Goal: Task Accomplishment & Management: Manage account settings

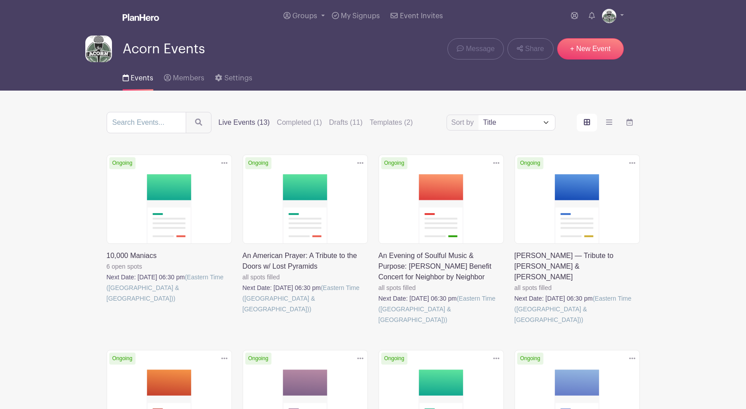
click at [107, 304] on link at bounding box center [107, 304] width 0 height 0
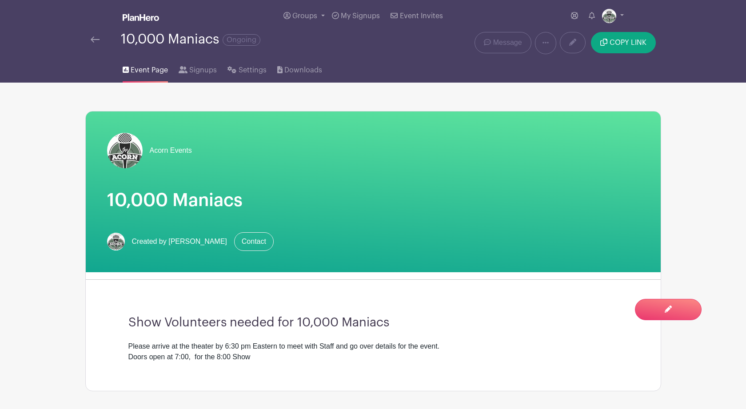
click at [95, 39] on img at bounding box center [95, 39] width 9 height 6
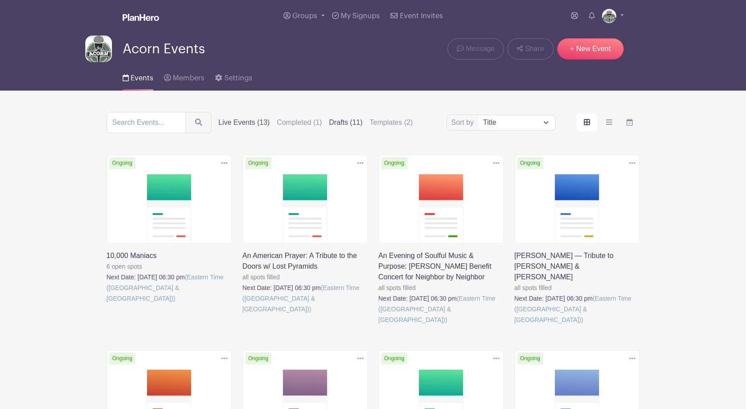
click at [329, 127] on label "Drafts (11)" at bounding box center [346, 122] width 34 height 11
click at [0, 0] on input "Drafts (11)" at bounding box center [0, 0] width 0 height 0
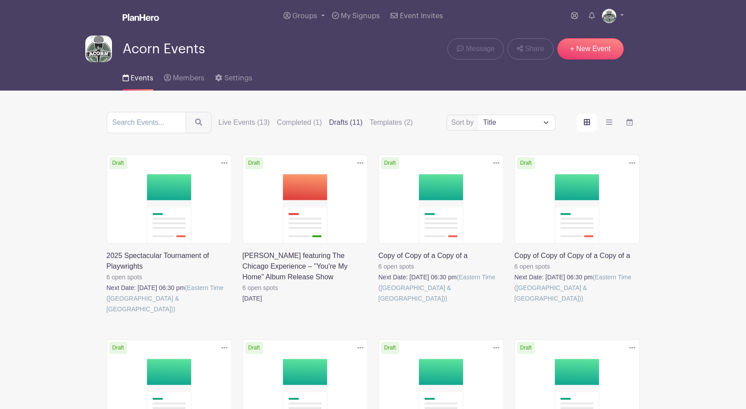
click at [107, 315] on link at bounding box center [107, 315] width 0 height 0
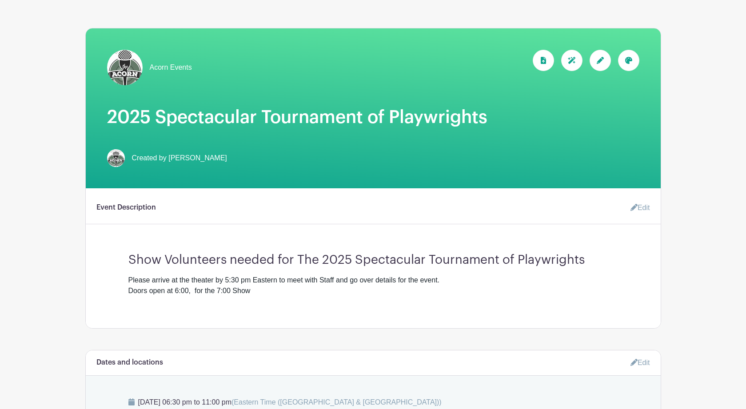
scroll to position [95, 0]
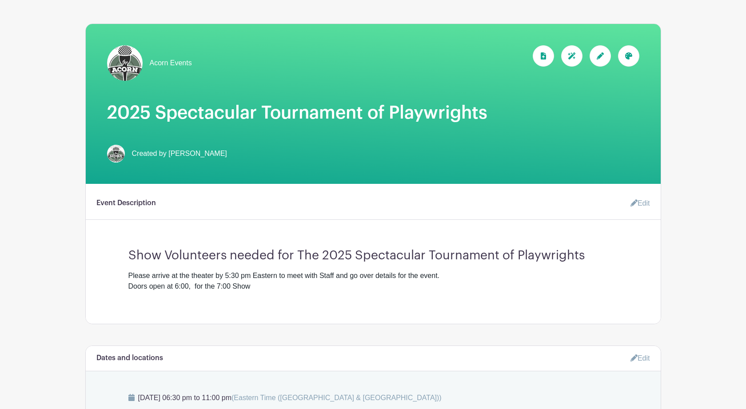
click at [641, 208] on link "Edit" at bounding box center [637, 204] width 27 height 18
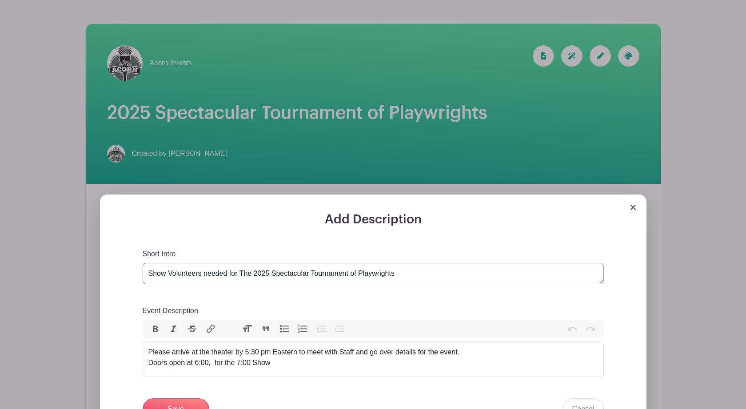
drag, startPoint x: 400, startPoint y: 275, endPoint x: 242, endPoint y: 276, distance: 158.2
click at [242, 276] on textarea "Show Volunteers needed for The 2025 Spectacular Tournament of Playwrights" at bounding box center [373, 273] width 461 height 21
paste textarea "HE"
click at [466, 239] on div "Add Description Short Intro Show Volunteers needed for The 2025 Spectacular Tou…" at bounding box center [373, 366] width 504 height 309
click at [254, 276] on textarea "Show Volunteers needed for The 2025 Spectacular Tournament of Playwrights" at bounding box center [373, 273] width 461 height 21
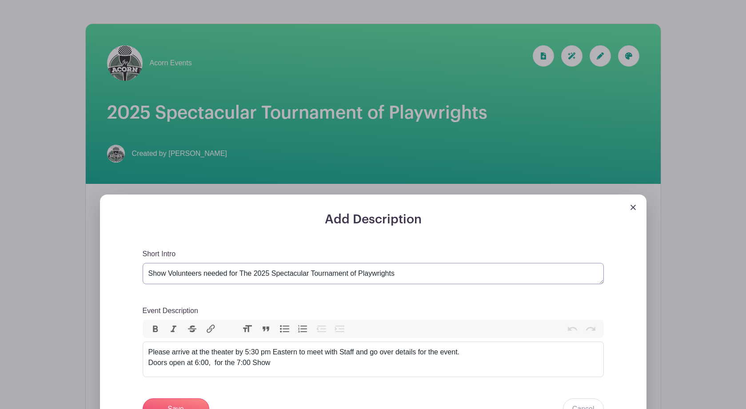
type textarea "Show Volunteers needed for The 2025 Spectacular Tournament of Playwrights"
click at [443, 252] on div "Short Intro Show Volunteers needed for The 2025 Spectacular Tournament of Playw…" at bounding box center [373, 267] width 461 height 36
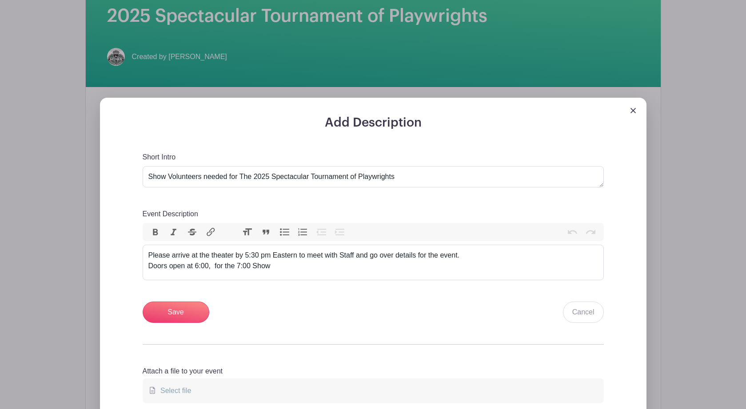
scroll to position [205, 0]
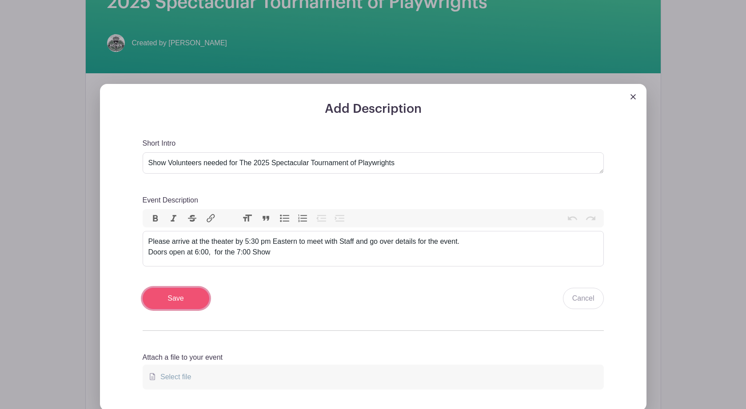
click at [169, 300] on input "Save" at bounding box center [176, 298] width 67 height 21
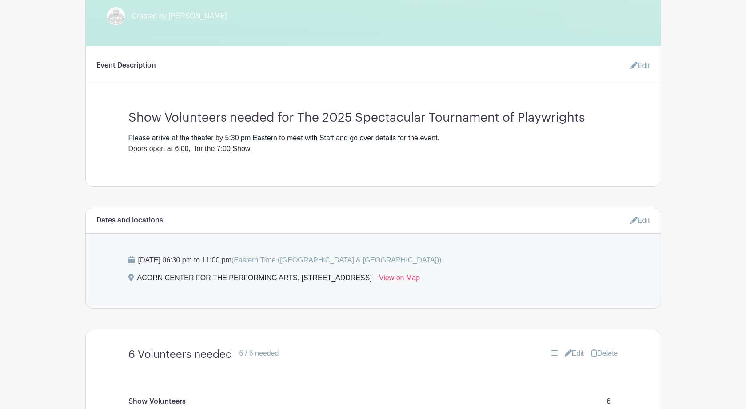
scroll to position [333, 0]
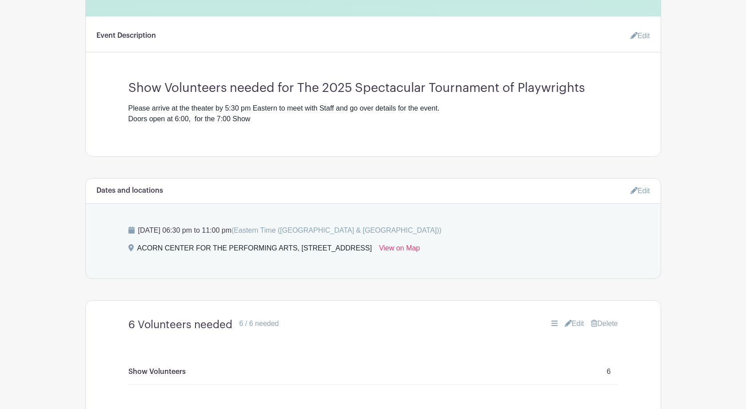
click at [644, 190] on link "Edit" at bounding box center [641, 191] width 20 height 15
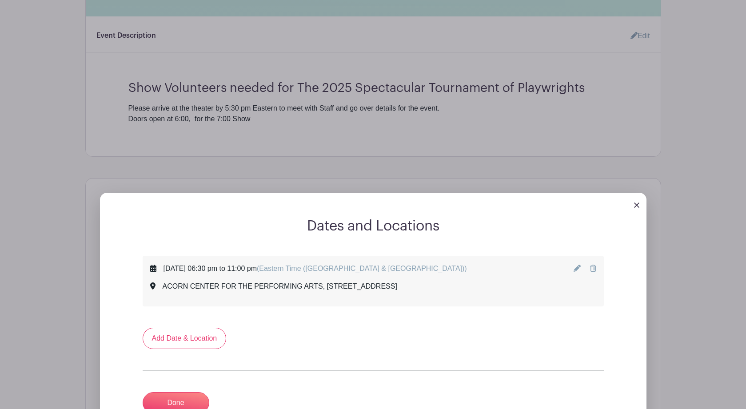
click at [576, 272] on icon at bounding box center [577, 268] width 7 height 7
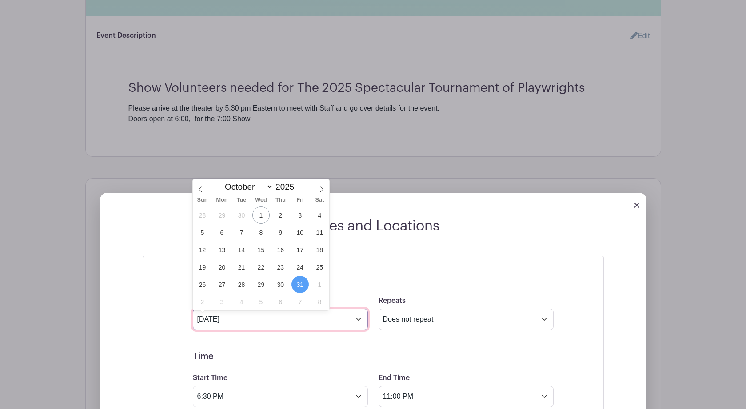
click at [357, 322] on input "[DATE]" at bounding box center [280, 319] width 175 height 21
click at [318, 188] on span at bounding box center [321, 186] width 15 height 15
select select "10"
click at [319, 250] on span "15" at bounding box center [319, 249] width 17 height 17
type input "Nov 15 2025"
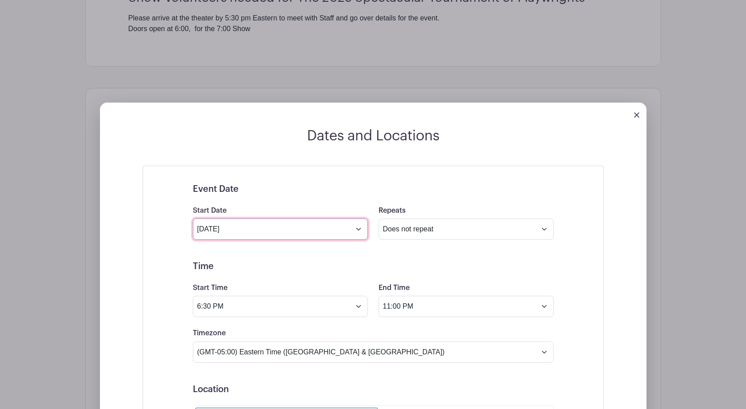
scroll to position [430, 0]
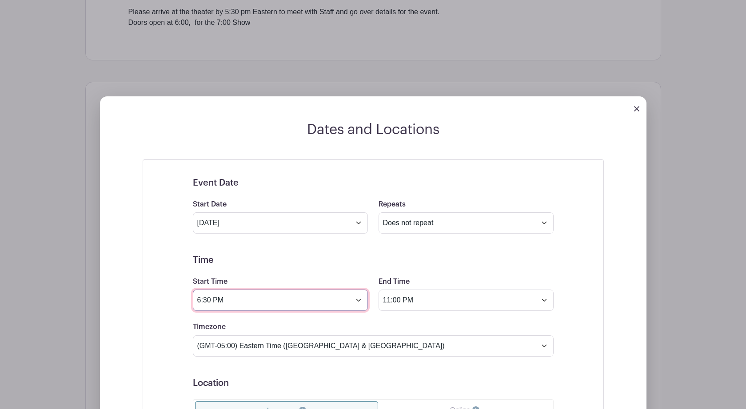
click at [201, 303] on input "6:30 PM" at bounding box center [280, 300] width 175 height 21
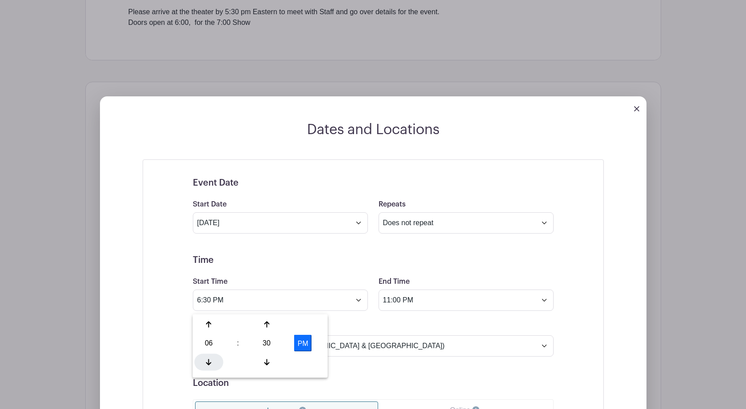
click at [208, 359] on icon at bounding box center [208, 362] width 5 height 7
type input "5:30 PM"
click at [546, 304] on input "11:00 PM" at bounding box center [466, 300] width 175 height 21
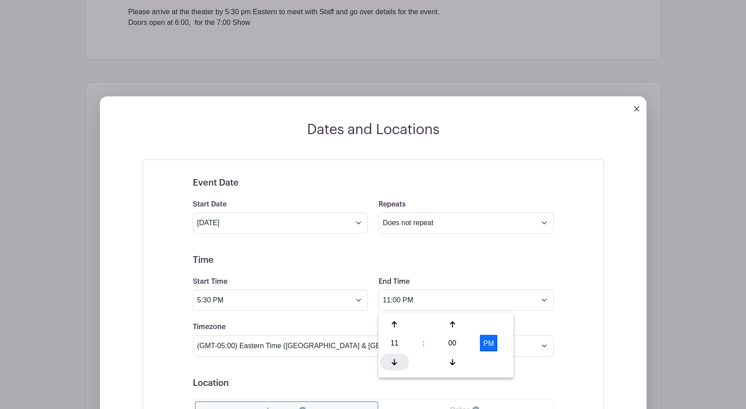
click at [395, 366] on div at bounding box center [394, 362] width 29 height 17
click at [452, 326] on icon at bounding box center [452, 325] width 5 height 6
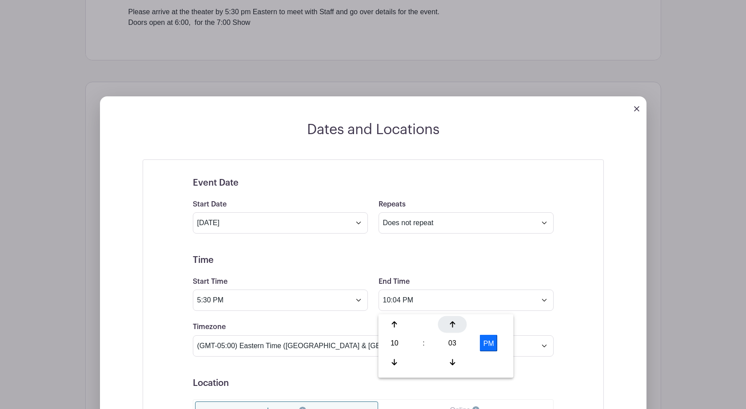
click at [452, 326] on icon at bounding box center [452, 325] width 5 height 6
click at [452, 345] on div "06" at bounding box center [452, 343] width 29 height 17
click at [461, 345] on div "30" at bounding box center [461, 343] width 30 height 17
type input "10:30 PM"
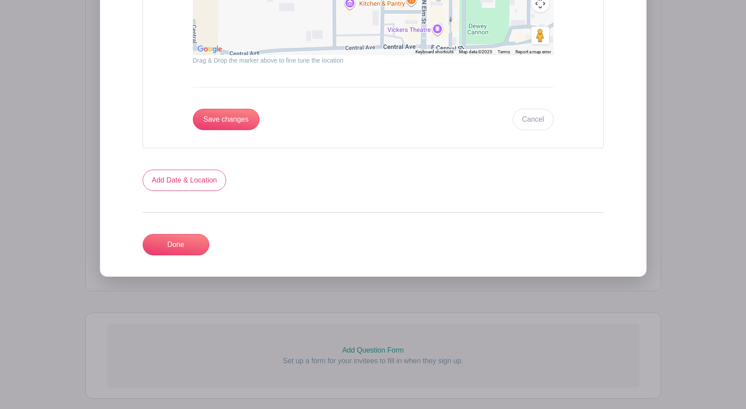
scroll to position [1135, 0]
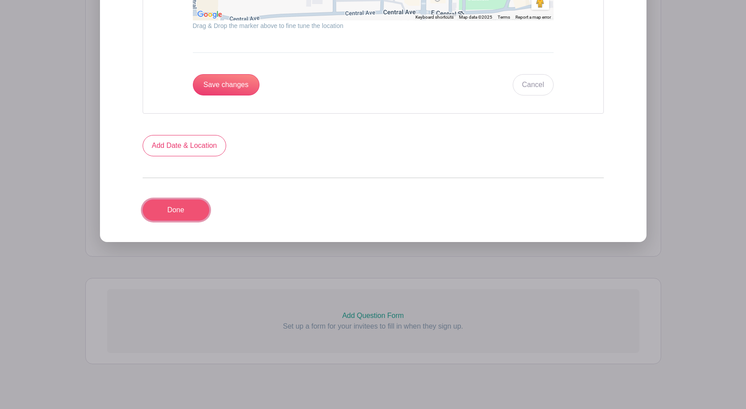
click at [176, 213] on link "Done" at bounding box center [176, 210] width 67 height 21
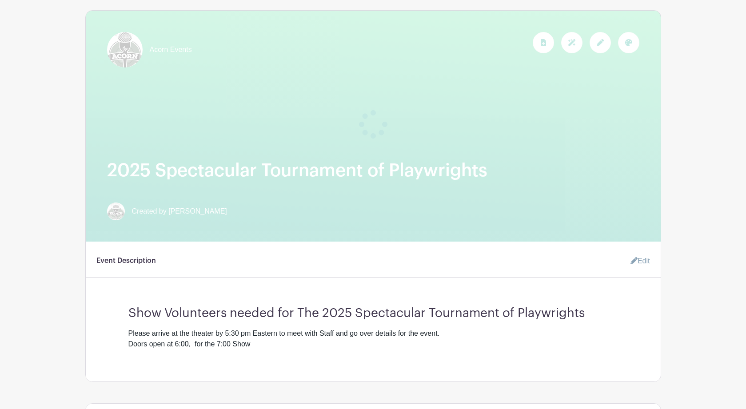
scroll to position [0, 0]
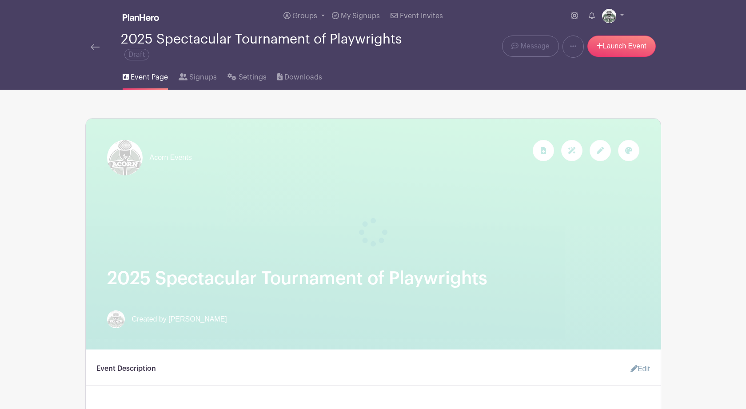
click at [94, 46] on img at bounding box center [95, 47] width 9 height 6
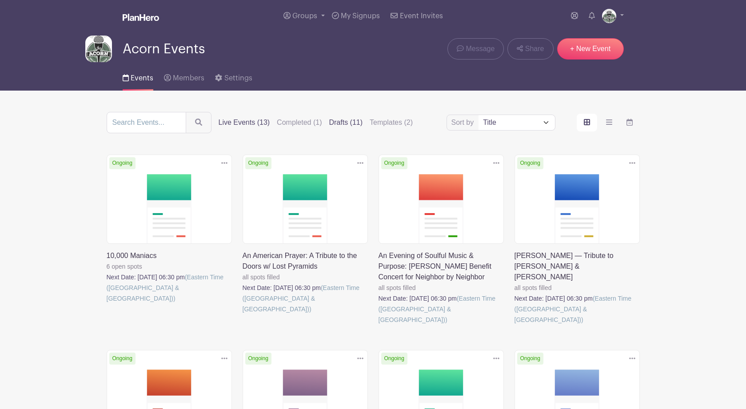
click at [331, 126] on label "Drafts (11)" at bounding box center [346, 122] width 34 height 11
click at [0, 0] on input "Drafts (11)" at bounding box center [0, 0] width 0 height 0
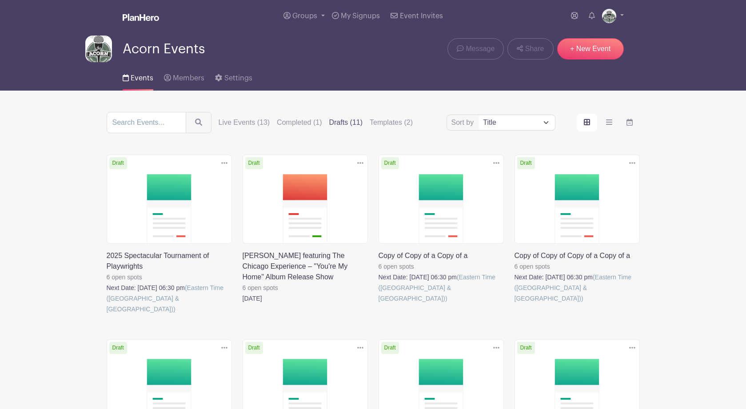
click at [107, 315] on link at bounding box center [107, 315] width 0 height 0
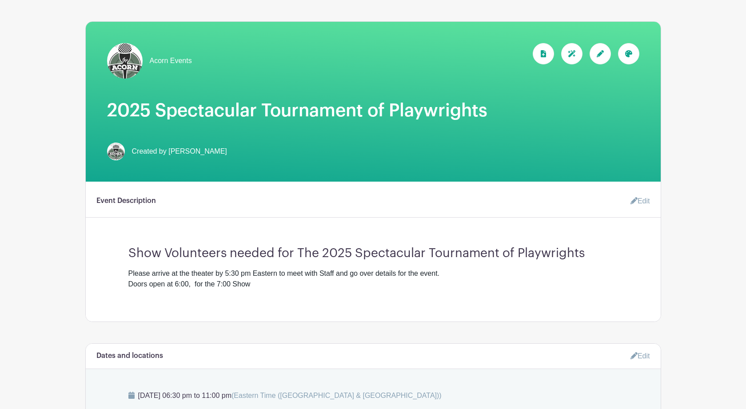
scroll to position [90, 0]
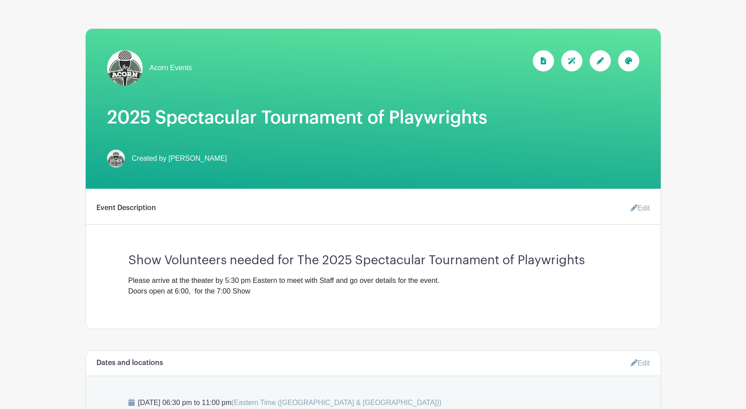
click at [604, 60] on div at bounding box center [600, 60] width 21 height 21
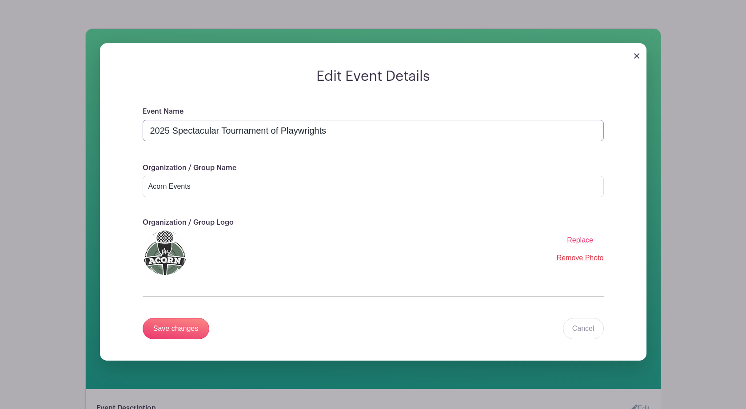
click at [150, 133] on input "2025 Spectacular Tournament of Playwrights" at bounding box center [373, 130] width 461 height 21
type input "The 2025 Spectacular Tournament of Playwrights"
click at [324, 167] on div "Organization / Group Name Acorn Events" at bounding box center [373, 180] width 461 height 35
click at [185, 332] on input "Save changes" at bounding box center [176, 328] width 67 height 21
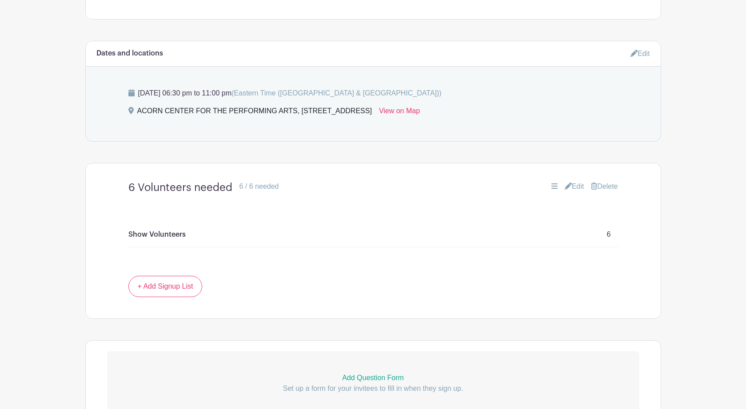
scroll to position [408, 0]
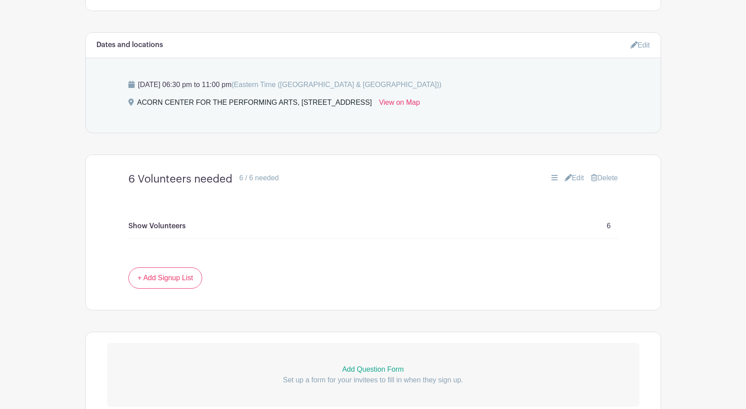
click at [386, 88] on span "(Eastern Time ([GEOGRAPHIC_DATA] & [GEOGRAPHIC_DATA]))" at bounding box center [337, 85] width 210 height 8
click at [642, 46] on link "Edit" at bounding box center [641, 45] width 20 height 15
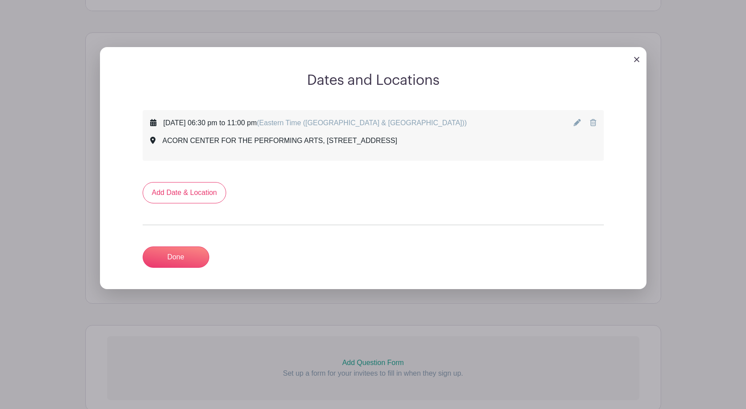
click at [576, 124] on icon at bounding box center [577, 122] width 7 height 7
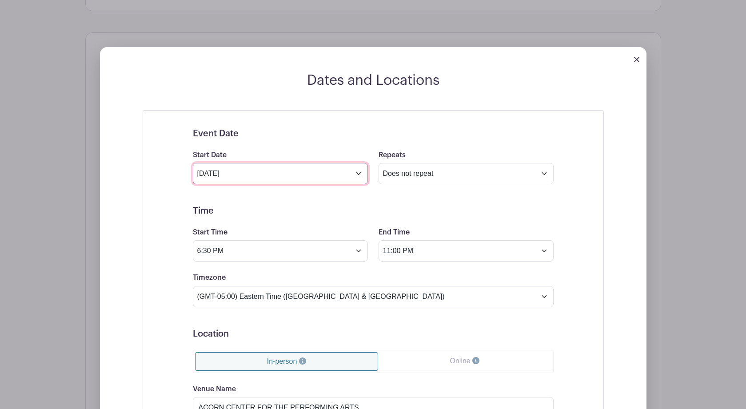
click at [357, 176] on input "Oct 31 2025" at bounding box center [280, 173] width 175 height 21
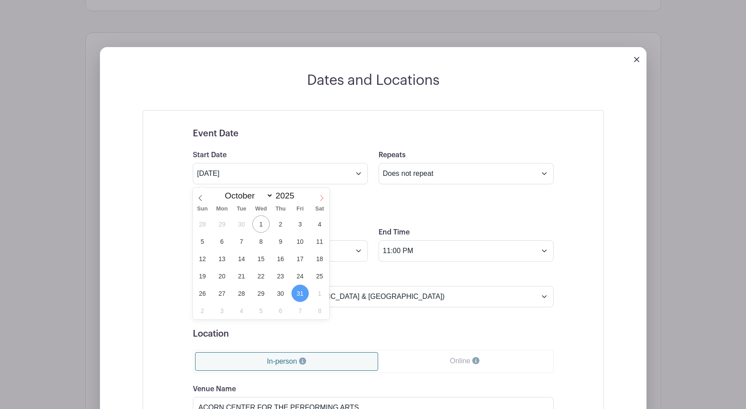
click at [322, 200] on icon at bounding box center [322, 198] width 6 height 6
select select "10"
click at [318, 257] on span "15" at bounding box center [319, 258] width 17 height 17
type input "Nov 15 2025"
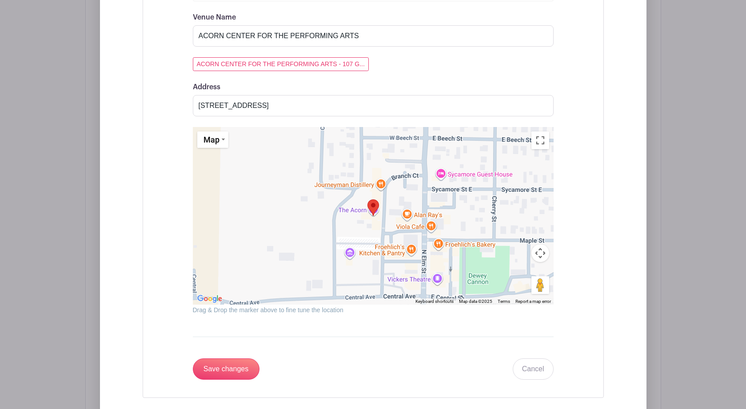
scroll to position [812, 0]
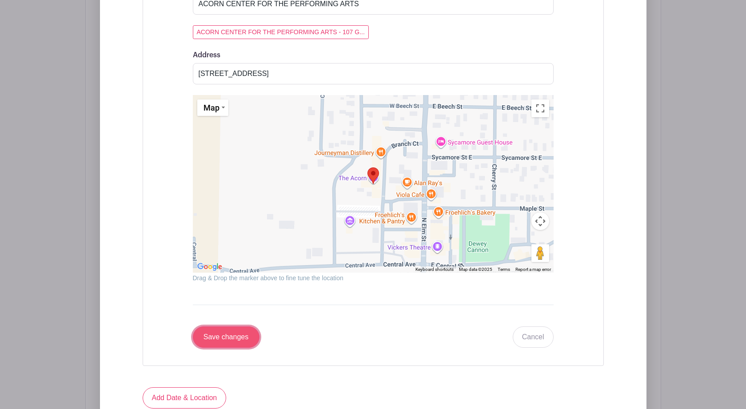
click at [233, 342] on input "Save changes" at bounding box center [226, 337] width 67 height 21
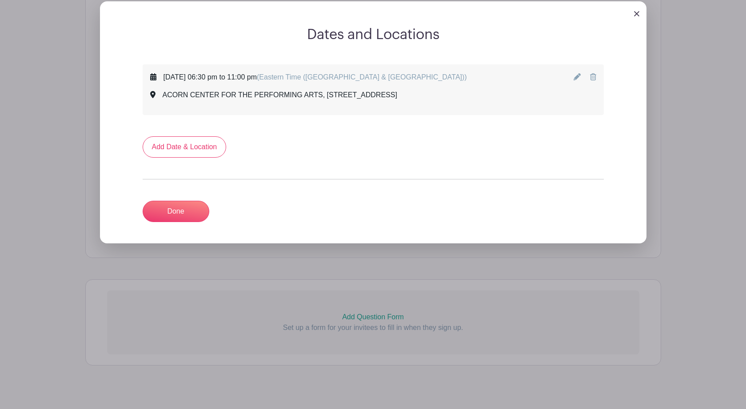
scroll to position [450, 0]
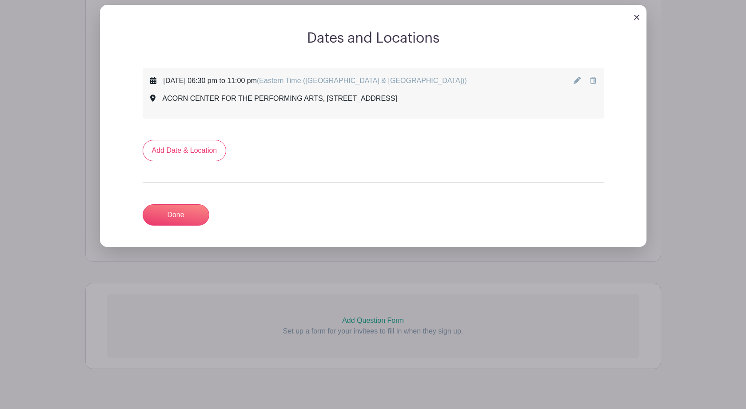
click at [577, 81] on icon at bounding box center [577, 80] width 7 height 7
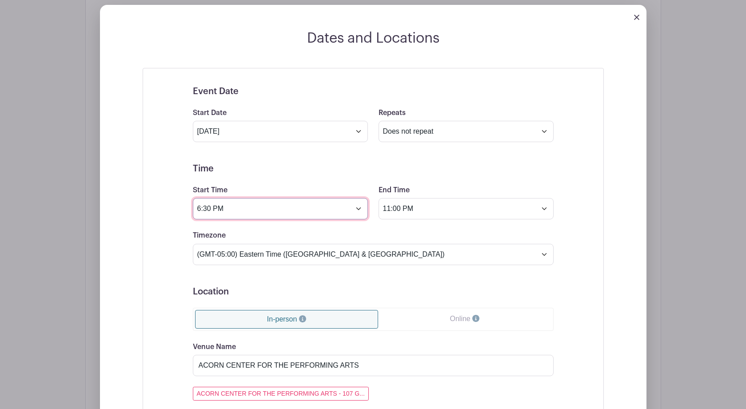
click at [360, 213] on input "6:30 PM" at bounding box center [280, 208] width 175 height 21
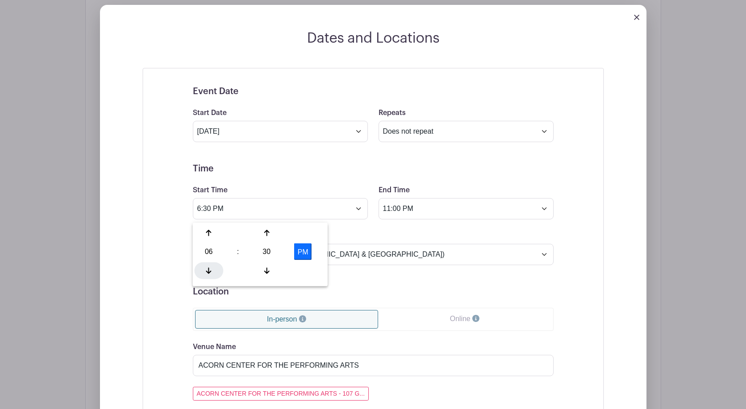
click at [205, 268] on div at bounding box center [209, 270] width 29 height 17
type input "5:30 PM"
click at [308, 164] on form "Event Date Start Date Nov 15 2025 Repeats Does not repeat Daily Weekly Monthly …" at bounding box center [373, 398] width 361 height 624
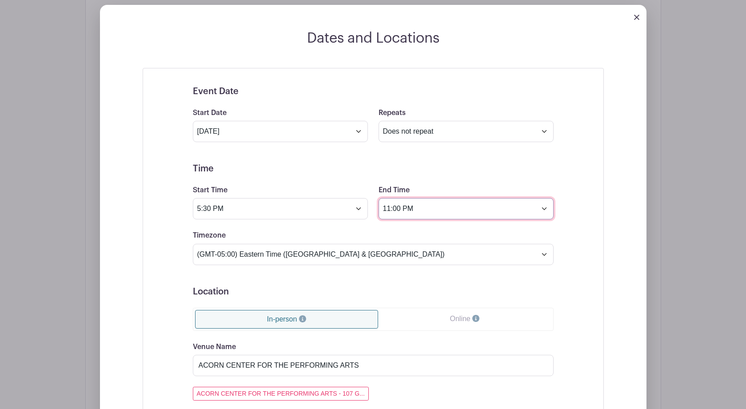
click at [544, 214] on input "11:00 PM" at bounding box center [466, 208] width 175 height 21
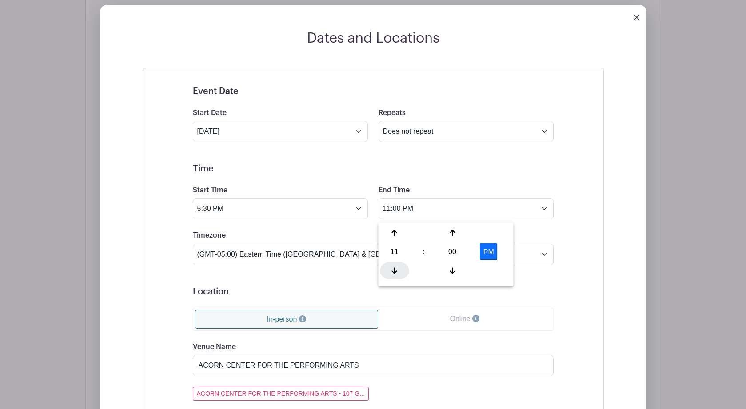
click at [395, 272] on icon at bounding box center [394, 270] width 5 height 7
click at [456, 257] on div "00" at bounding box center [452, 252] width 29 height 17
click at [462, 252] on div "30" at bounding box center [461, 252] width 30 height 17
type input "10:30 PM"
click at [405, 323] on link "Online" at bounding box center [464, 319] width 173 height 18
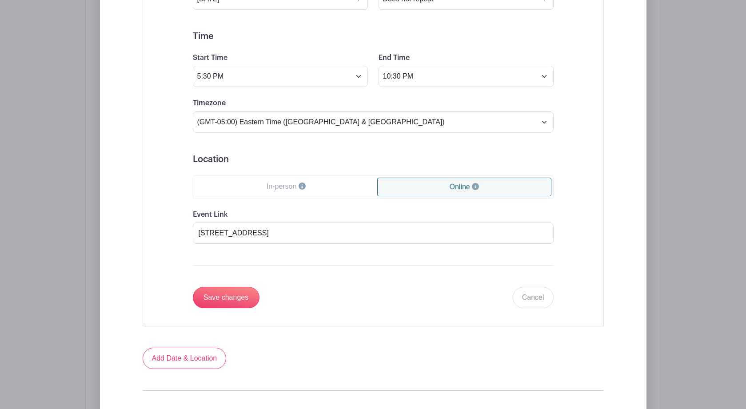
scroll to position [633, 0]
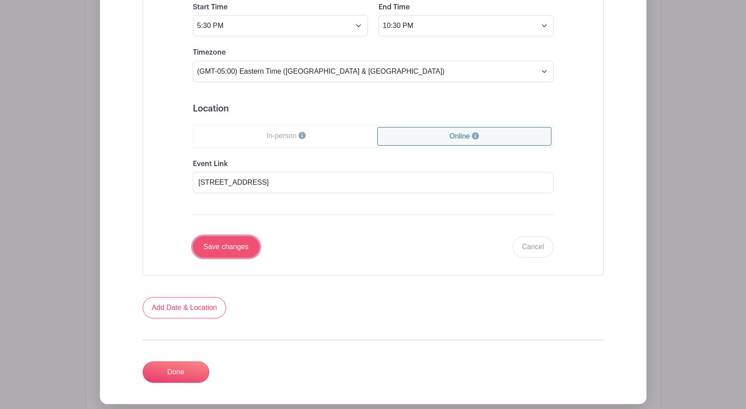
click at [232, 252] on input "Save changes" at bounding box center [226, 246] width 67 height 21
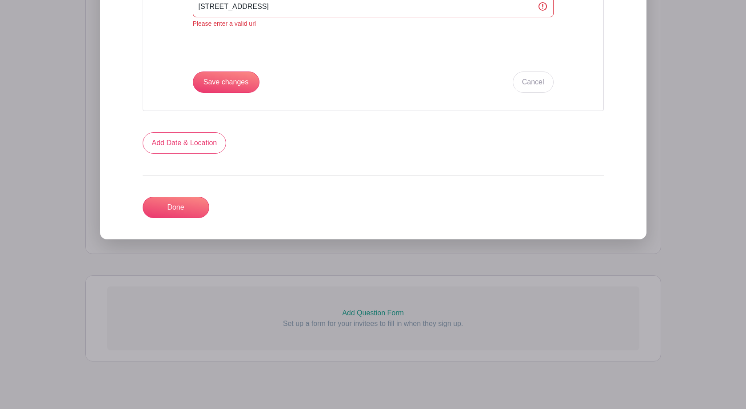
scroll to position [881, 0]
click at [220, 90] on input "Save changes" at bounding box center [226, 81] width 67 height 21
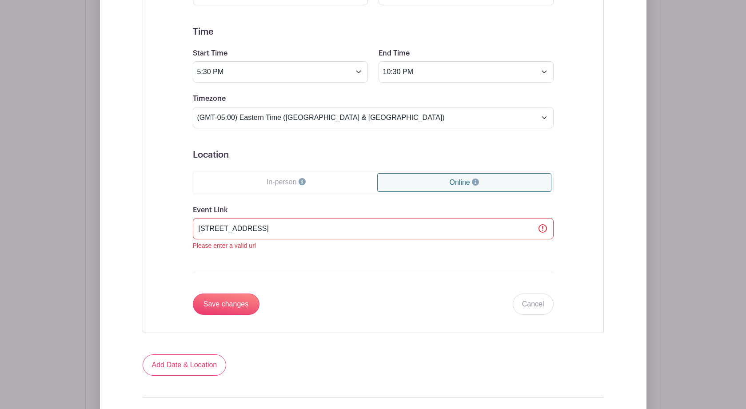
scroll to position [656, 0]
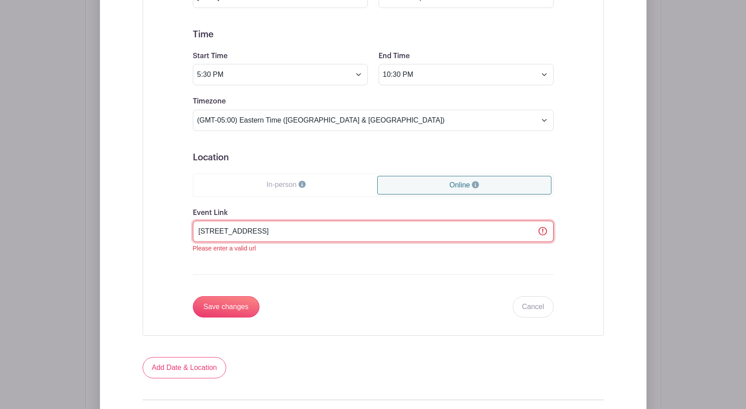
drag, startPoint x: 345, startPoint y: 237, endPoint x: 192, endPoint y: 236, distance: 153.3
click at [192, 236] on div "Event Date Start Date Nov 15 2025 Repeats Does not repeat Daily Weekly Monthly …" at bounding box center [374, 134] width 404 height 387
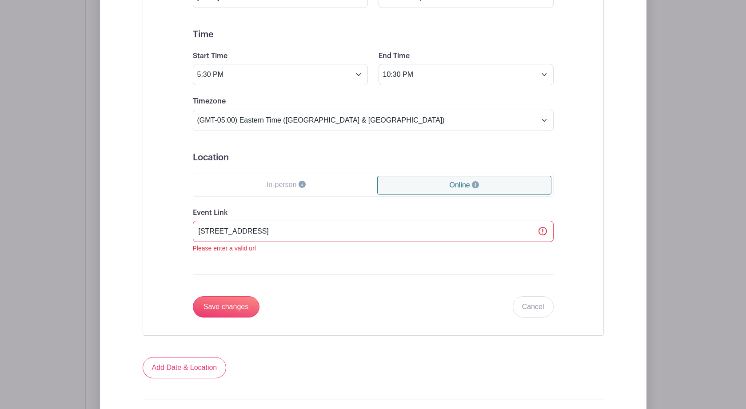
click at [247, 190] on link "In-person" at bounding box center [286, 185] width 183 height 18
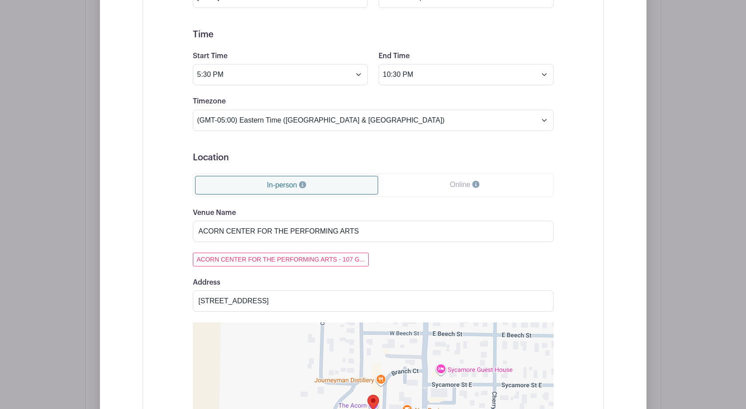
click at [247, 190] on link "In-person" at bounding box center [287, 185] width 184 height 19
click at [420, 274] on div "Venue Name ACORN CENTER FOR THE PERFORMING ARTS ACORN CENTER FOR THE PERFORMING…" at bounding box center [373, 360] width 361 height 304
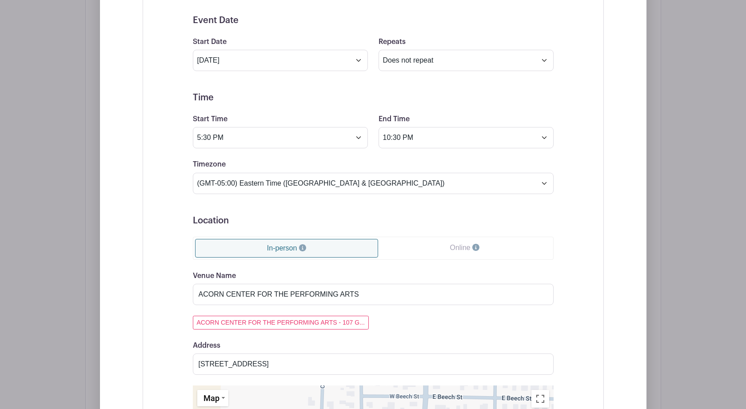
scroll to position [592, 0]
click at [588, 246] on div "Event Date Start Date Nov 15 2025 Repeats Does not repeat Daily Weekly Monthly …" at bounding box center [373, 328] width 461 height 660
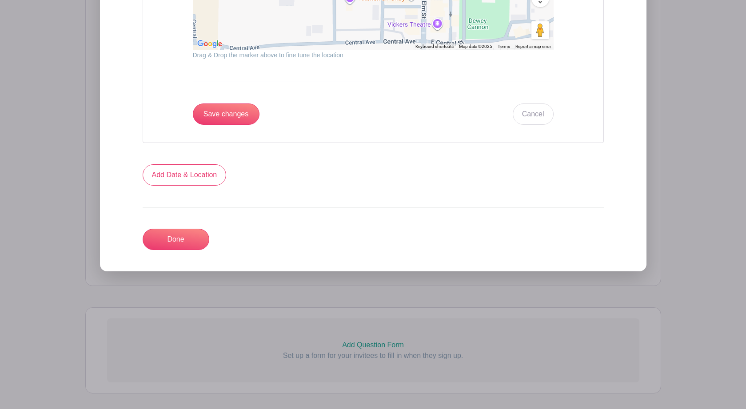
scroll to position [1151, 0]
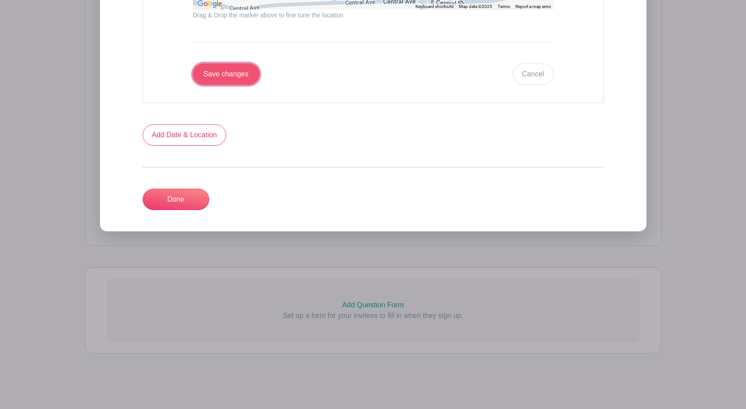
click at [238, 74] on input "Save changes" at bounding box center [226, 74] width 67 height 21
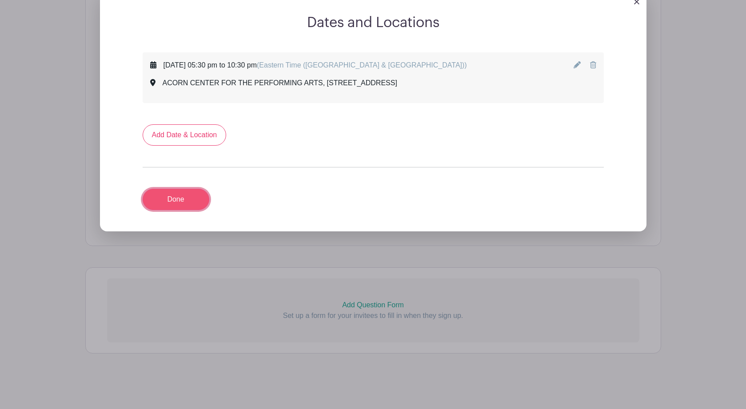
click at [172, 200] on link "Done" at bounding box center [176, 199] width 67 height 21
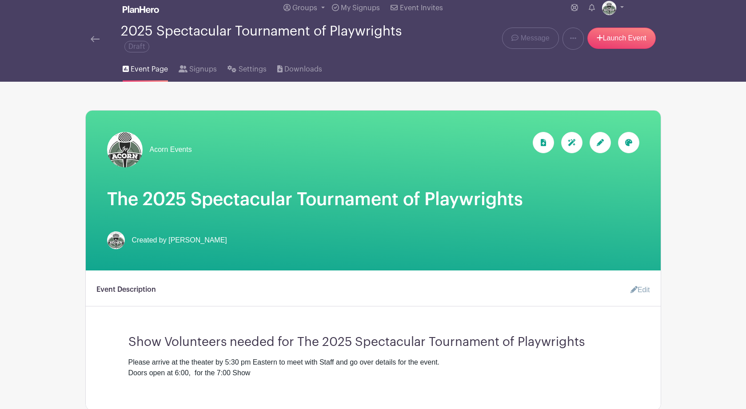
scroll to position [0, 0]
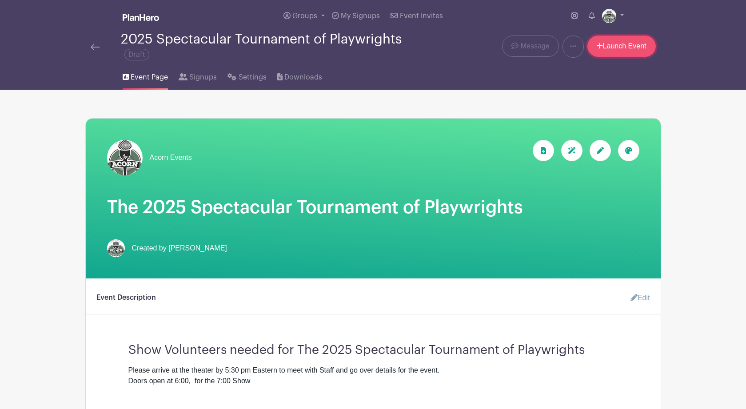
click at [615, 47] on link "Launch Event" at bounding box center [622, 46] width 68 height 21
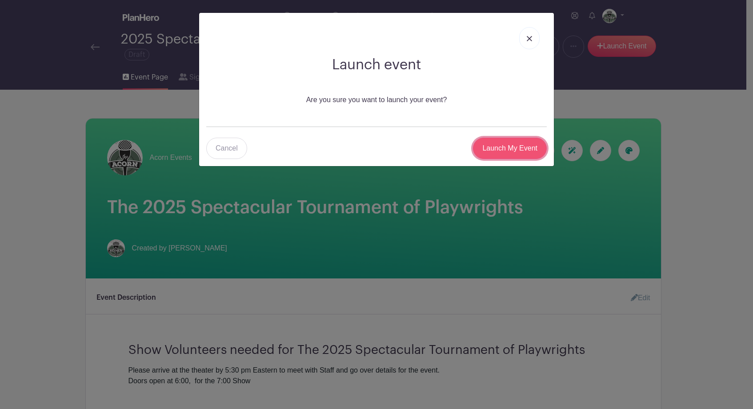
click at [500, 150] on input "Launch My Event" at bounding box center [510, 148] width 74 height 21
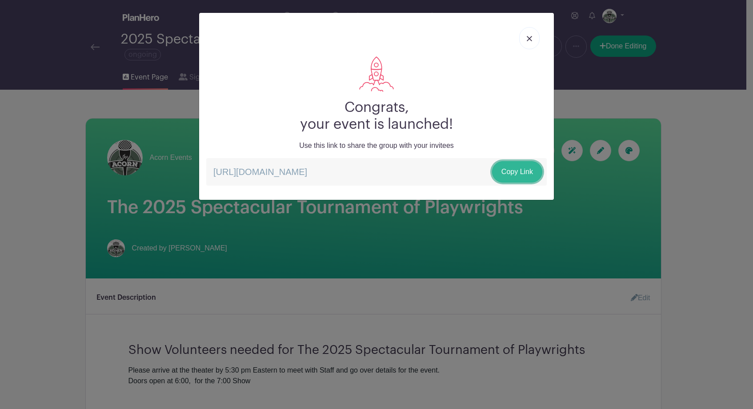
click at [511, 174] on link "Copy Link" at bounding box center [517, 171] width 50 height 21
click at [527, 41] on img at bounding box center [529, 38] width 5 height 5
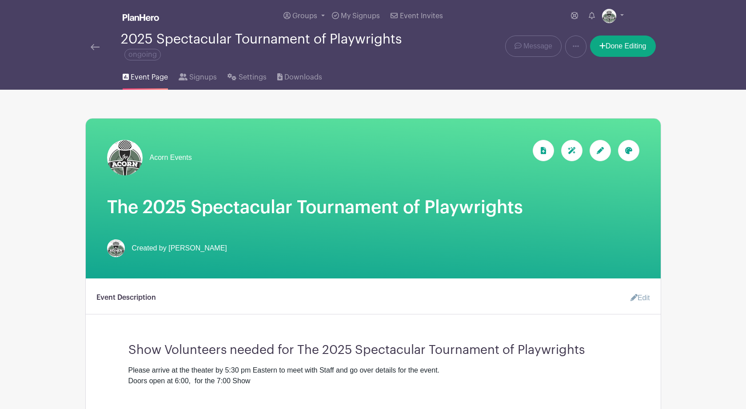
click at [93, 48] on img at bounding box center [95, 47] width 9 height 6
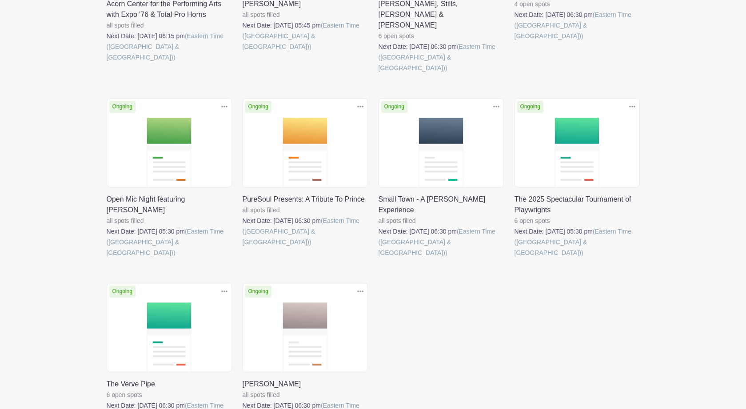
scroll to position [510, 0]
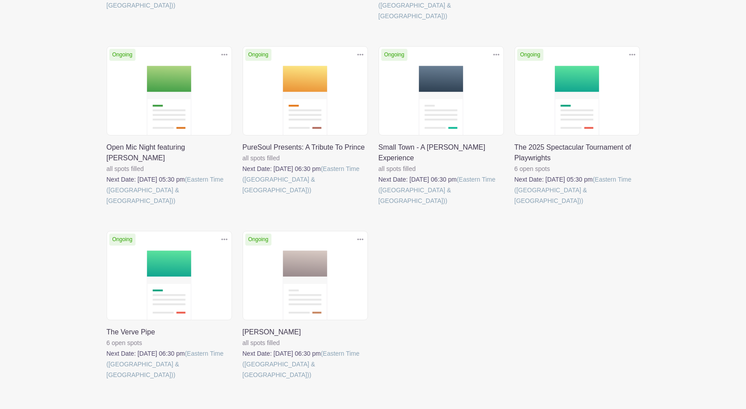
click at [515, 206] on link at bounding box center [515, 206] width 0 height 0
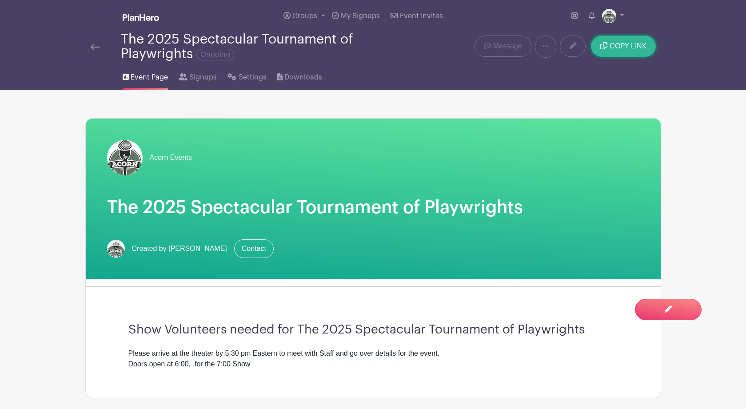
click at [621, 48] on span "COPY LINK" at bounding box center [628, 46] width 37 height 7
click at [95, 48] on img at bounding box center [95, 47] width 9 height 6
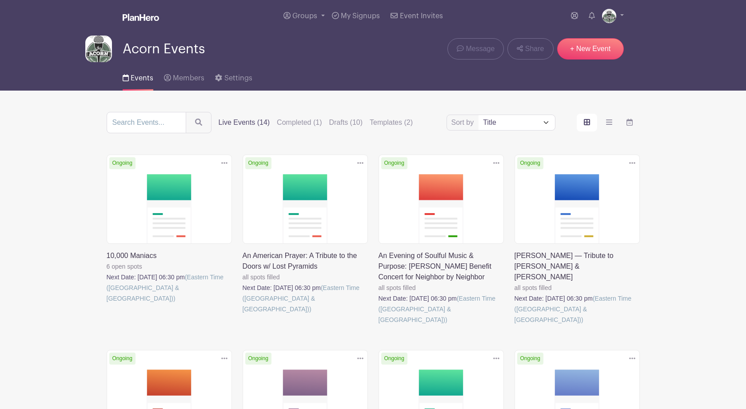
click at [545, 123] on select "Title Recently modified Newest Upcoming dates" at bounding box center [517, 122] width 76 height 15
select select "last_added"
click at [479, 117] on select "Title Recently modified Newest Upcoming dates" at bounding box center [517, 122] width 76 height 15
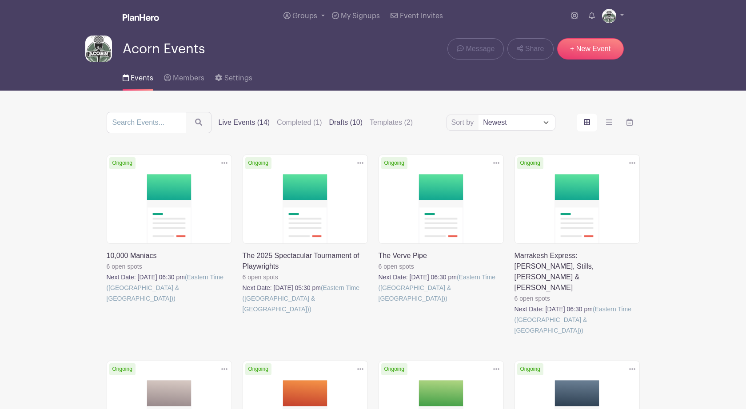
click at [329, 124] on label "Drafts (10)" at bounding box center [346, 122] width 34 height 11
click at [0, 0] on input "Drafts (10)" at bounding box center [0, 0] width 0 height 0
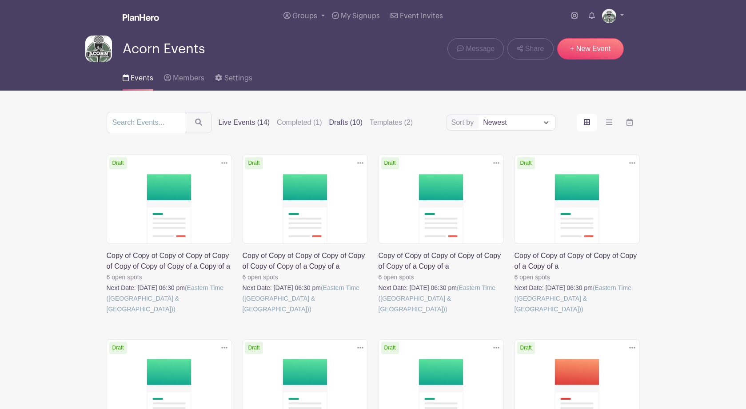
click at [243, 125] on label "Live Events (14)" at bounding box center [245, 122] width 52 height 11
click at [0, 0] on input "Live Events (14)" at bounding box center [0, 0] width 0 height 0
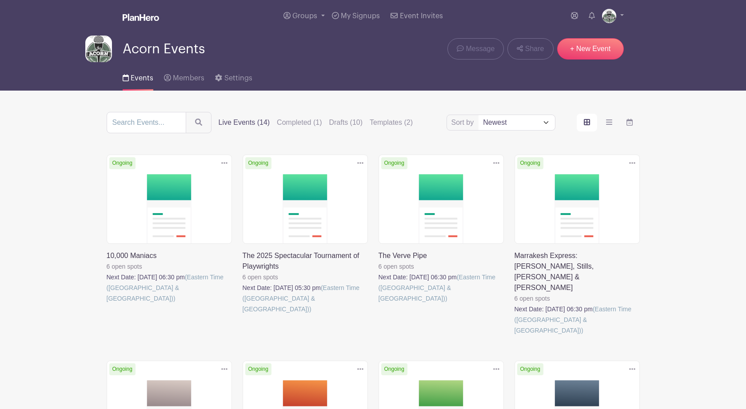
click at [544, 121] on select "Title Recently modified Newest Upcoming dates" at bounding box center [517, 122] width 76 height 15
click at [479, 117] on select "Title Recently modified Newest Upcoming dates" at bounding box center [517, 122] width 76 height 15
click at [543, 122] on select "Title Recently modified Newest Upcoming dates" at bounding box center [517, 122] width 76 height 15
select select "upcoming_date"
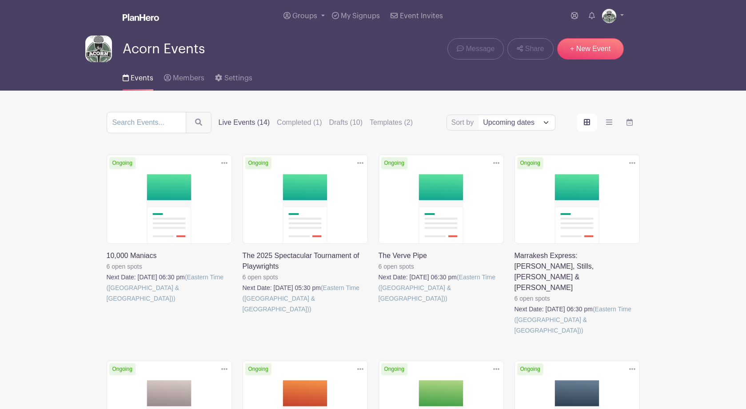
click at [479, 117] on select "Title Recently modified Newest Upcoming dates" at bounding box center [517, 122] width 76 height 15
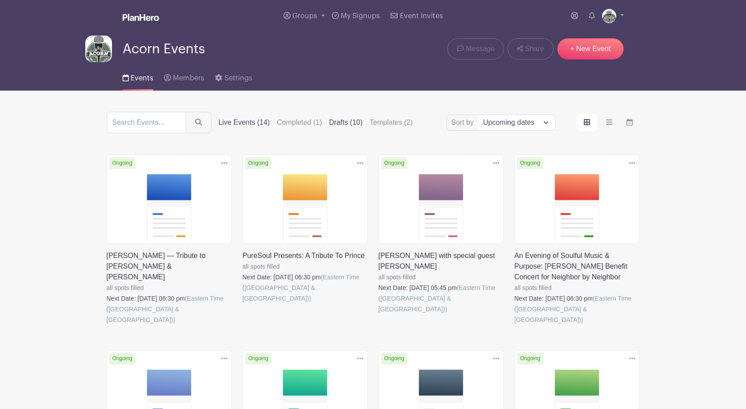
click at [331, 125] on label "Drafts (10)" at bounding box center [346, 122] width 34 height 11
click at [0, 0] on input "Drafts (10)" at bounding box center [0, 0] width 0 height 0
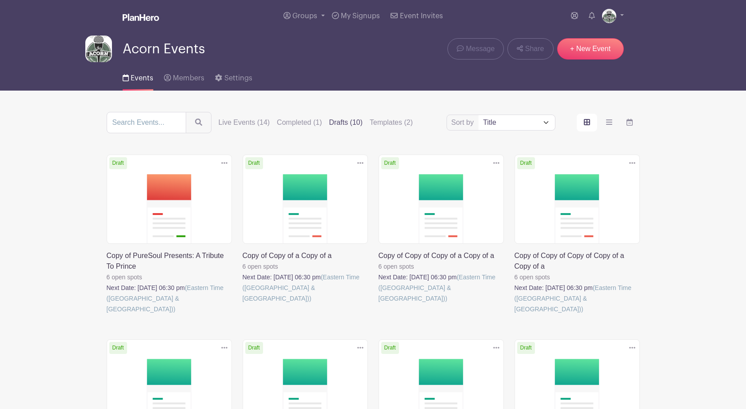
click at [243, 304] on link at bounding box center [243, 304] width 0 height 0
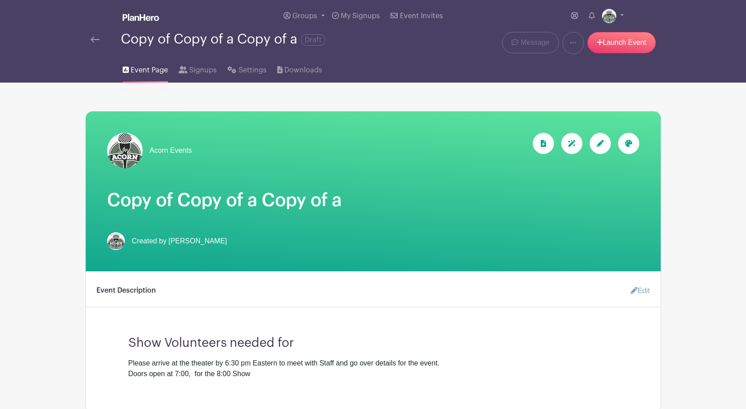
click at [94, 38] on link at bounding box center [95, 39] width 9 height 11
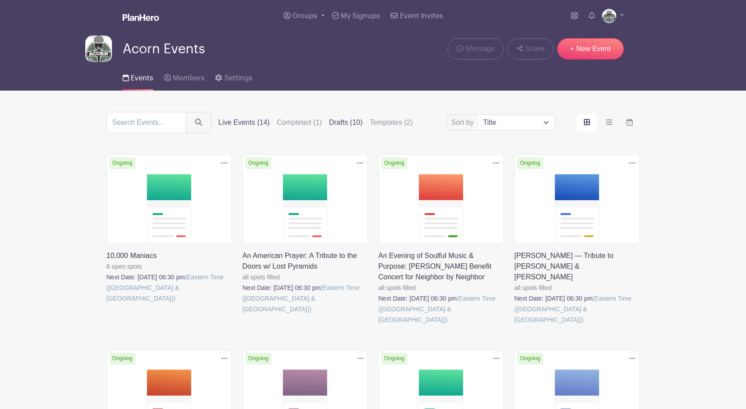
click at [331, 126] on label "Drafts (10)" at bounding box center [346, 122] width 34 height 11
click at [0, 0] on input "Drafts (10)" at bounding box center [0, 0] width 0 height 0
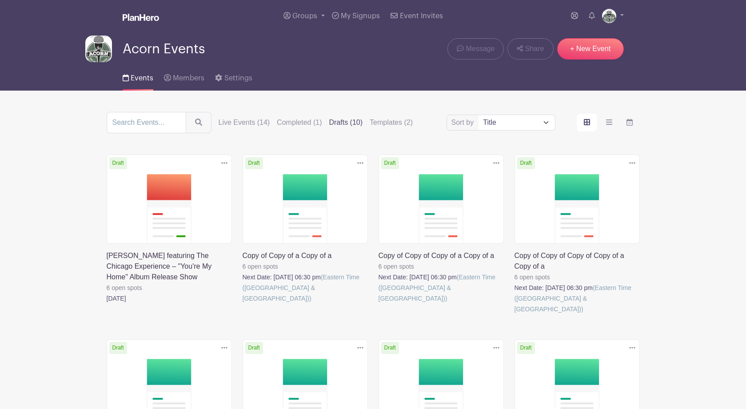
click at [243, 304] on link at bounding box center [243, 304] width 0 height 0
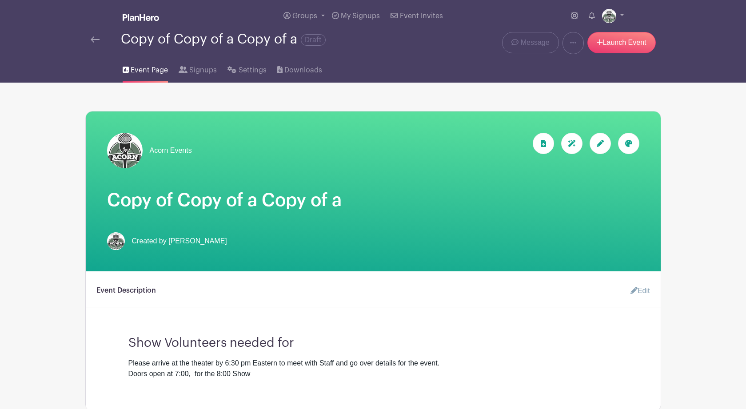
click at [603, 147] on icon at bounding box center [600, 143] width 7 height 7
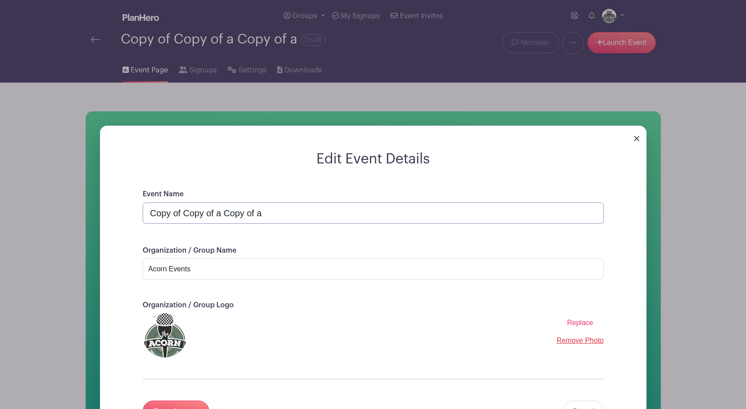
drag, startPoint x: 269, startPoint y: 217, endPoint x: 153, endPoint y: 207, distance: 116.4
click at [153, 207] on input "Copy of Copy of a Copy of a" at bounding box center [373, 213] width 461 height 21
paste input "Brooklyn Charmers - Steely Dan Tribute"
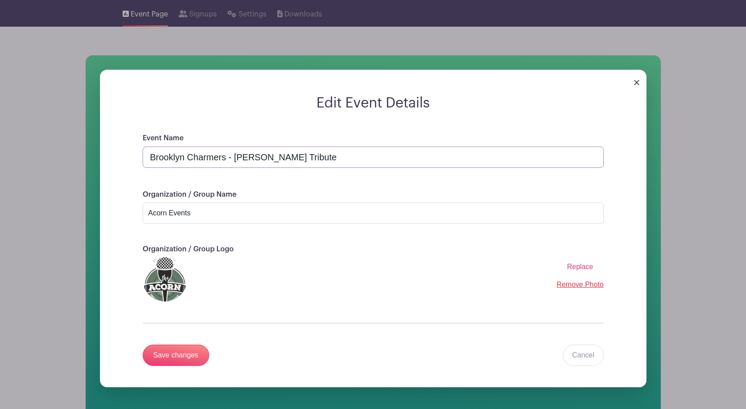
scroll to position [79, 0]
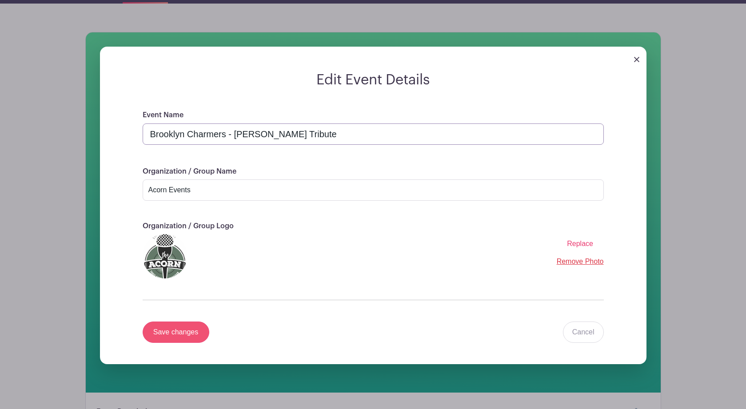
type input "Brooklyn Charmers - Steely Dan Tribute"
click at [179, 337] on input "Save changes" at bounding box center [176, 332] width 67 height 21
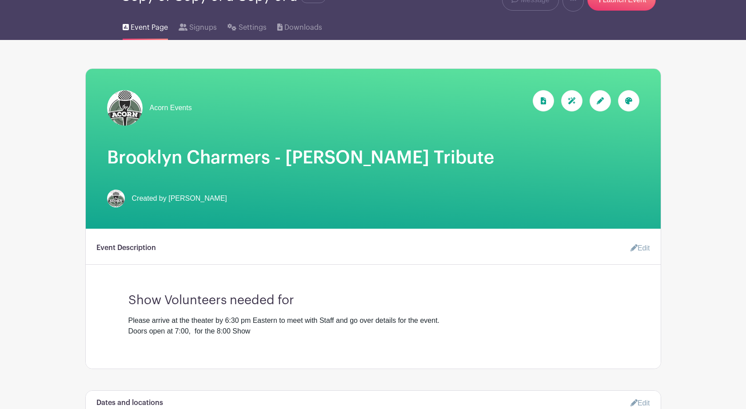
scroll to position [42, 0]
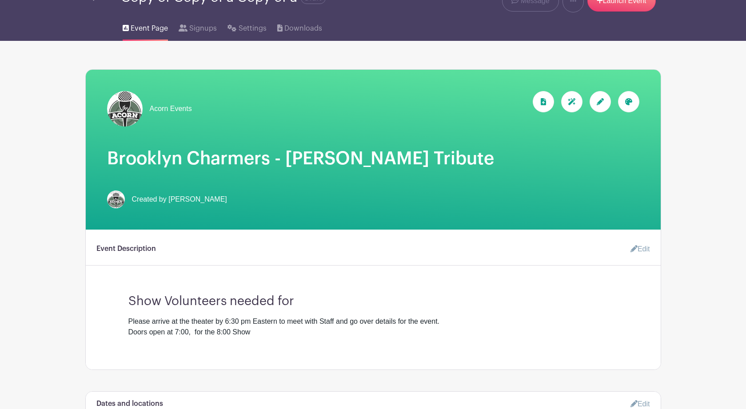
click at [643, 251] on link "Edit" at bounding box center [637, 249] width 27 height 18
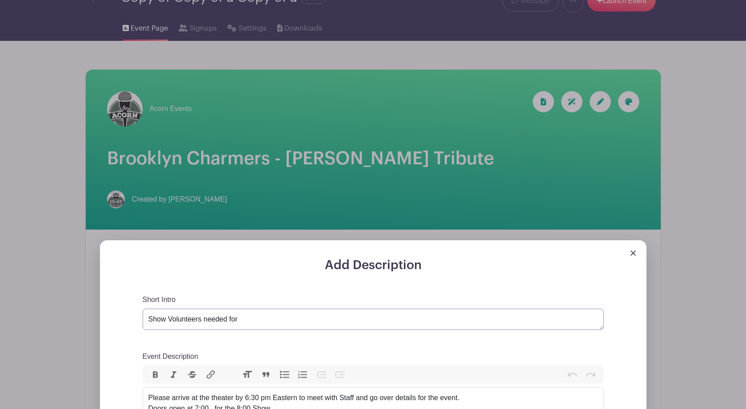
click at [255, 321] on textarea "Show Volunteers needed for" at bounding box center [373, 319] width 461 height 21
paste textarea "Brooklyn Charmers - Steely Dan Tribute"
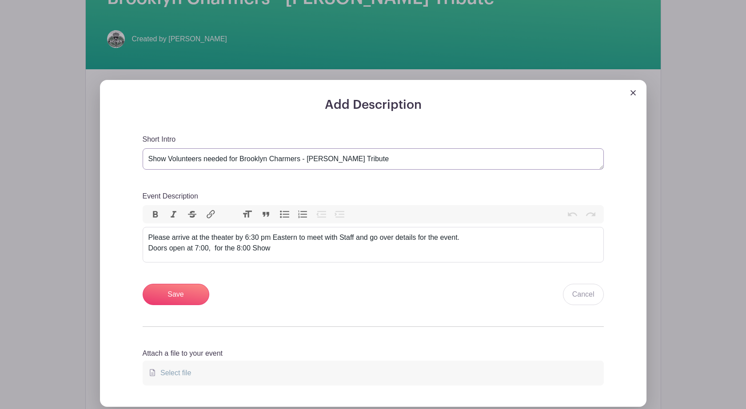
scroll to position [207, 0]
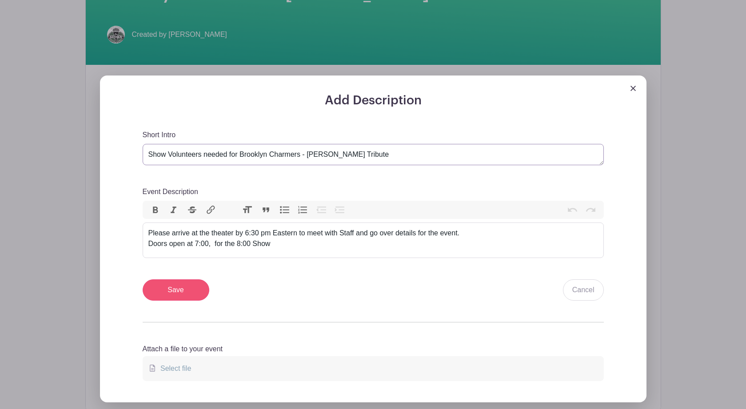
type textarea "Show Volunteers needed for Brooklyn Charmers - Steely Dan Tribute"
click at [177, 293] on input "Save" at bounding box center [176, 290] width 67 height 21
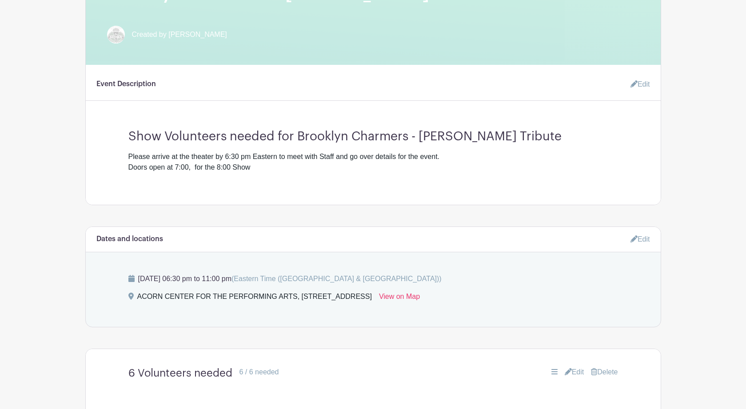
click at [272, 214] on div "Acorn Events" at bounding box center [373, 222] width 576 height 779
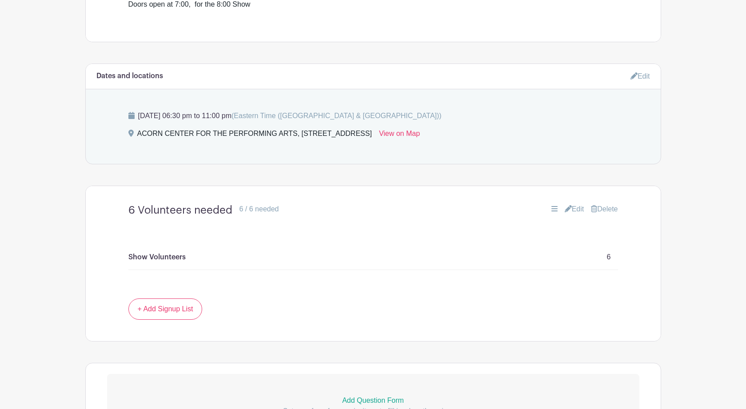
scroll to position [389, 0]
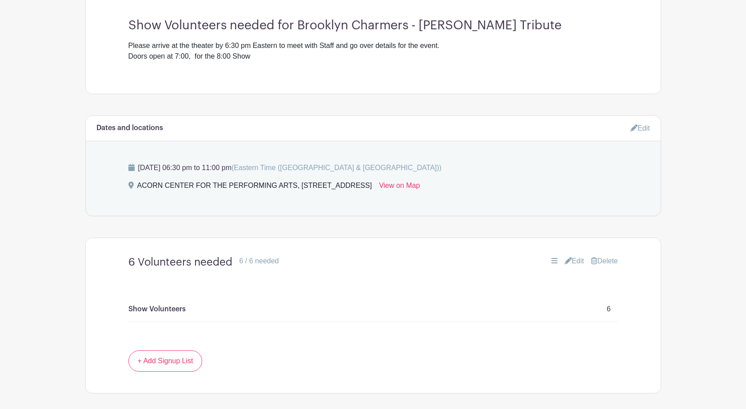
click at [643, 131] on link "Edit" at bounding box center [641, 128] width 20 height 15
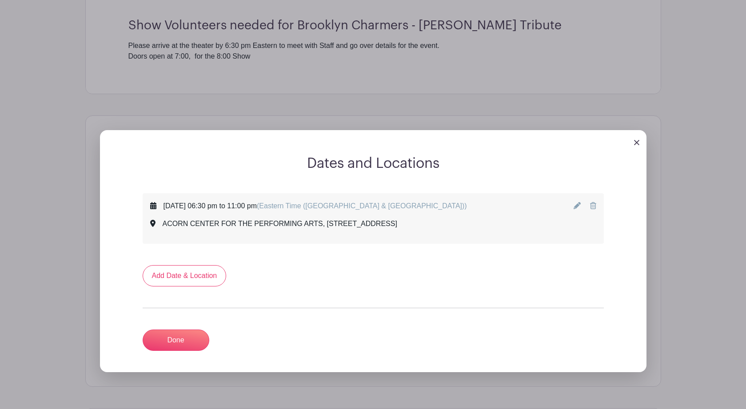
click at [576, 207] on icon at bounding box center [577, 205] width 7 height 7
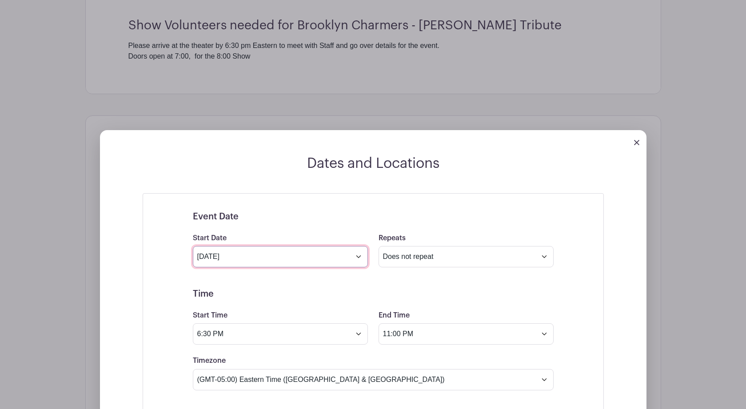
click at [359, 260] on input "[DATE]" at bounding box center [280, 256] width 175 height 21
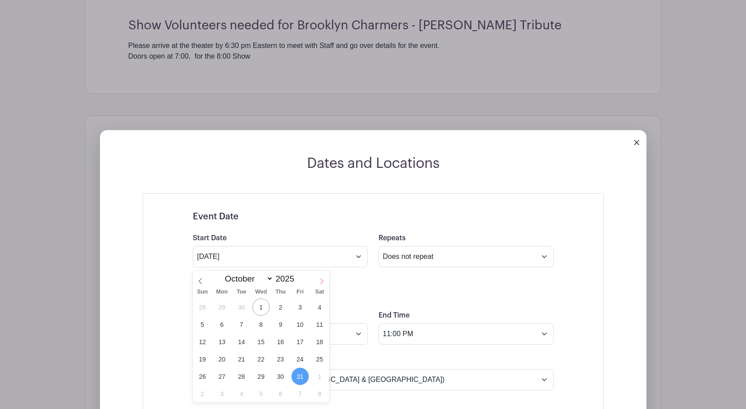
click at [321, 282] on icon at bounding box center [322, 281] width 6 height 6
select select "10"
click at [319, 360] on span "22" at bounding box center [319, 359] width 17 height 17
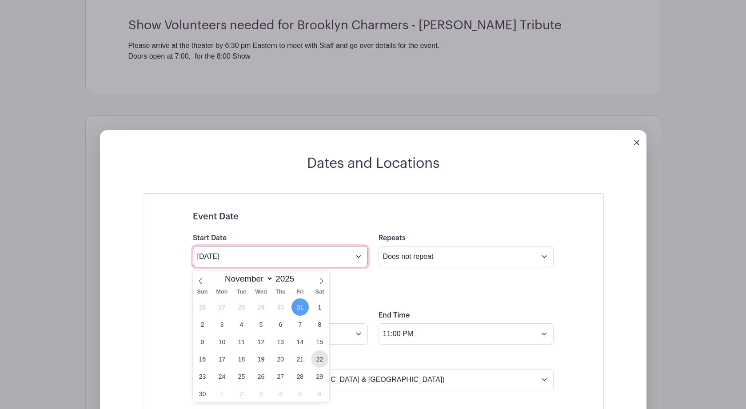
type input "Nov 22 2025"
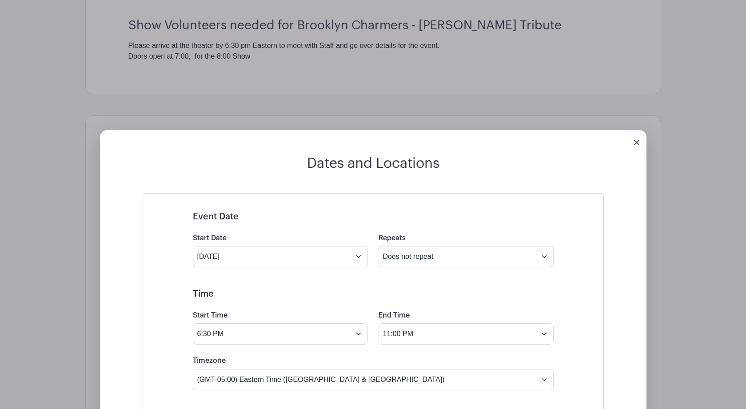
click at [300, 312] on div "Start Time 6:30 PM" at bounding box center [281, 327] width 186 height 35
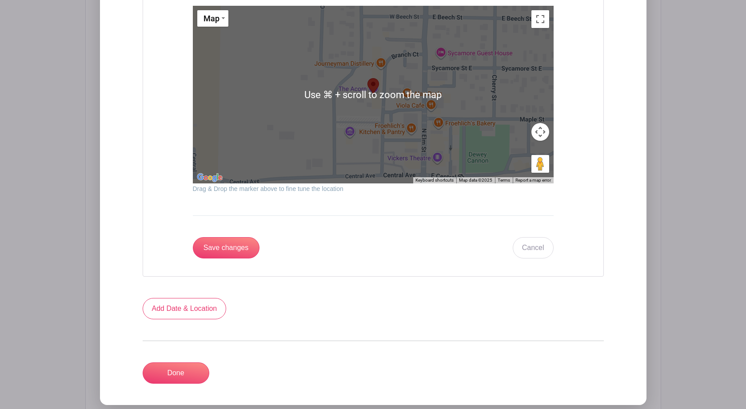
scroll to position [980, 0]
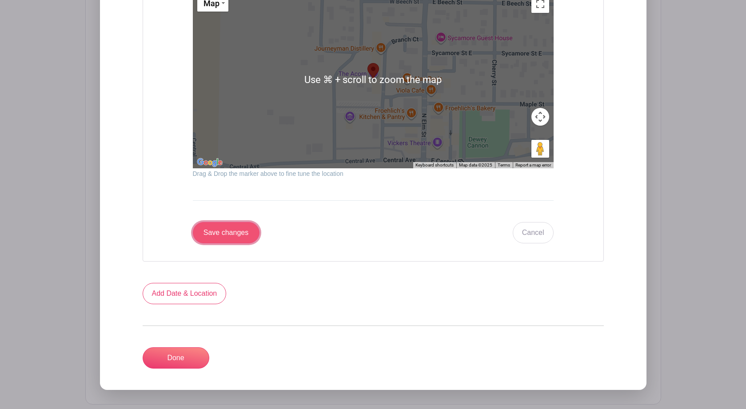
click at [243, 239] on input "Save changes" at bounding box center [226, 232] width 67 height 21
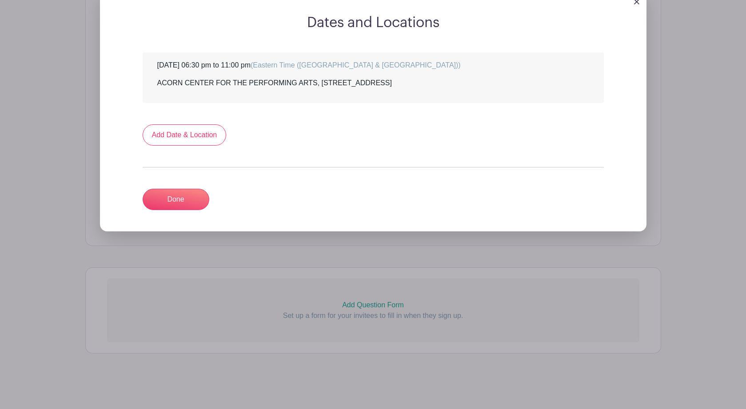
scroll to position [460, 0]
click at [173, 200] on link "Done" at bounding box center [176, 199] width 67 height 21
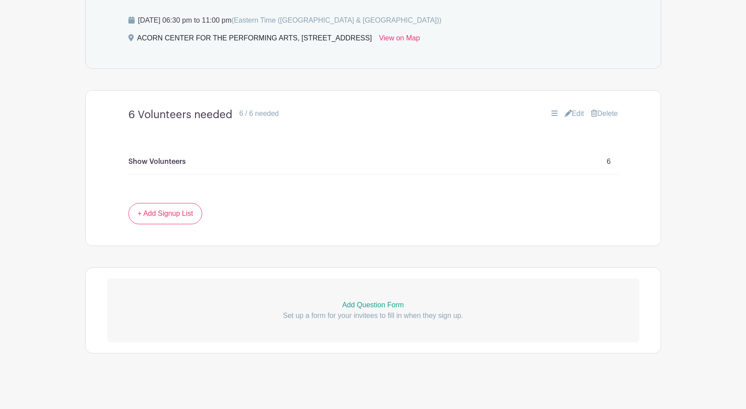
scroll to position [0, 0]
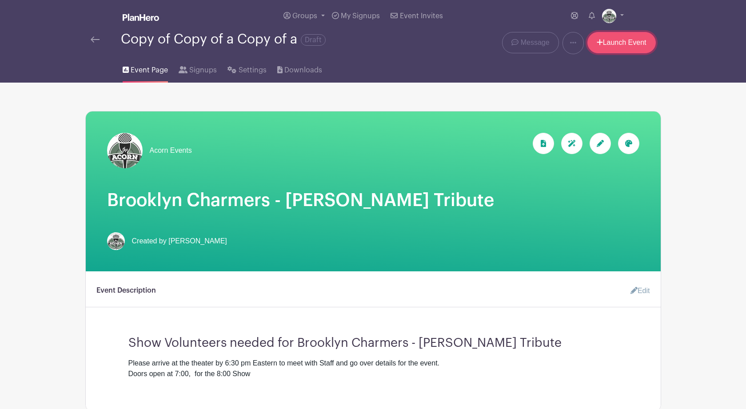
click at [633, 44] on link "Launch Event" at bounding box center [622, 42] width 68 height 21
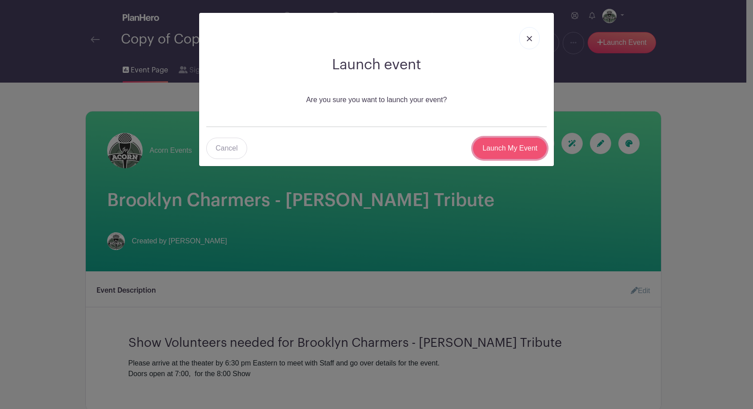
click at [509, 148] on input "Launch My Event" at bounding box center [510, 148] width 74 height 21
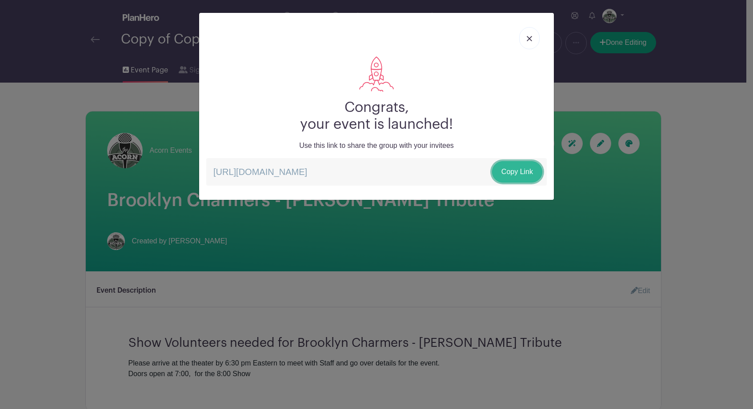
click at [517, 171] on link "Copy Link" at bounding box center [517, 171] width 50 height 21
click at [429, 172] on p "https://schedule.planhero.com/events/28ffbbdcc/copy-of-copy-of-a-copy-of-a Copy…" at bounding box center [376, 172] width 340 height 28
click at [522, 77] on div at bounding box center [376, 74] width 340 height 36
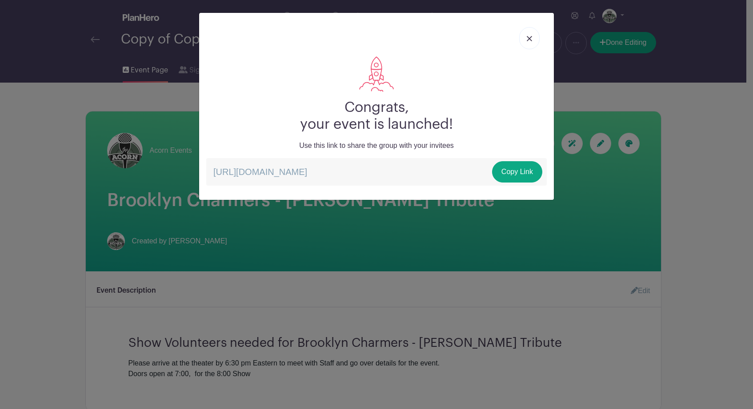
click at [531, 38] on img at bounding box center [529, 38] width 5 height 5
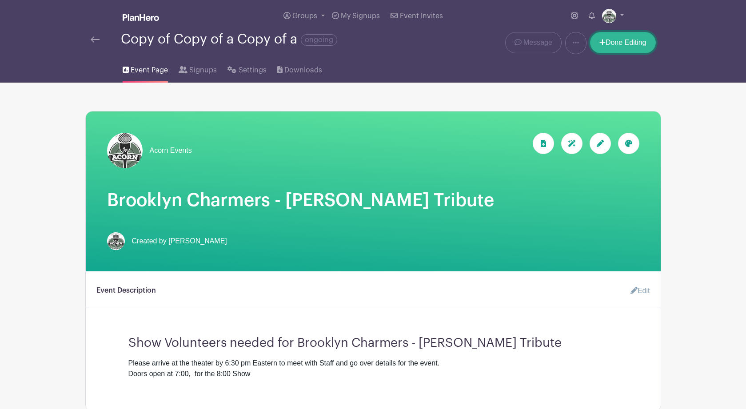
click at [621, 45] on link "Done Editing" at bounding box center [623, 42] width 66 height 21
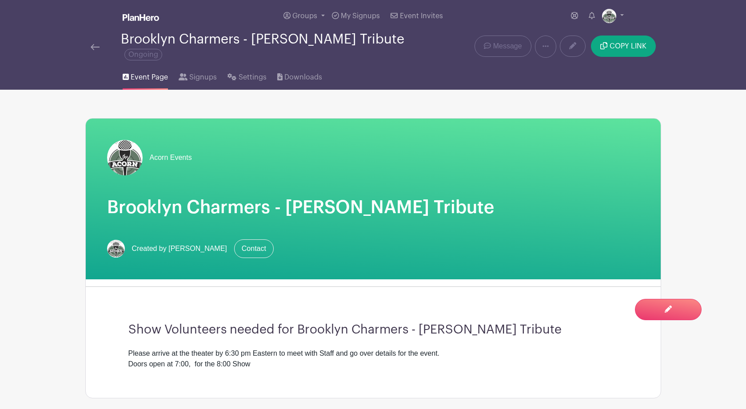
click at [399, 61] on div "Brooklyn Charmers - Steely Dan Tribute Ongoing" at bounding box center [265, 46] width 288 height 29
click at [621, 46] on span "COPY LINK" at bounding box center [628, 46] width 37 height 7
click at [411, 65] on div "Event Page Signups Settings Downloads" at bounding box center [373, 75] width 587 height 28
click at [94, 47] on img at bounding box center [95, 47] width 9 height 6
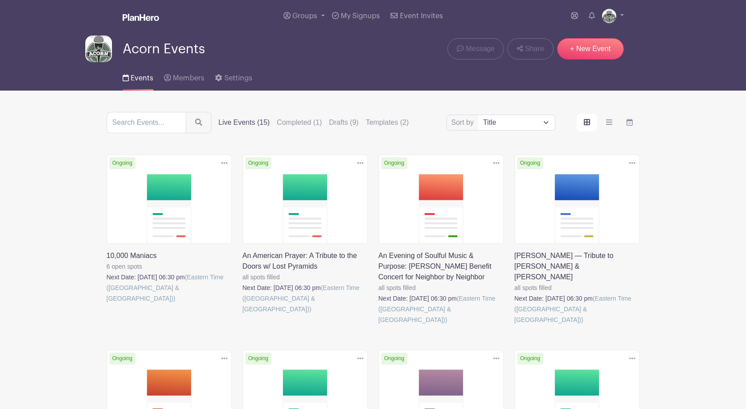
click at [545, 124] on select "Title Recently modified Newest Upcoming dates" at bounding box center [517, 122] width 76 height 15
select select "last_added"
click at [479, 117] on select "Title Recently modified Newest Upcoming dates" at bounding box center [517, 122] width 76 height 15
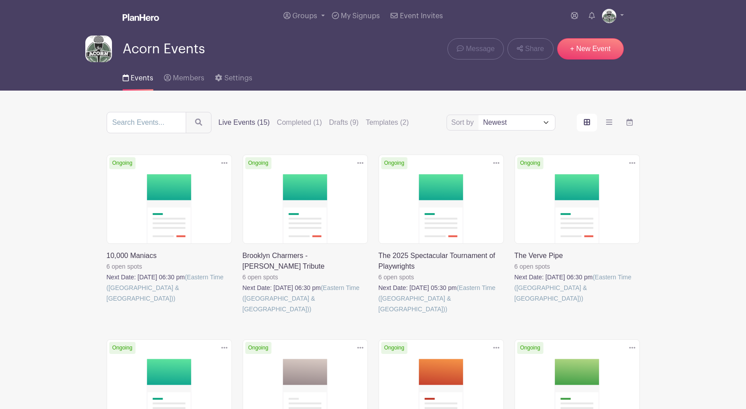
click at [107, 304] on link at bounding box center [107, 304] width 0 height 0
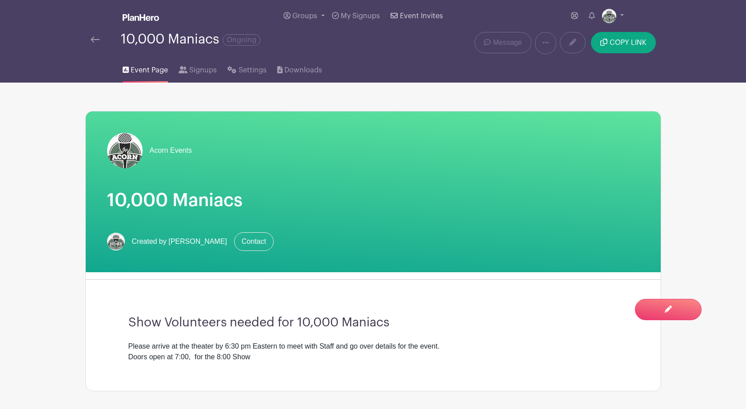
click at [405, 16] on span "Event Invites" at bounding box center [421, 15] width 43 height 7
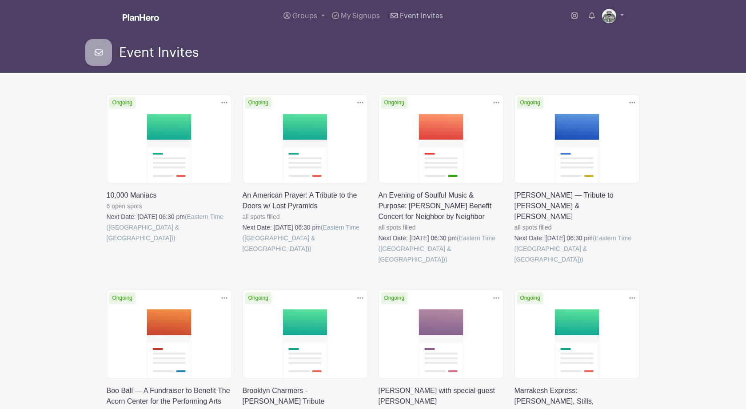
click at [405, 17] on span "Event Invites" at bounding box center [421, 15] width 43 height 7
click at [161, 54] on span "Event Invites" at bounding box center [159, 52] width 80 height 15
click at [346, 16] on span "My Signups" at bounding box center [360, 15] width 39 height 7
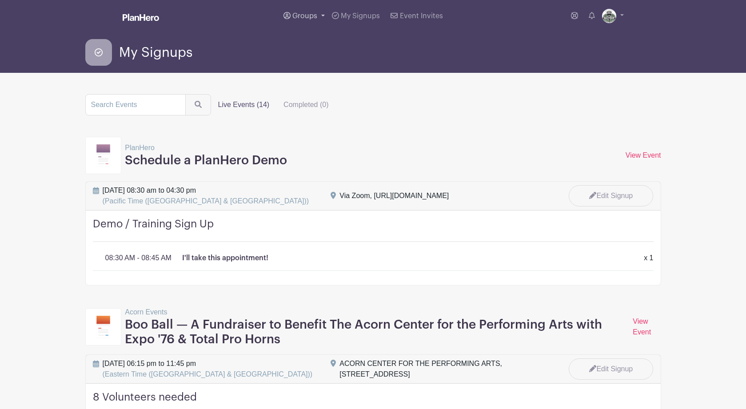
click at [304, 15] on span "Groups" at bounding box center [304, 15] width 25 height 7
click at [326, 64] on span "Acorn Events" at bounding box center [323, 65] width 43 height 10
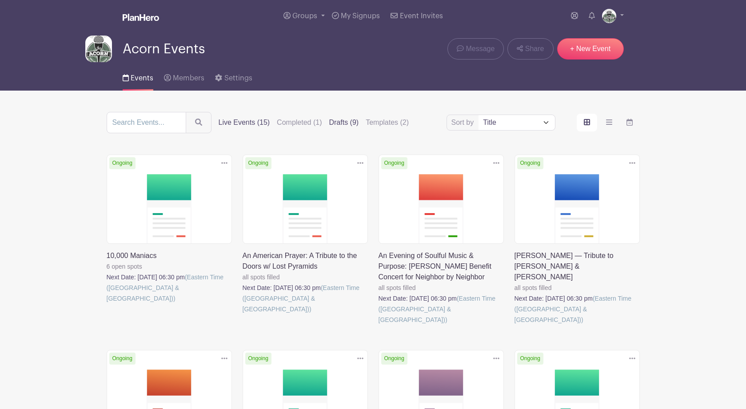
click at [329, 124] on label "Drafts (9)" at bounding box center [344, 122] width 30 height 11
click at [0, 0] on input "Drafts (9)" at bounding box center [0, 0] width 0 height 0
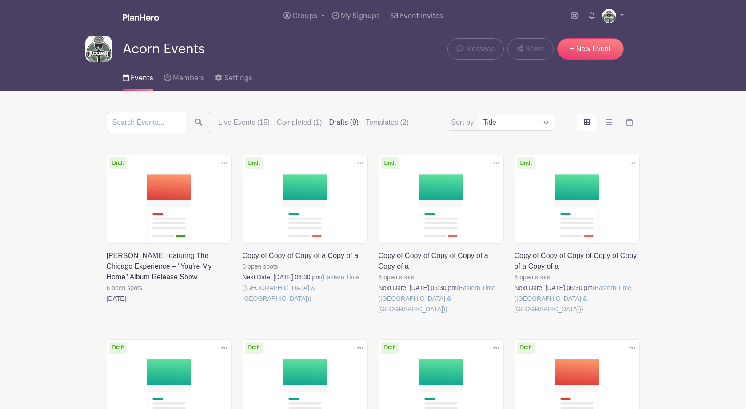
click at [243, 304] on link at bounding box center [243, 304] width 0 height 0
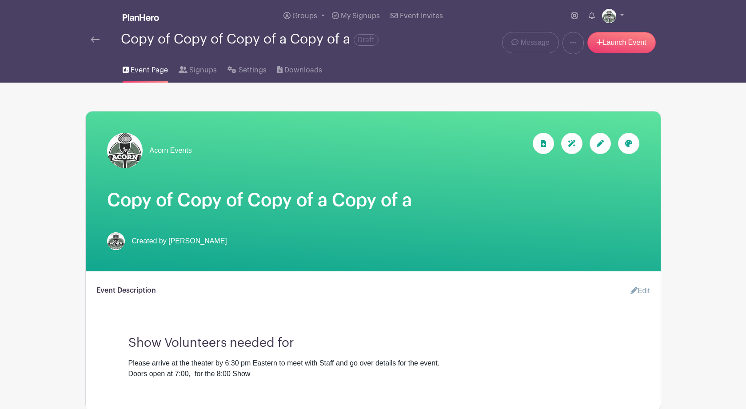
click at [599, 144] on icon at bounding box center [600, 143] width 7 height 7
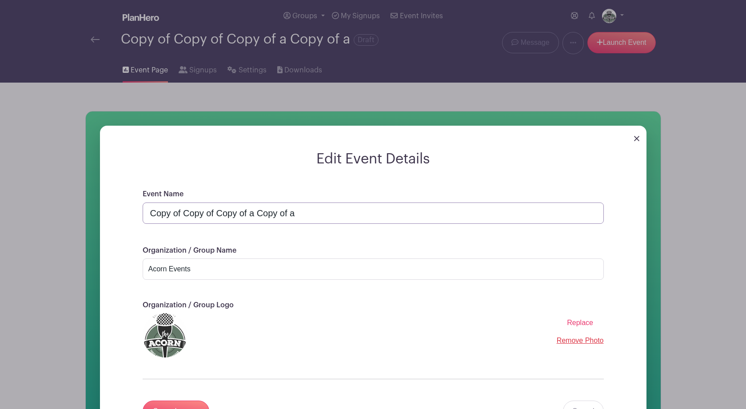
drag, startPoint x: 307, startPoint y: 216, endPoint x: 138, endPoint y: 216, distance: 169.3
click at [138, 216] on div "Event Name Copy of Copy of Copy of a Copy of a Organization / Group Name Acorn …" at bounding box center [373, 316] width 504 height 255
paste input "BoDeans"
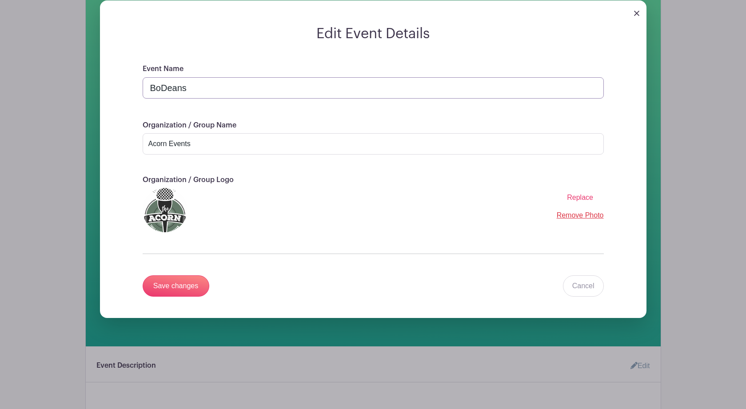
scroll to position [198, 0]
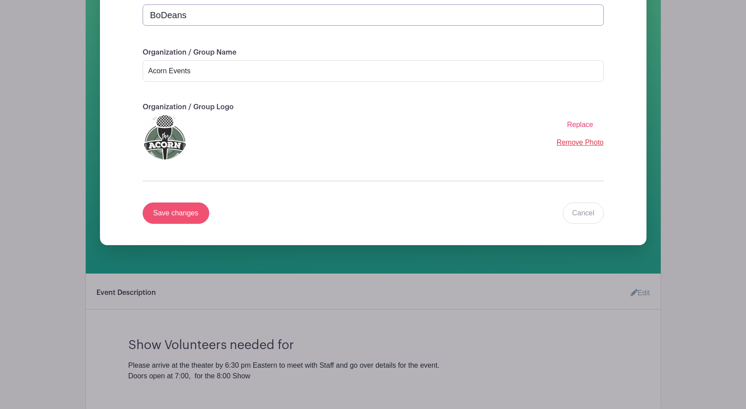
type input "BoDeans"
click at [183, 220] on input "Save changes" at bounding box center [176, 213] width 67 height 21
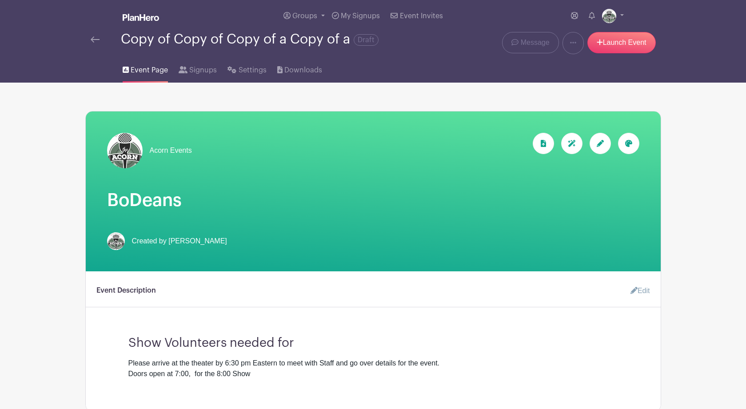
click at [644, 296] on link "Edit" at bounding box center [637, 291] width 27 height 18
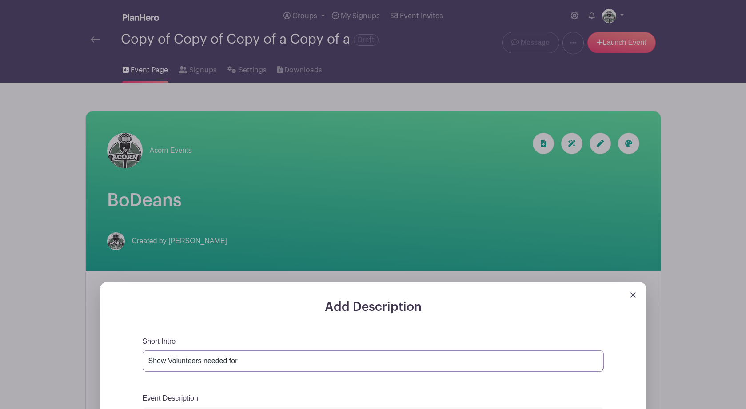
click at [269, 364] on textarea "Show Volunteers needed for" at bounding box center [373, 361] width 461 height 21
paste textarea "BoDeans"
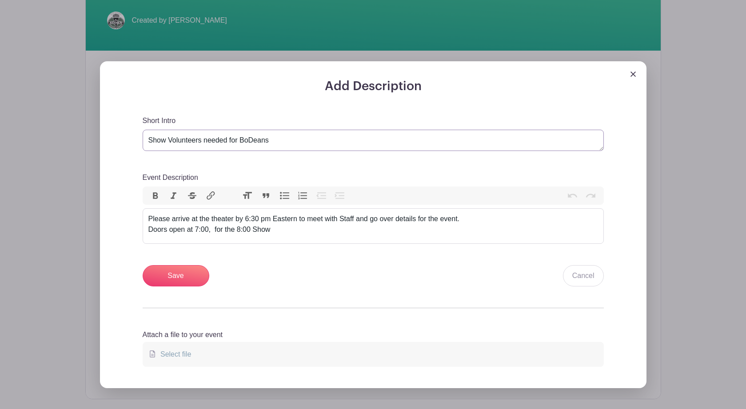
scroll to position [224, 0]
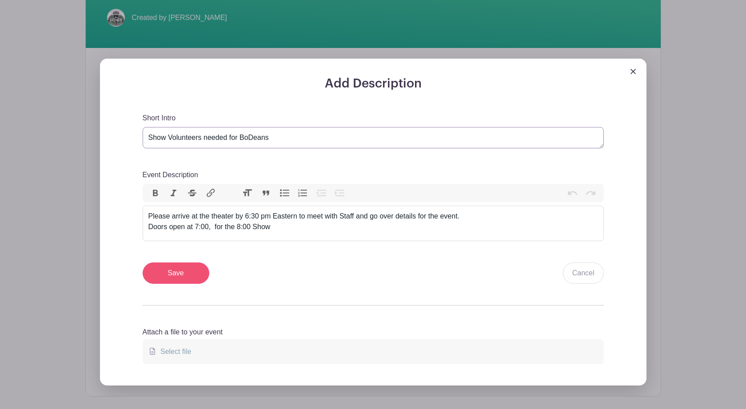
type textarea "Show Volunteers needed for BoDeans"
click at [187, 276] on input "Save" at bounding box center [176, 273] width 67 height 21
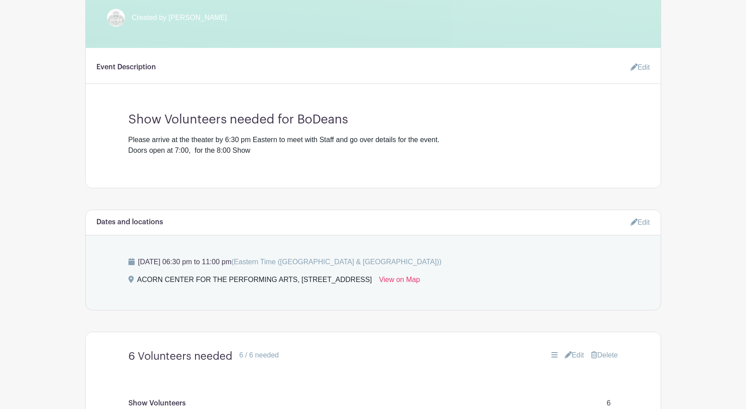
click at [645, 224] on link "Edit" at bounding box center [641, 222] width 20 height 15
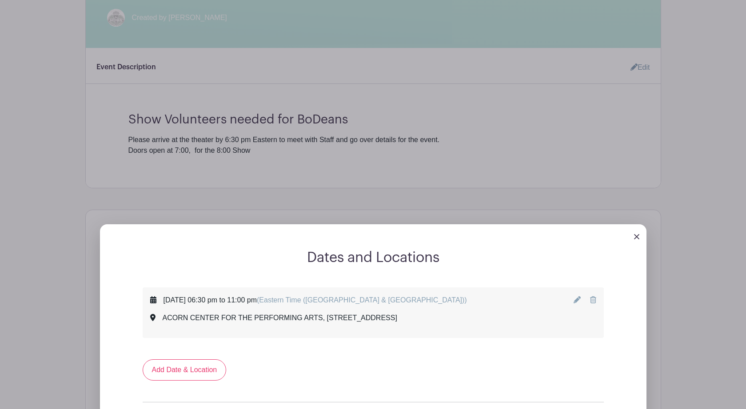
click at [577, 301] on icon at bounding box center [577, 299] width 7 height 7
select select "9"
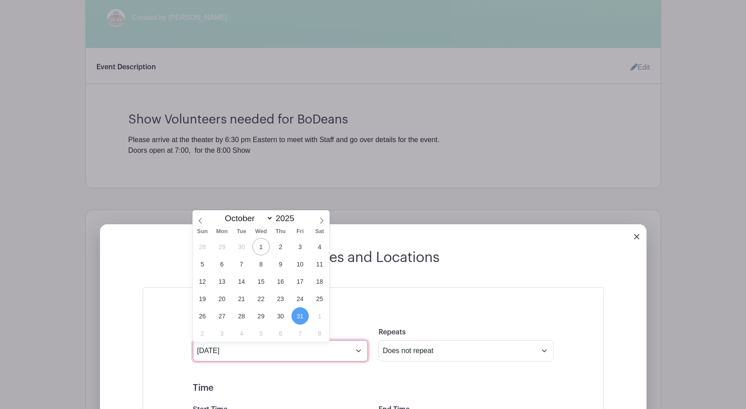
click at [357, 355] on input "[DATE]" at bounding box center [280, 350] width 175 height 21
click at [260, 301] on span "22" at bounding box center [260, 298] width 17 height 17
type input "Oct 22 2025"
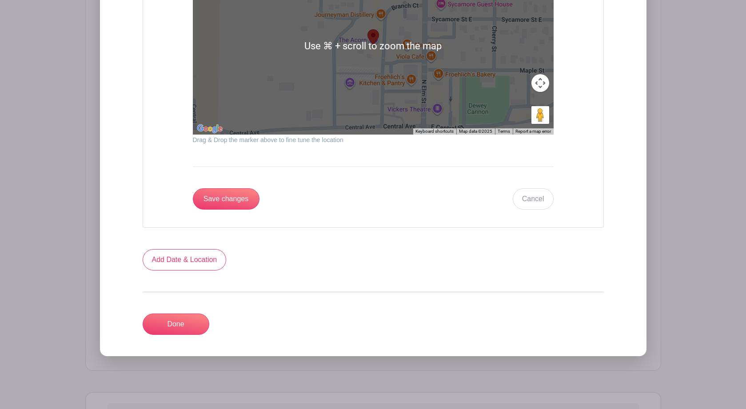
scroll to position [1026, 0]
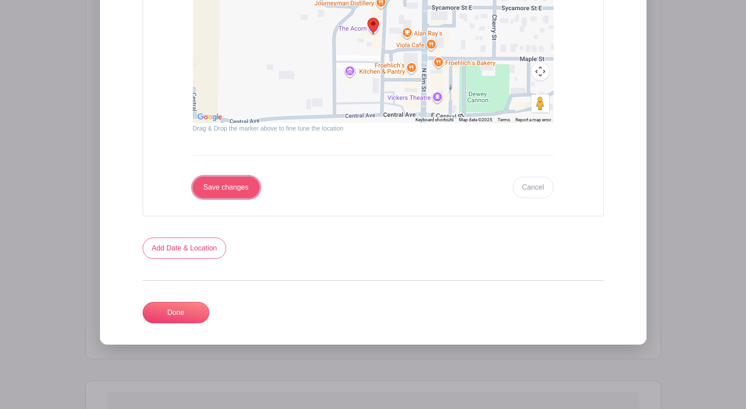
click at [221, 196] on input "Save changes" at bounding box center [226, 187] width 67 height 21
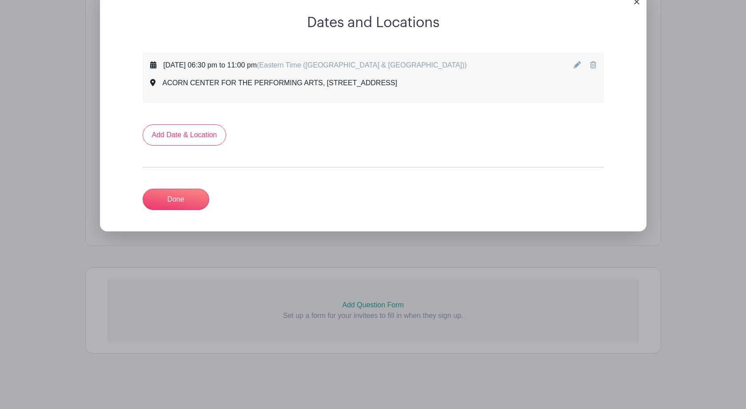
scroll to position [460, 0]
click at [176, 203] on link "Done" at bounding box center [176, 199] width 67 height 21
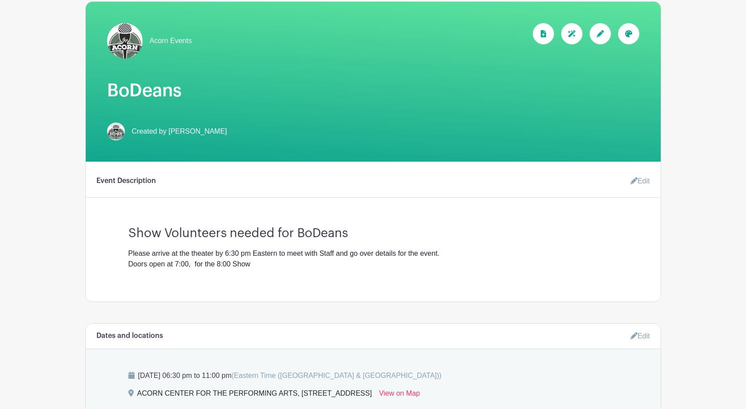
scroll to position [167, 0]
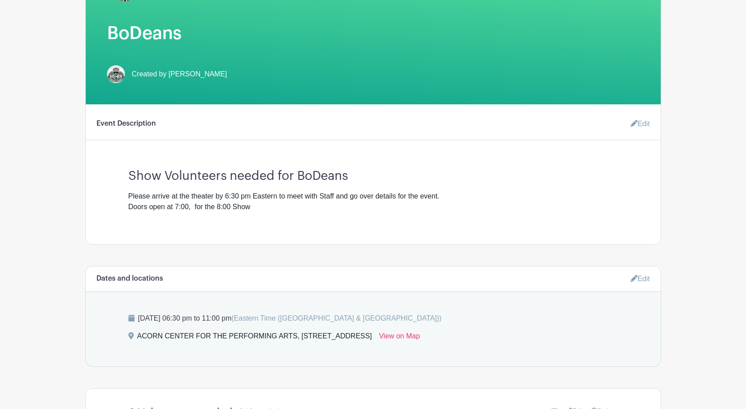
click at [642, 281] on link "Edit" at bounding box center [641, 279] width 20 height 15
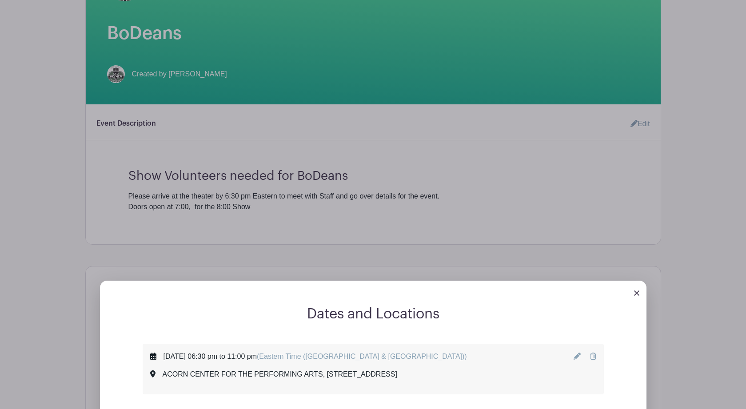
click at [578, 360] on icon at bounding box center [577, 356] width 7 height 7
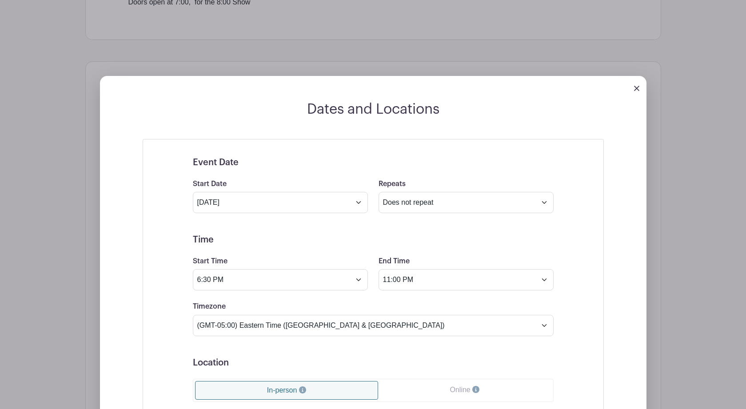
scroll to position [376, 0]
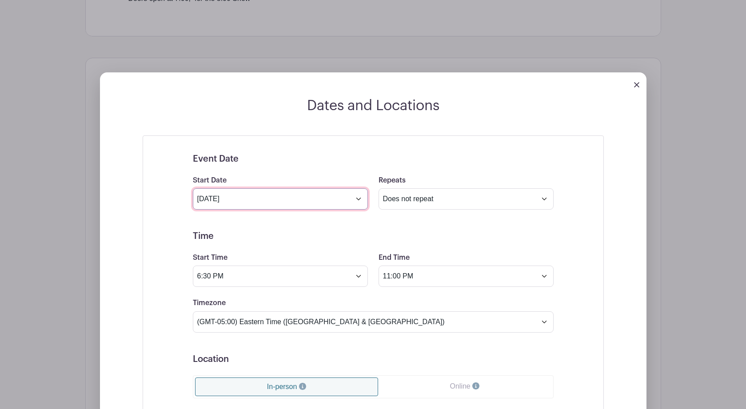
click at [359, 200] on input "Oct 22 2025" at bounding box center [280, 198] width 175 height 21
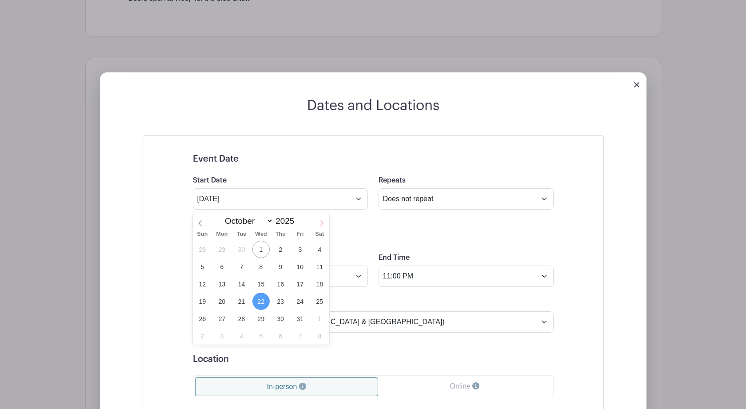
click at [321, 224] on icon at bounding box center [322, 223] width 6 height 6
select select "10"
click at [262, 320] on span "26" at bounding box center [260, 318] width 17 height 17
type input "Nov 26 2025"
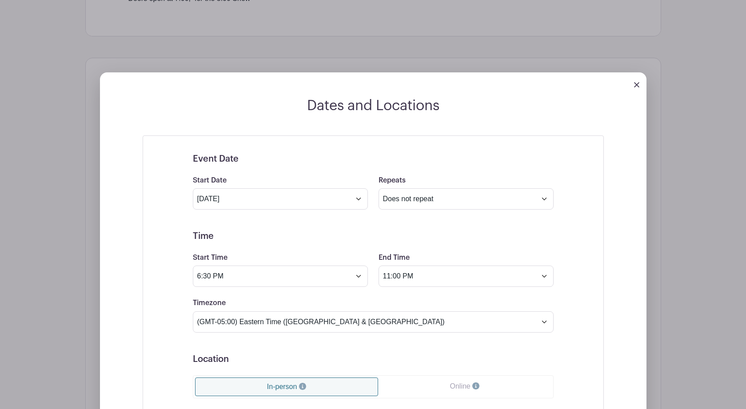
click at [412, 359] on h5 "Location" at bounding box center [373, 359] width 361 height 11
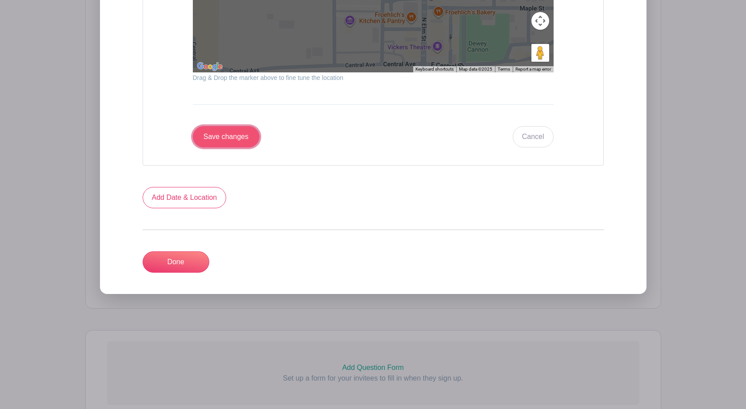
click at [238, 146] on input "Save changes" at bounding box center [226, 136] width 67 height 21
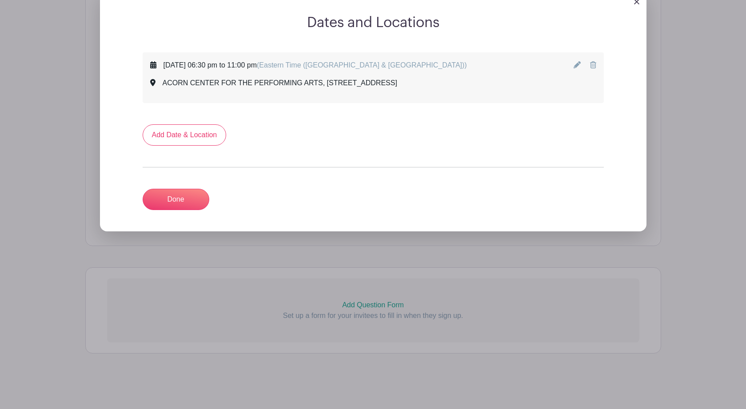
scroll to position [460, 0]
click at [190, 205] on link "Done" at bounding box center [176, 199] width 67 height 21
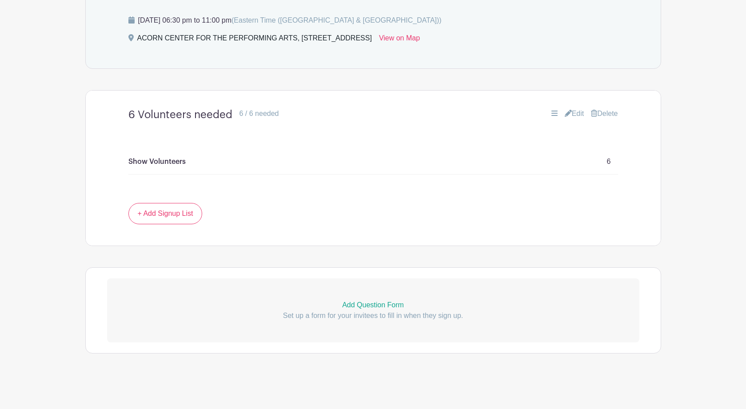
scroll to position [0, 0]
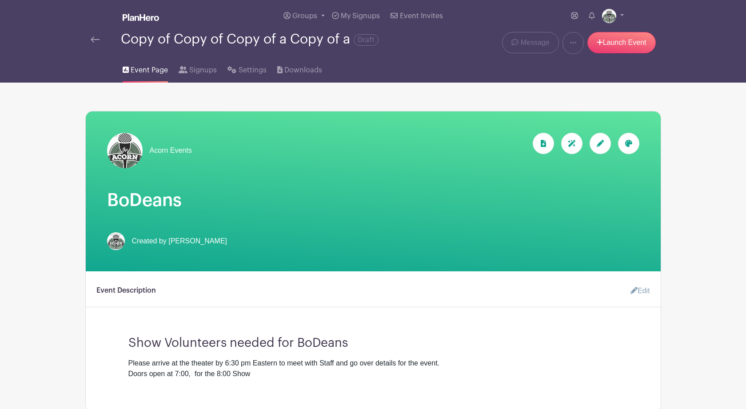
click at [94, 41] on img at bounding box center [95, 39] width 9 height 6
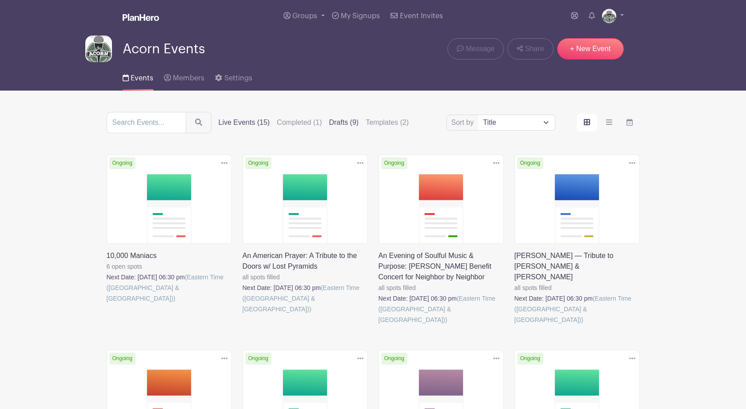
click at [329, 127] on label "Drafts (9)" at bounding box center [344, 122] width 30 height 11
click at [0, 0] on input "Drafts (9)" at bounding box center [0, 0] width 0 height 0
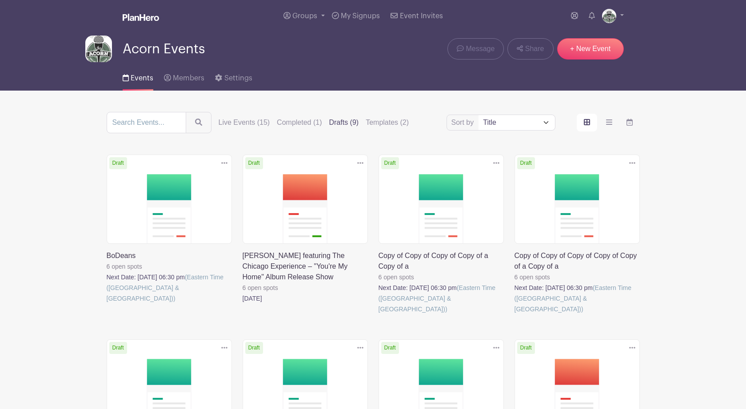
click at [107, 304] on link at bounding box center [107, 304] width 0 height 0
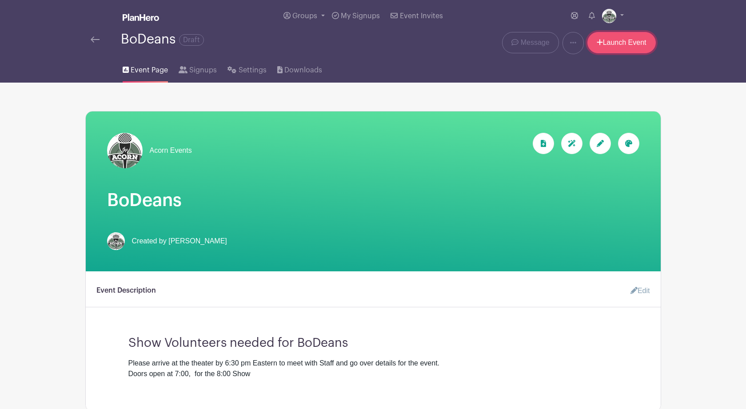
click at [633, 46] on link "Launch Event" at bounding box center [622, 42] width 68 height 21
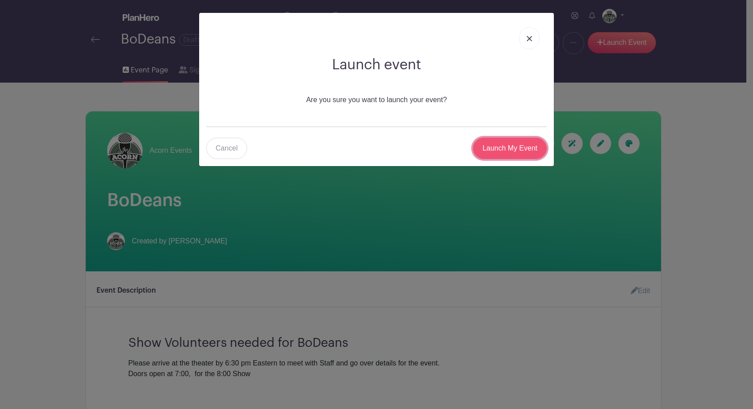
click at [521, 149] on input "Launch My Event" at bounding box center [510, 148] width 74 height 21
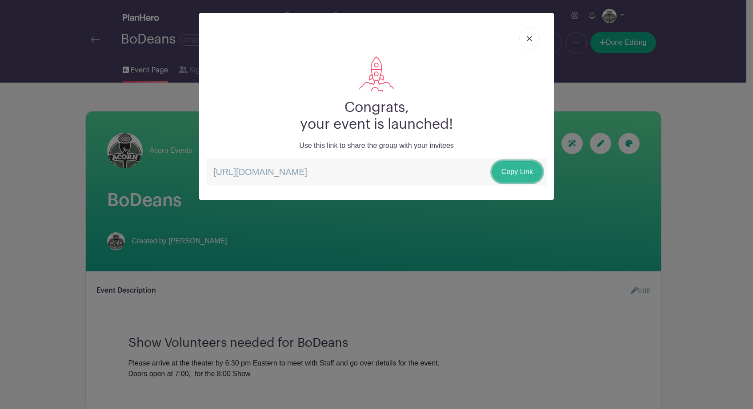
click at [520, 170] on link "Copy Link" at bounding box center [517, 171] width 50 height 21
click at [527, 40] on img at bounding box center [529, 38] width 5 height 5
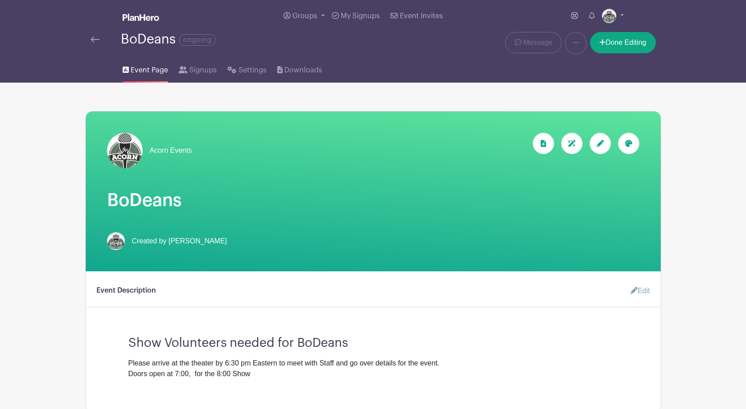
click at [94, 43] on img at bounding box center [95, 39] width 9 height 6
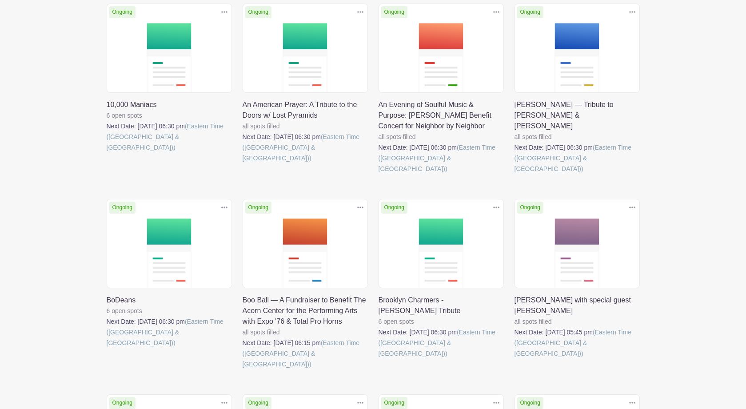
scroll to position [180, 0]
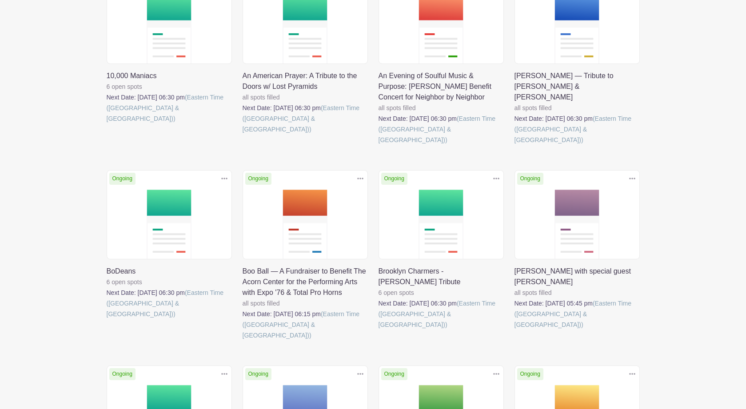
click at [107, 320] on link at bounding box center [107, 320] width 0 height 0
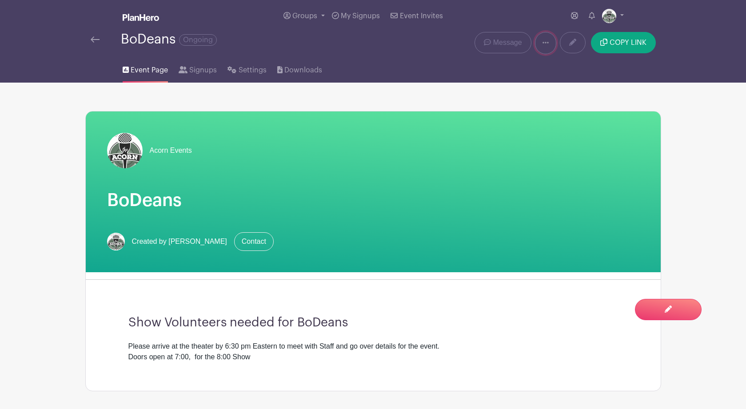
click at [550, 47] on link at bounding box center [545, 43] width 21 height 22
click at [624, 71] on div "Event Page Signups Settings Downloads" at bounding box center [373, 68] width 587 height 28
click at [613, 44] on span "COPY LINK" at bounding box center [628, 42] width 37 height 7
click at [92, 38] on img at bounding box center [95, 39] width 9 height 6
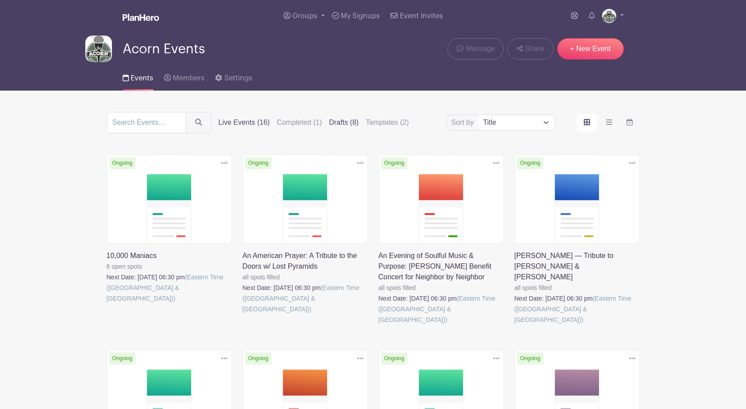
click at [329, 125] on label "Drafts (8)" at bounding box center [344, 122] width 30 height 11
click at [0, 0] on input "Drafts (8)" at bounding box center [0, 0] width 0 height 0
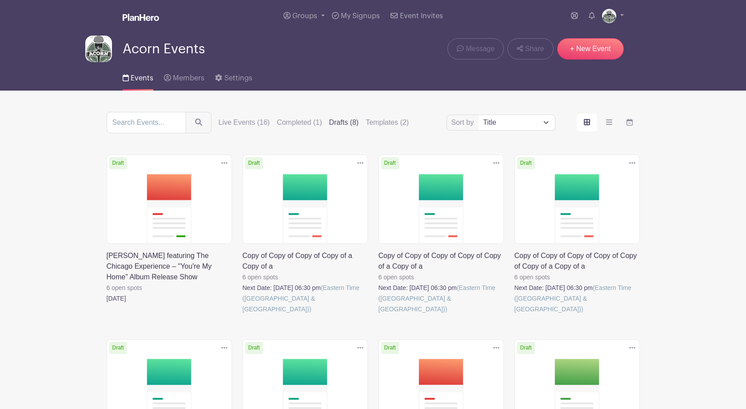
click at [243, 315] on link at bounding box center [243, 315] width 0 height 0
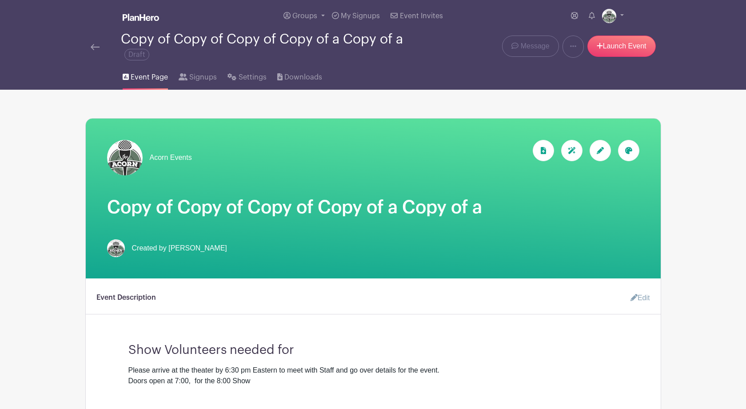
click at [599, 152] on icon at bounding box center [600, 150] width 7 height 7
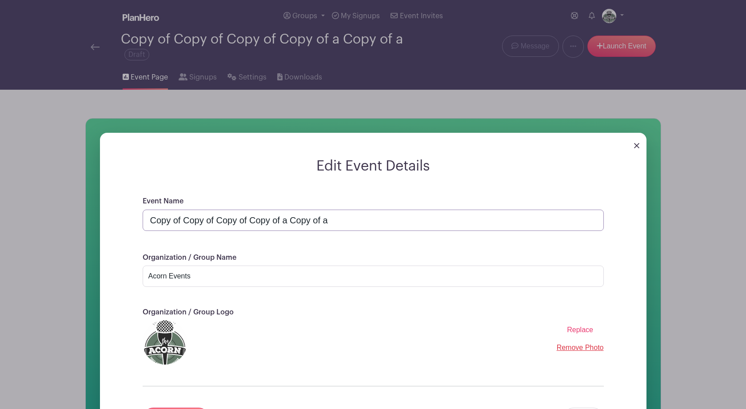
drag, startPoint x: 338, startPoint y: 225, endPoint x: 147, endPoint y: 226, distance: 191.1
click at [147, 226] on input "Copy of Copy of Copy of Copy of a Copy of a" at bounding box center [373, 220] width 461 height 21
paste input "Dancing Queen: An ABBA Salute"
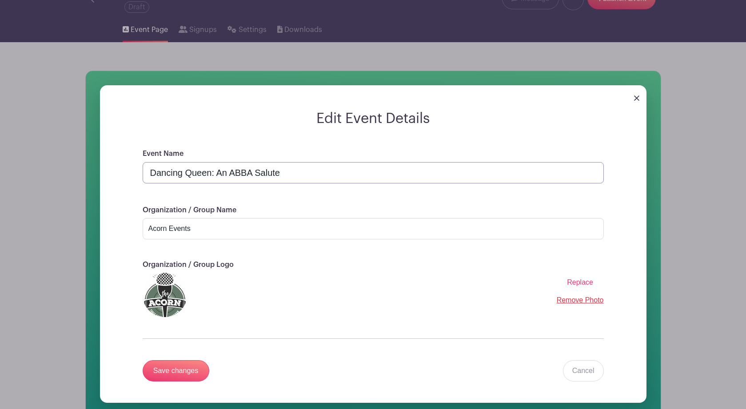
scroll to position [55, 0]
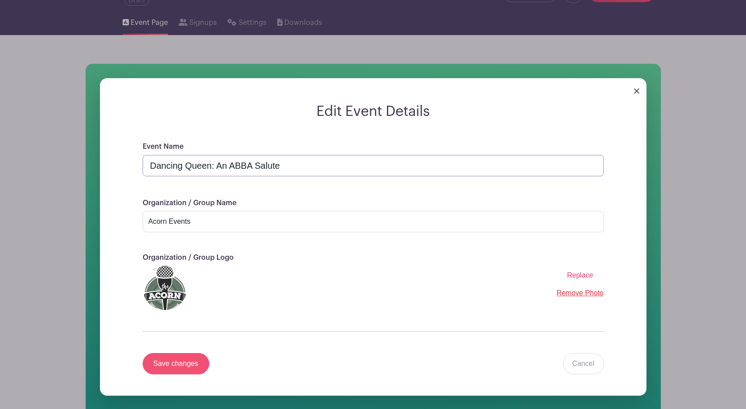
type input "Dancing Queen: An ABBA Salute"
click at [182, 371] on input "Save changes" at bounding box center [176, 363] width 67 height 21
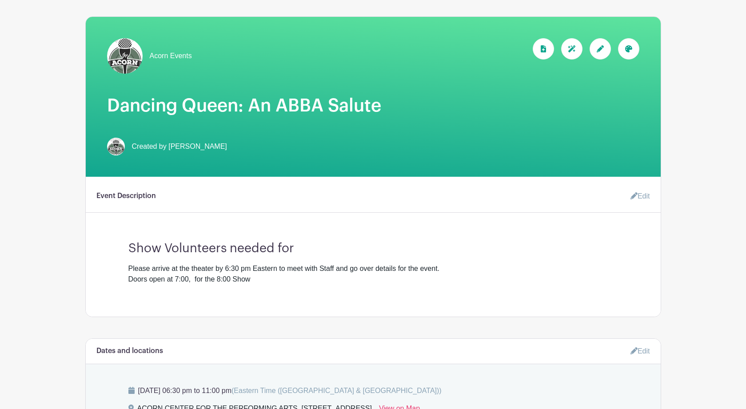
scroll to position [132, 0]
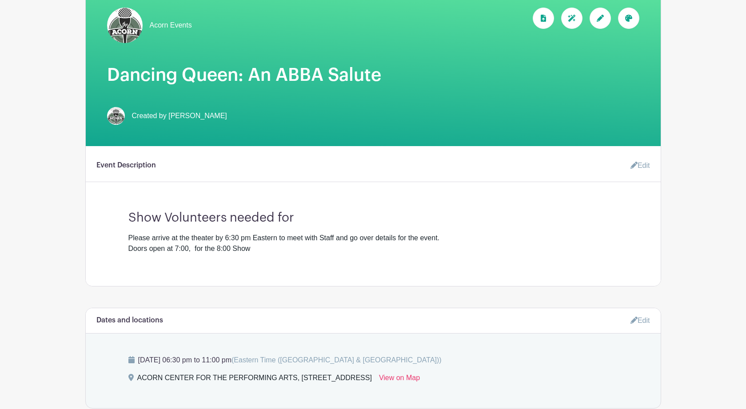
click at [642, 166] on link "Edit" at bounding box center [637, 166] width 27 height 18
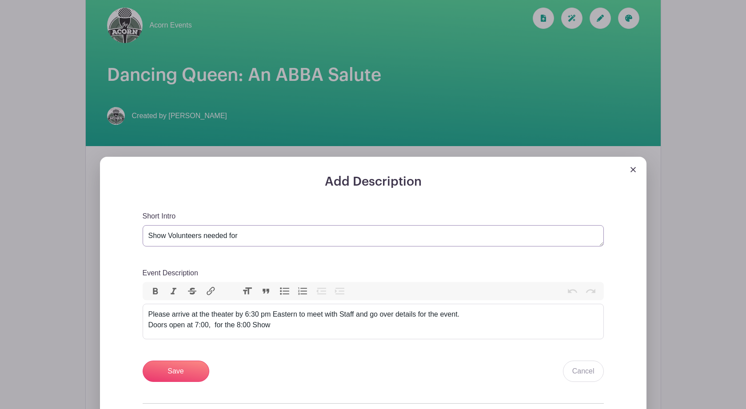
click at [243, 236] on textarea "Show Volunteers needed for" at bounding box center [373, 235] width 461 height 21
paste textarea "Dancing Queen: An ABBA Salute"
type textarea "Show Volunteers needed for Dancing Queen: An ABBA Salute"
click at [177, 374] on input "Save" at bounding box center [176, 371] width 67 height 21
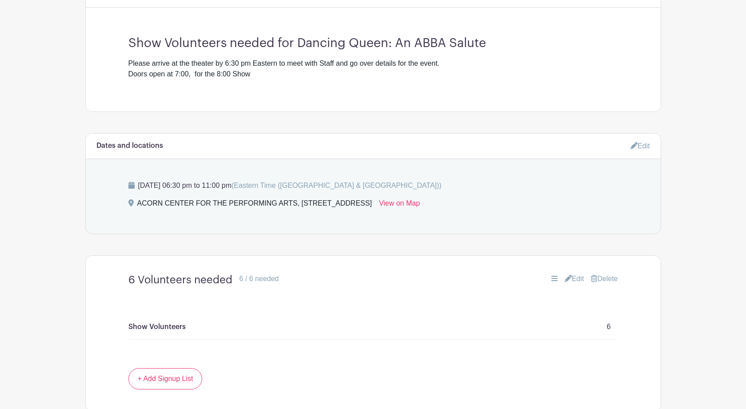
scroll to position [382, 0]
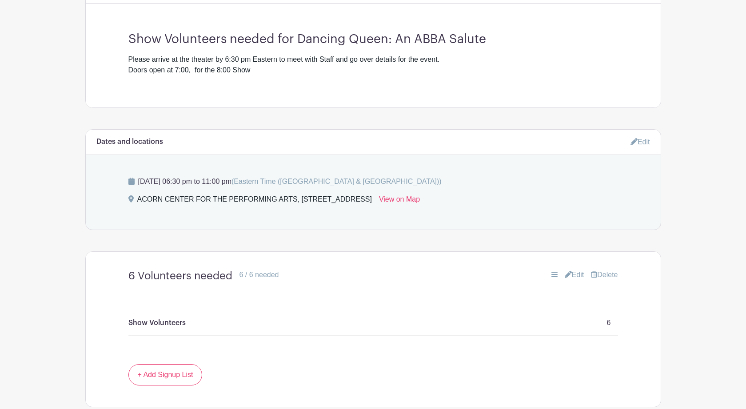
click at [644, 145] on link "Edit" at bounding box center [641, 142] width 20 height 15
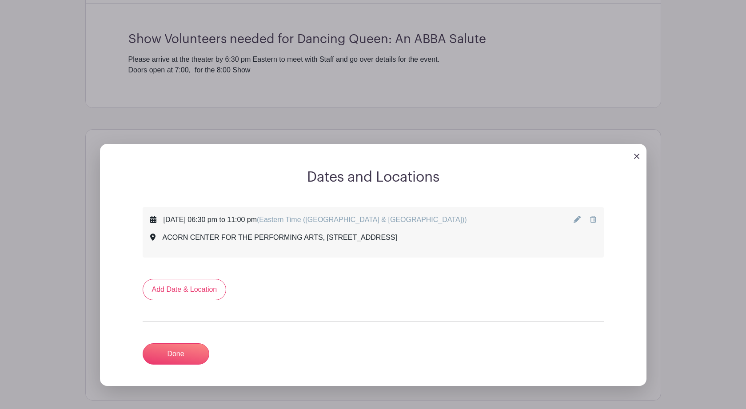
click at [574, 221] on icon at bounding box center [577, 219] width 7 height 7
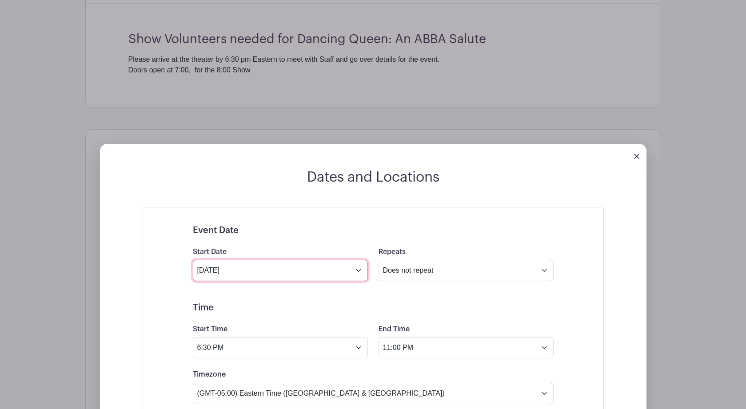
click at [357, 276] on input "[DATE]" at bounding box center [280, 270] width 175 height 21
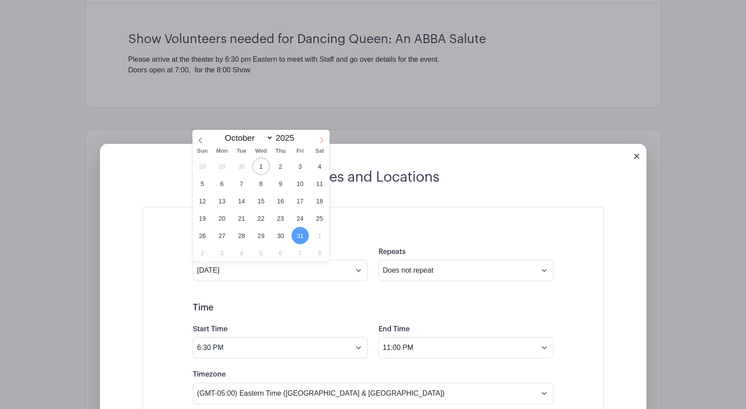
click at [320, 140] on icon at bounding box center [322, 140] width 6 height 6
select select "10"
click at [300, 233] on span "28" at bounding box center [300, 235] width 17 height 17
type input "Nov 28 2025"
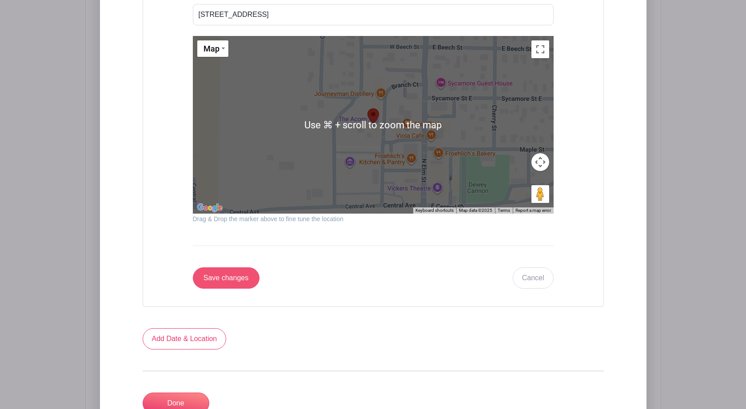
scroll to position [947, 0]
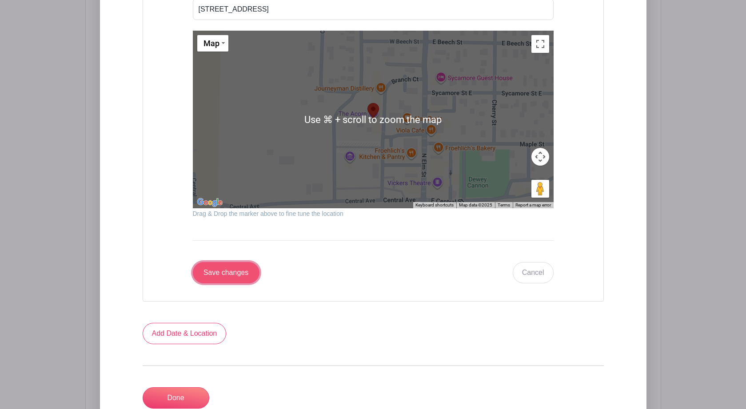
click at [218, 282] on input "Save changes" at bounding box center [226, 272] width 67 height 21
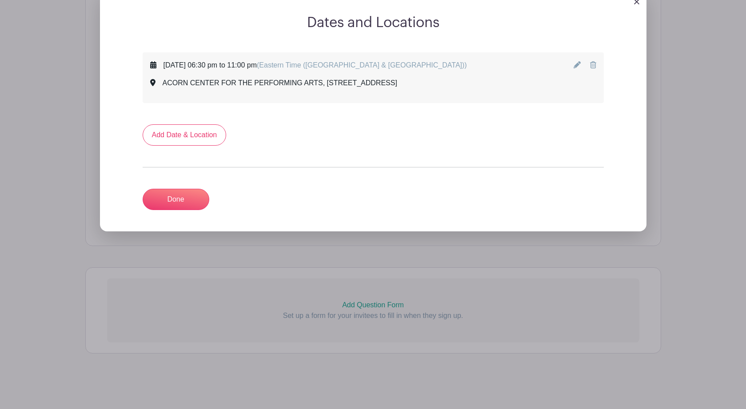
scroll to position [468, 0]
click at [177, 197] on link "Done" at bounding box center [176, 199] width 67 height 21
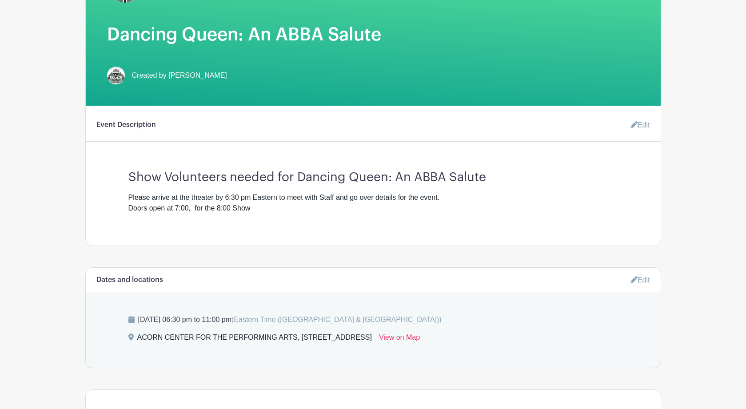
scroll to position [0, 0]
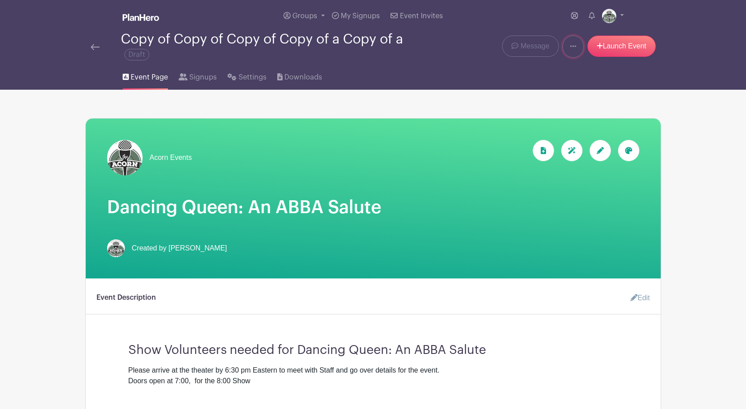
click at [576, 44] on link at bounding box center [573, 47] width 21 height 22
click at [532, 24] on div "Groups All Groups Acorn Events My Signups Event Invites My account Logout" at bounding box center [391, 16] width 465 height 32
click at [532, 49] on span "Message" at bounding box center [535, 46] width 29 height 11
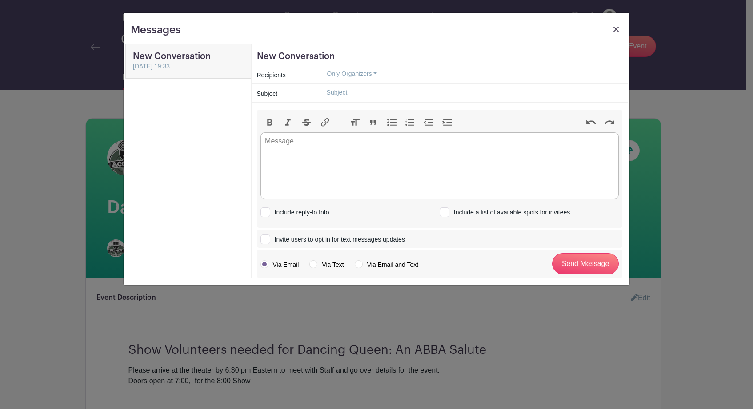
click at [616, 28] on img at bounding box center [615, 29] width 5 height 5
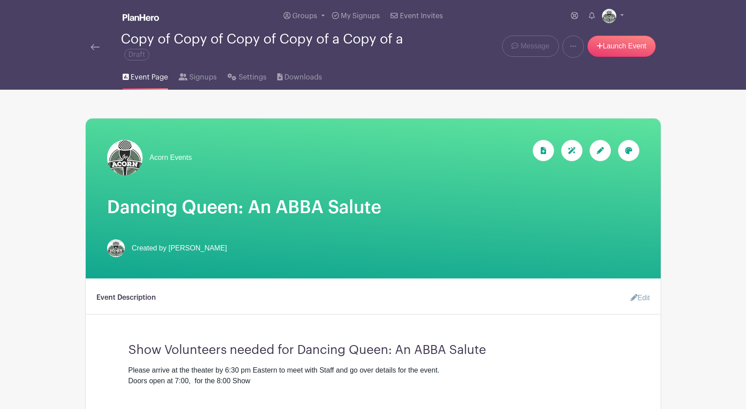
click at [396, 42] on div "Copy of Copy of Copy of Copy of a Copy of a Draft" at bounding box center [265, 46] width 288 height 29
click at [223, 39] on div "Copy of Copy of Copy of Copy of a Copy of a Draft" at bounding box center [265, 46] width 288 height 29
click at [138, 56] on span "Draft" at bounding box center [136, 55] width 25 height 12
click at [203, 57] on div "Copy of Copy of Copy of Copy of a Copy of a Draft" at bounding box center [265, 46] width 288 height 29
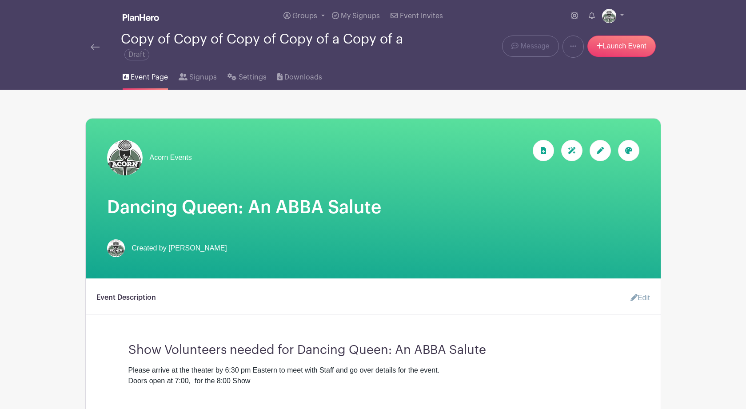
click at [135, 56] on span "Draft" at bounding box center [136, 55] width 25 height 12
click at [136, 55] on span "Draft" at bounding box center [136, 55] width 25 height 12
click at [198, 36] on div "Copy of Copy of Copy of Copy of a Copy of a Draft" at bounding box center [265, 46] width 288 height 29
click at [620, 49] on link "Launch Event" at bounding box center [622, 46] width 68 height 21
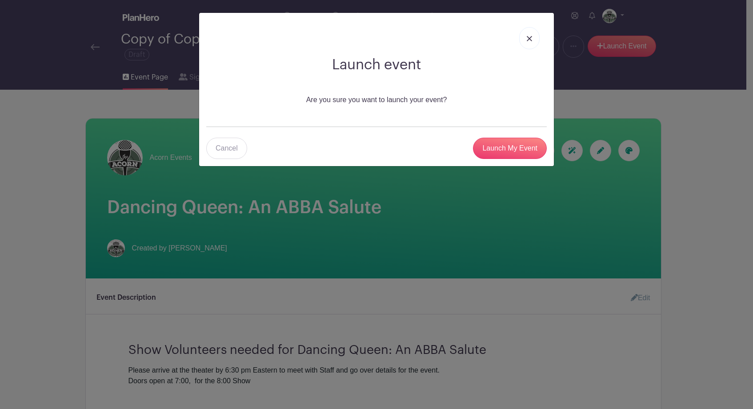
click at [402, 117] on div "Launch event Are you sure you want to launch your event? Cancel Launch My Event" at bounding box center [376, 89] width 355 height 153
click at [402, 118] on div "Launch event Are you sure you want to launch your event? Cancel Launch My Event" at bounding box center [376, 89] width 355 height 153
click at [508, 152] on input "Launch My Event" at bounding box center [510, 148] width 74 height 21
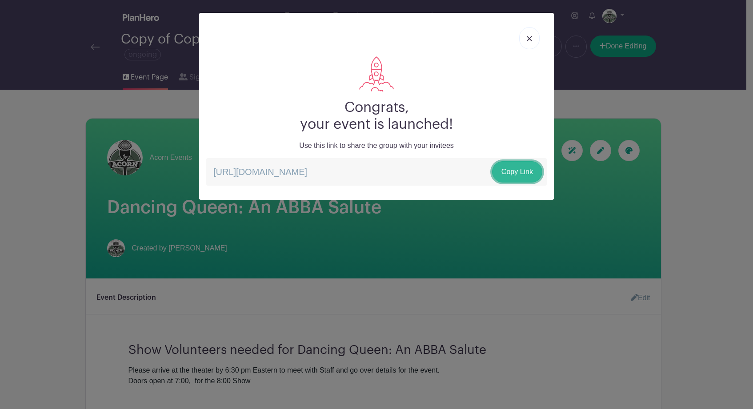
click at [515, 172] on link "Copy Link" at bounding box center [517, 171] width 50 height 21
click at [530, 39] on img at bounding box center [529, 38] width 5 height 5
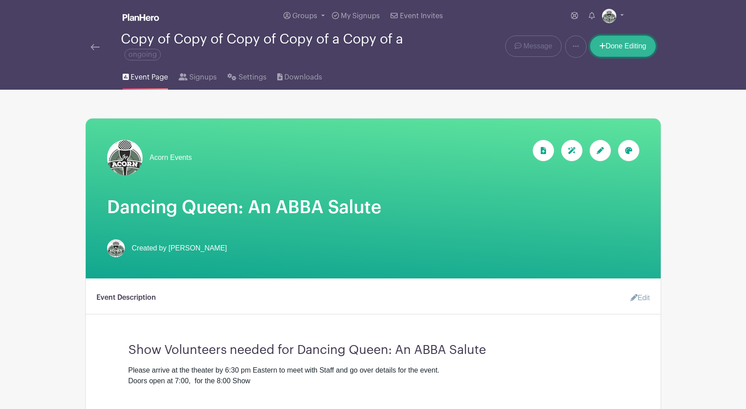
click at [621, 46] on link "Done Editing" at bounding box center [623, 46] width 66 height 21
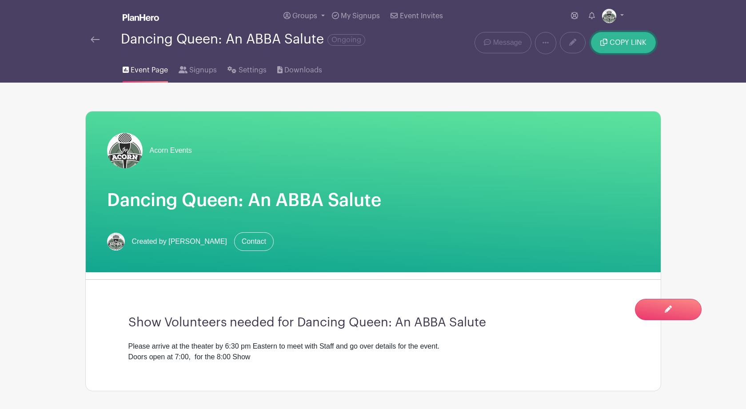
click at [619, 43] on span "COPY LINK" at bounding box center [628, 42] width 37 height 7
click at [93, 40] on img at bounding box center [95, 39] width 9 height 6
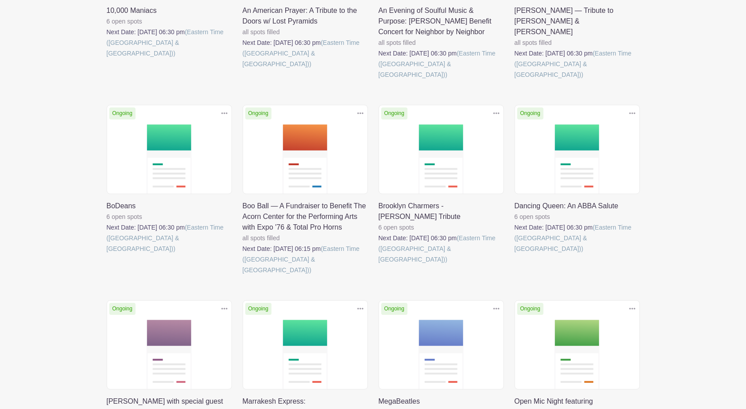
scroll to position [222, 0]
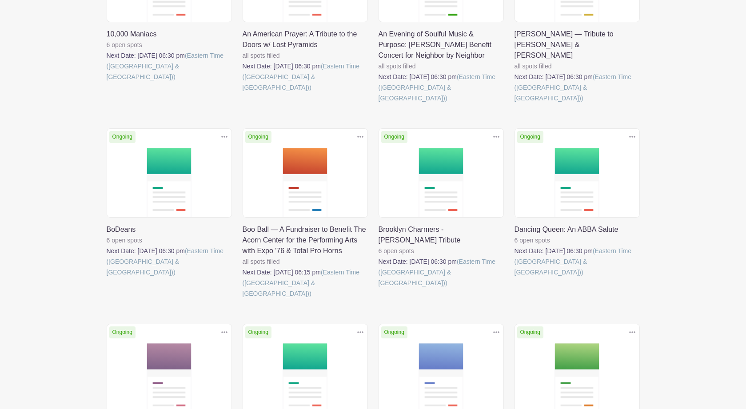
click at [515, 278] on link at bounding box center [515, 278] width 0 height 0
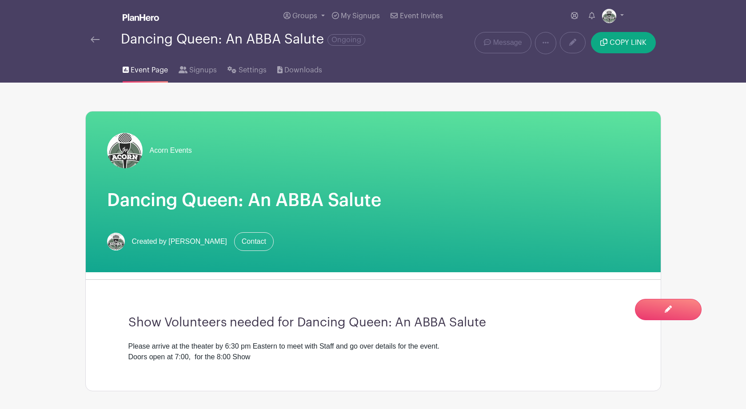
click at [94, 39] on img at bounding box center [95, 39] width 9 height 6
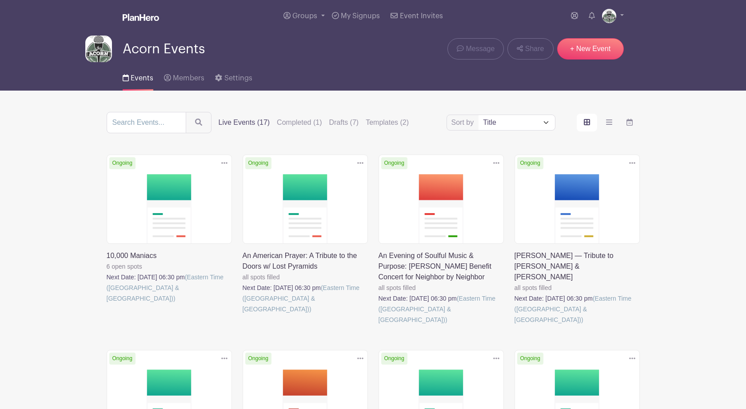
click at [546, 123] on select "Title Recently modified Newest Upcoming dates" at bounding box center [517, 122] width 76 height 15
select select "last_added"
click at [479, 117] on select "Title Recently modified Newest Upcoming dates" at bounding box center [517, 122] width 76 height 15
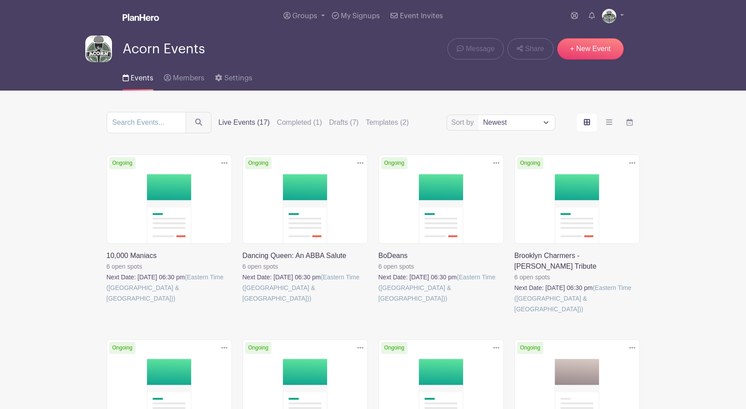
click at [107, 304] on link at bounding box center [107, 304] width 0 height 0
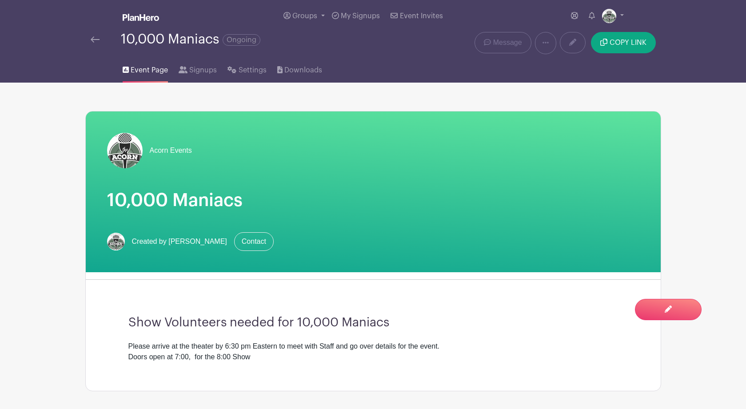
click at [244, 40] on span "Ongoing" at bounding box center [242, 40] width 38 height 12
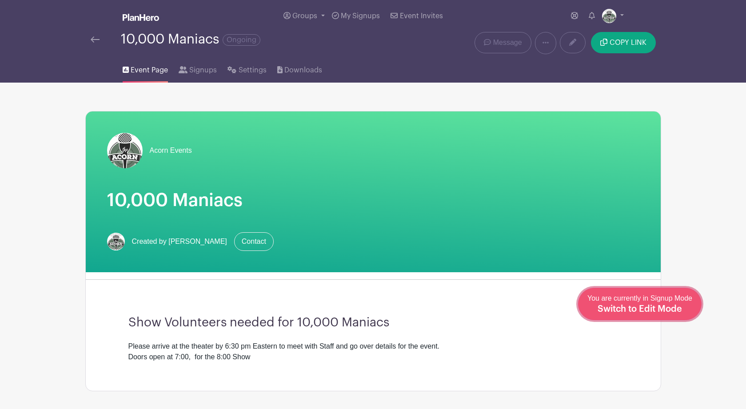
click at [668, 308] on span "Switch to Edit Mode" at bounding box center [640, 309] width 84 height 9
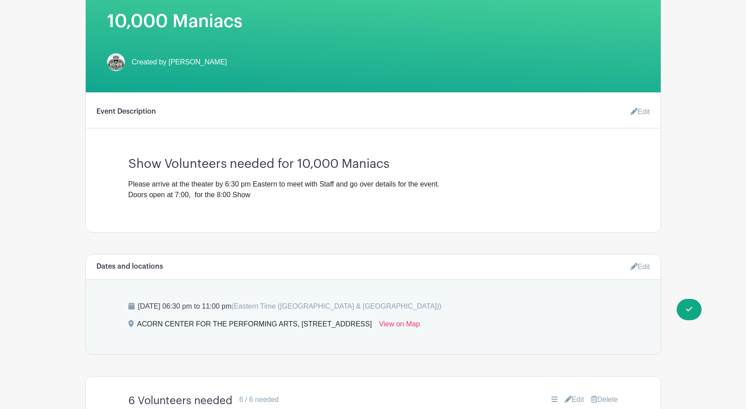
scroll to position [180, 0]
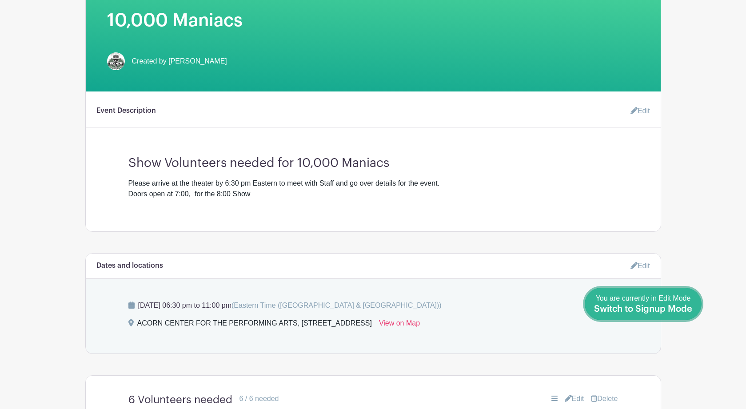
click at [683, 308] on span "Switch to Signup Mode" at bounding box center [643, 309] width 98 height 9
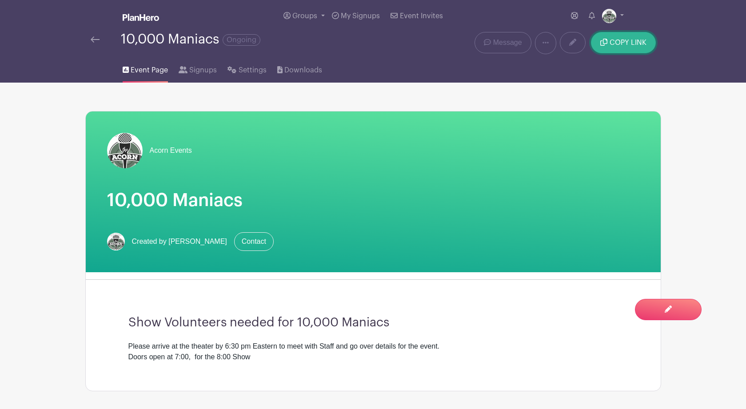
click at [620, 44] on span "COPY LINK" at bounding box center [628, 42] width 37 height 7
click at [689, 157] on main "Groups All Groups Acorn Events My Signups Event Invites My account Logout 10,00…" at bounding box center [373, 355] width 746 height 711
click at [98, 40] on img at bounding box center [95, 39] width 9 height 6
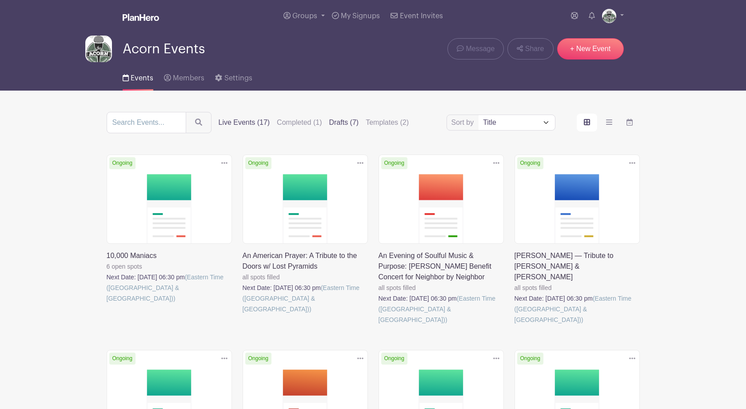
click at [329, 127] on label "Drafts (7)" at bounding box center [344, 122] width 30 height 11
click at [0, 0] on input "Drafts (7)" at bounding box center [0, 0] width 0 height 0
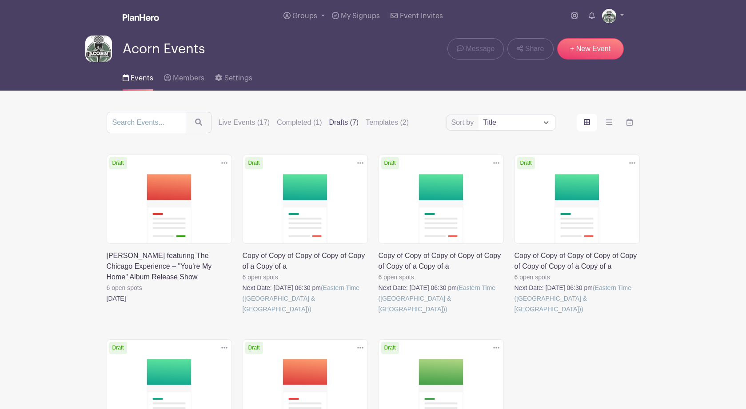
click at [243, 315] on link at bounding box center [243, 315] width 0 height 0
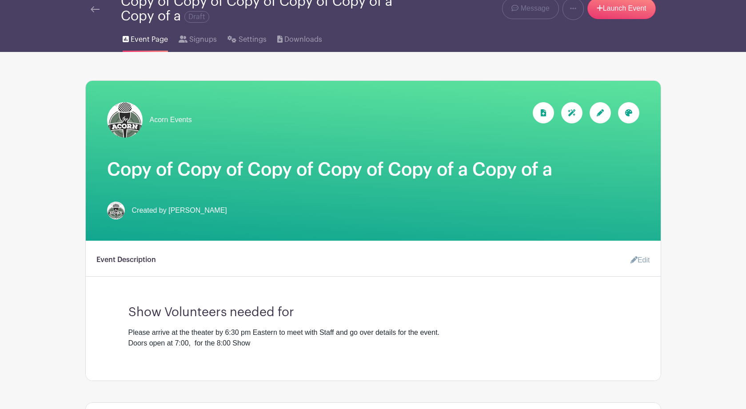
scroll to position [46, 0]
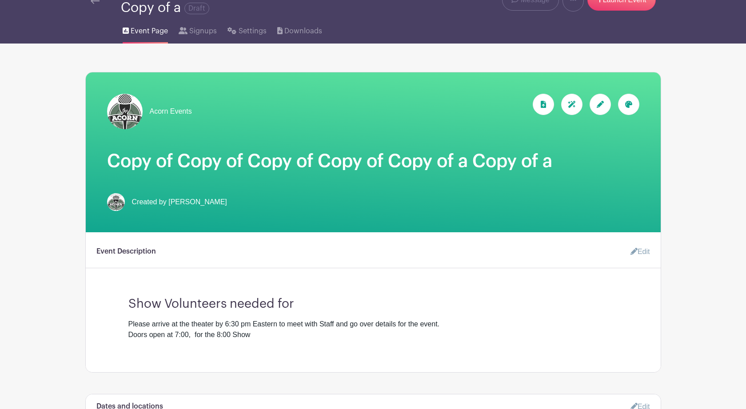
click at [600, 105] on icon at bounding box center [600, 104] width 7 height 7
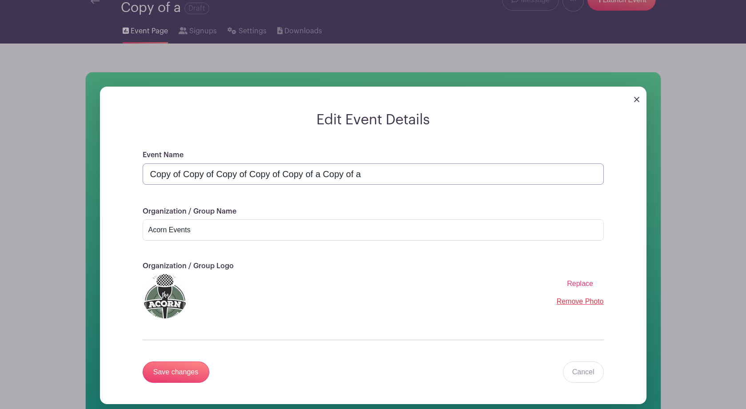
drag, startPoint x: 369, startPoint y: 174, endPoint x: 156, endPoint y: 157, distance: 213.5
click at [156, 157] on div "Event Name Copy of Copy of Copy of Copy of Copy of a Copy of a" at bounding box center [373, 167] width 461 height 35
paste input "[PERSON_NAME] Timeless Magic"
type input "[PERSON_NAME] Timeless Magic"
click at [191, 379] on input "Save changes" at bounding box center [176, 372] width 67 height 21
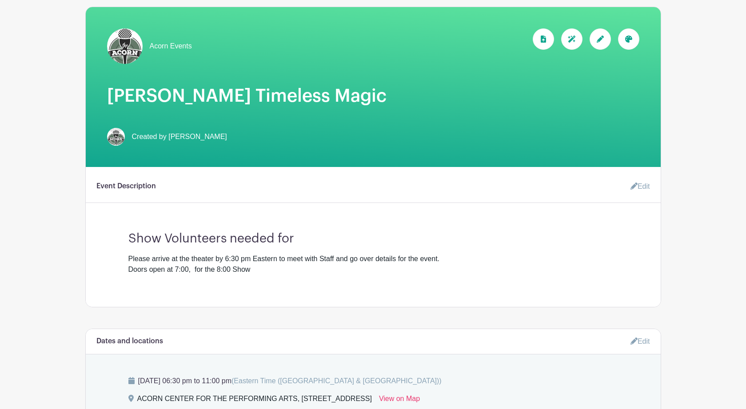
scroll to position [112, 0]
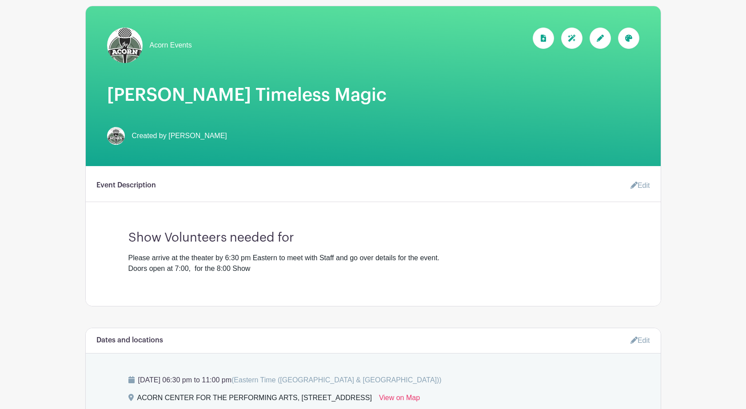
click at [640, 189] on link "Edit" at bounding box center [637, 186] width 27 height 18
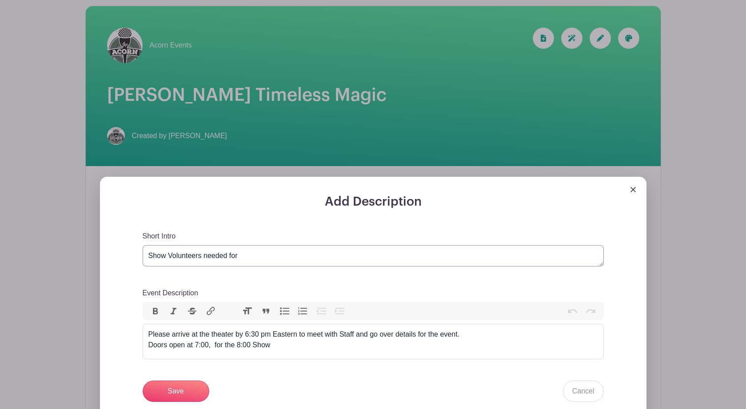
click at [246, 260] on textarea "Show Volunteers needed for" at bounding box center [373, 255] width 461 height 21
paste textarea "[PERSON_NAME] Timeless Magic"
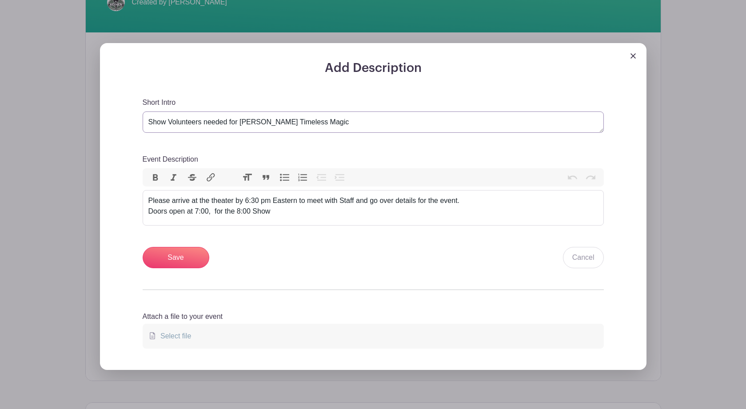
scroll to position [247, 0]
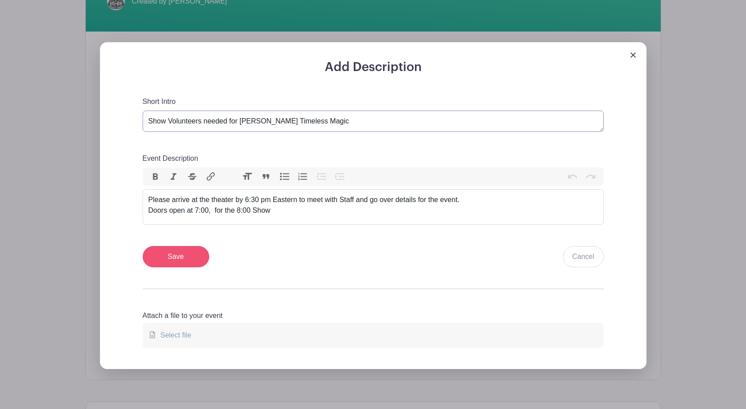
type textarea "Show Volunteers needed for Sean Masterson’s Timeless Magic"
click at [179, 260] on input "Save" at bounding box center [176, 256] width 67 height 21
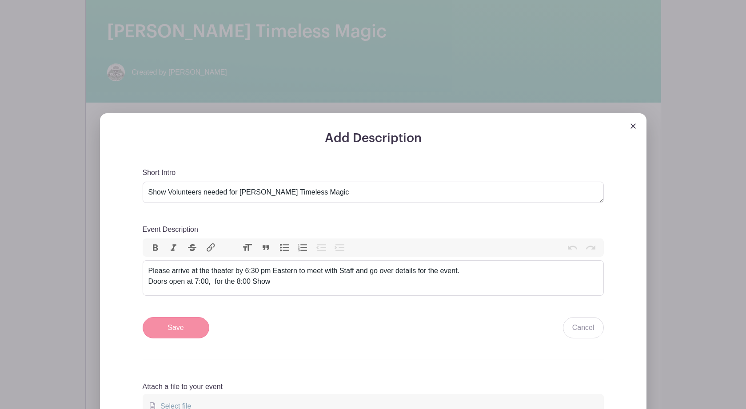
scroll to position [318, 0]
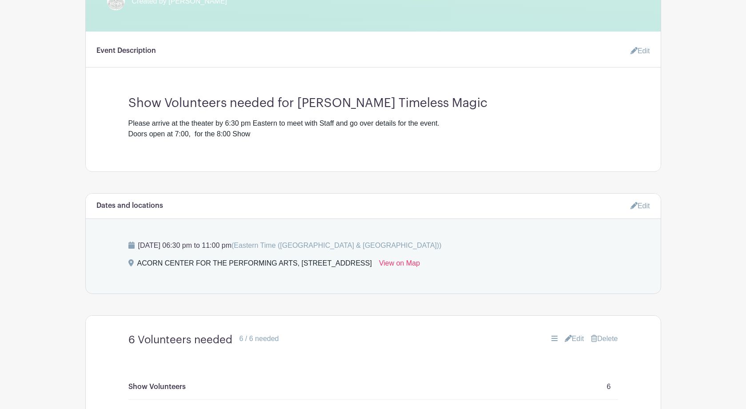
click at [648, 210] on link "Edit" at bounding box center [641, 206] width 20 height 15
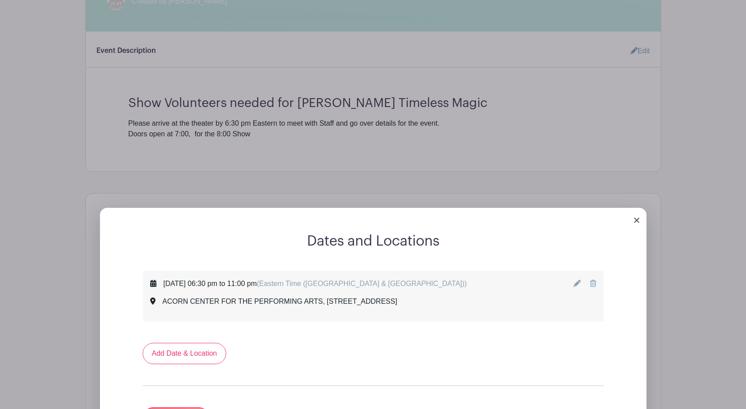
click at [578, 284] on icon at bounding box center [577, 283] width 7 height 7
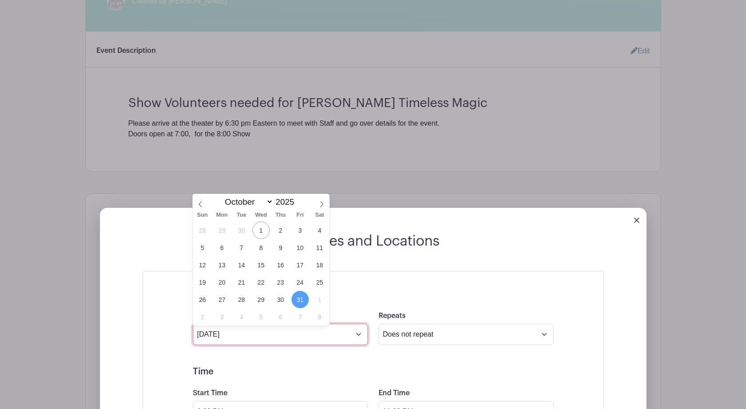
click at [361, 337] on input "Oct 31 2025" at bounding box center [280, 334] width 175 height 21
click at [322, 205] on icon at bounding box center [322, 204] width 6 height 6
select select "10"
click at [318, 302] on span "29" at bounding box center [319, 299] width 17 height 17
type input "Nov 29 2025"
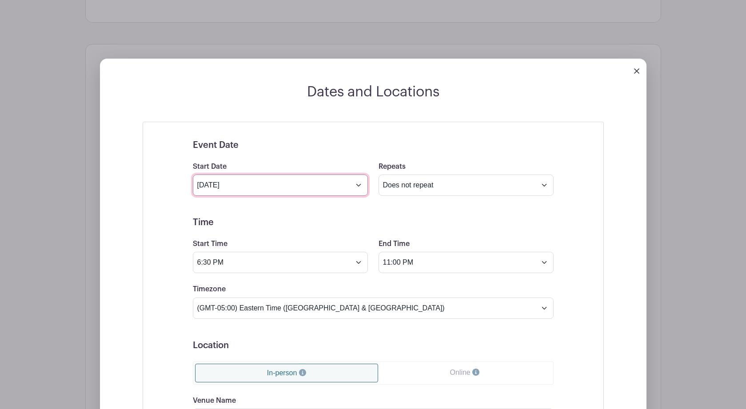
scroll to position [473, 0]
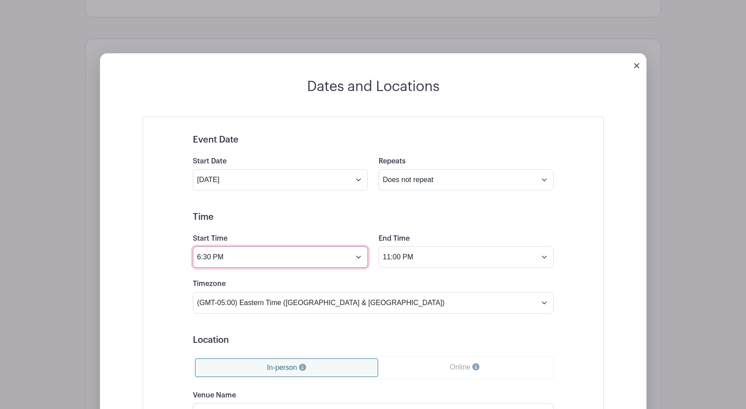
click at [360, 265] on input "6:30 PM" at bounding box center [280, 257] width 175 height 21
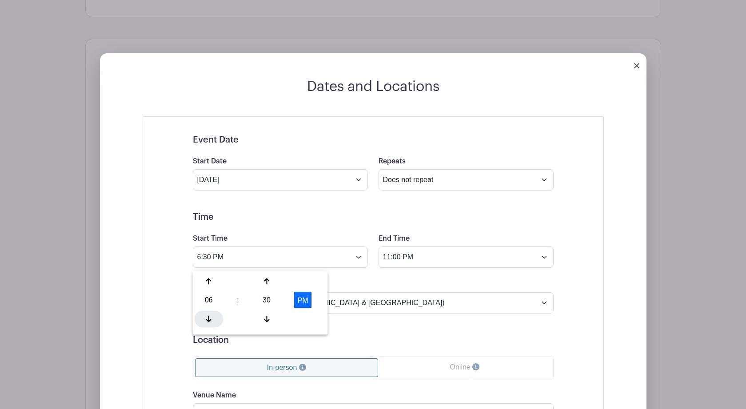
click at [208, 320] on icon at bounding box center [208, 319] width 5 height 6
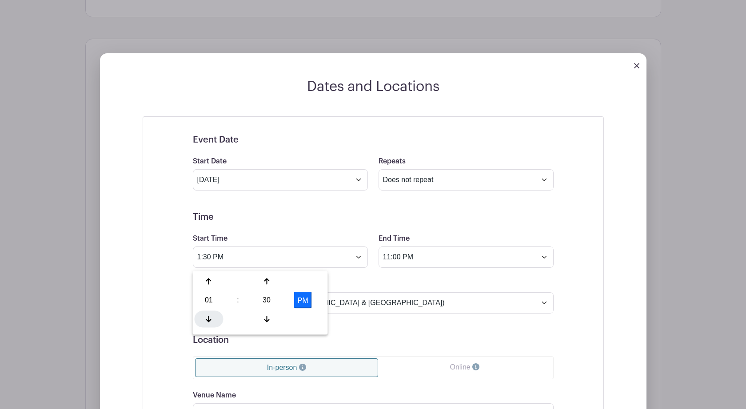
click at [208, 320] on icon at bounding box center [208, 319] width 5 height 7
type input "12:30 PM"
click at [298, 317] on div at bounding box center [303, 319] width 38 height 17
click at [380, 340] on h5 "Location" at bounding box center [373, 340] width 361 height 11
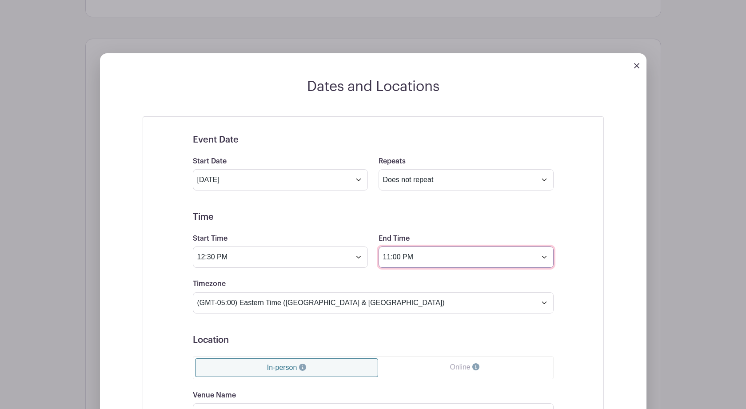
click at [547, 263] on input "11:00 PM" at bounding box center [466, 257] width 175 height 21
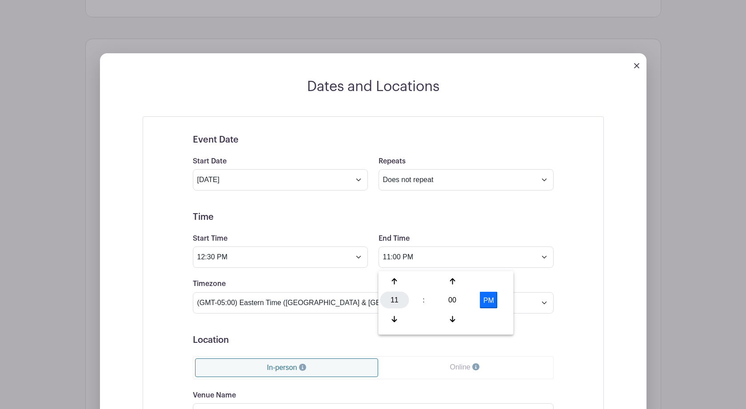
click at [398, 300] on div "11" at bounding box center [394, 300] width 29 height 17
click at [491, 281] on div "03" at bounding box center [494, 281] width 30 height 17
click at [454, 300] on div "00" at bounding box center [452, 300] width 29 height 17
click at [462, 300] on div "30" at bounding box center [461, 300] width 30 height 17
click at [506, 345] on h5 "Location" at bounding box center [373, 340] width 361 height 11
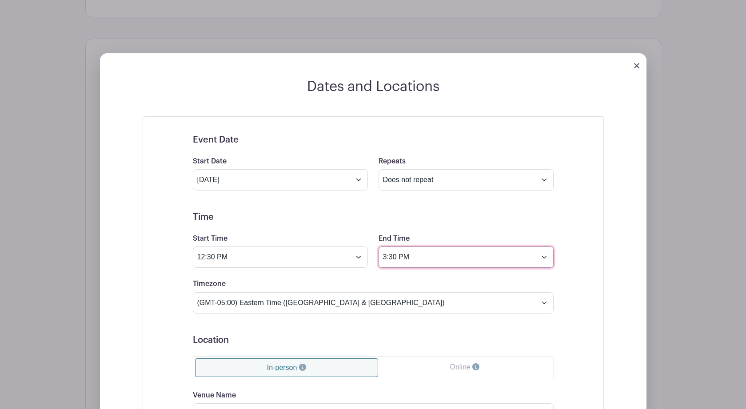
click at [393, 260] on input "3:30 PM" at bounding box center [466, 257] width 175 height 21
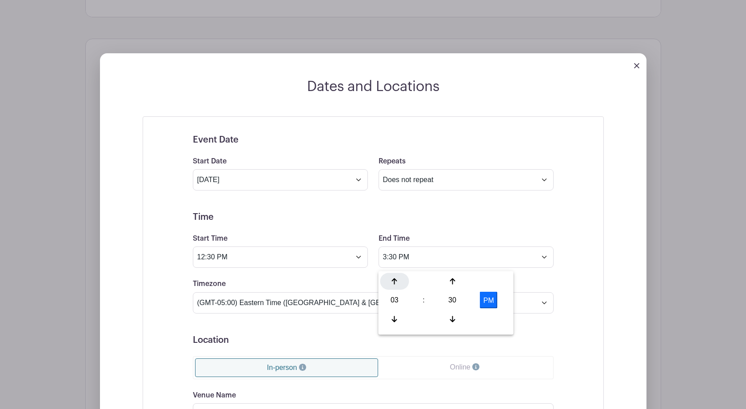
click at [395, 280] on icon at bounding box center [394, 282] width 5 height 6
click at [454, 300] on div "30" at bounding box center [452, 300] width 29 height 17
click at [400, 281] on div "00" at bounding box center [395, 281] width 30 height 17
type input "4:00 PM"
click at [528, 344] on h5 "Location" at bounding box center [373, 340] width 361 height 11
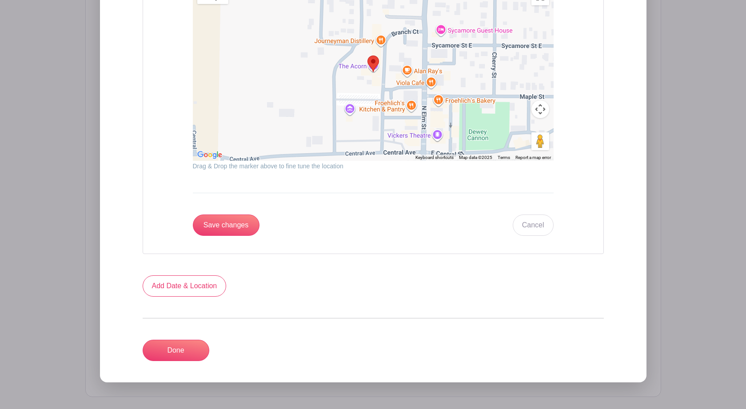
scroll to position [1008, 0]
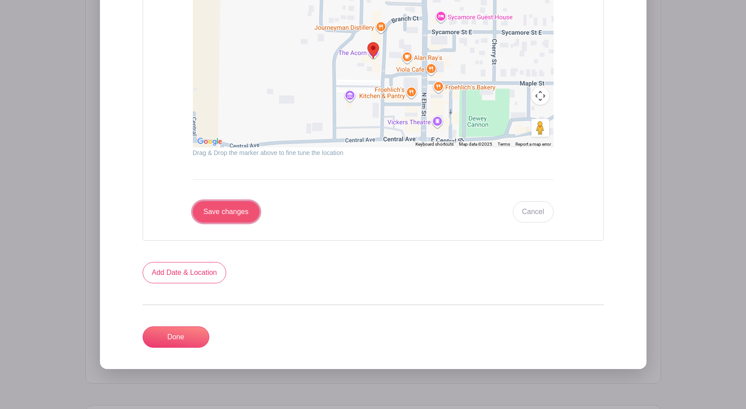
click at [234, 217] on input "Save changes" at bounding box center [226, 211] width 67 height 21
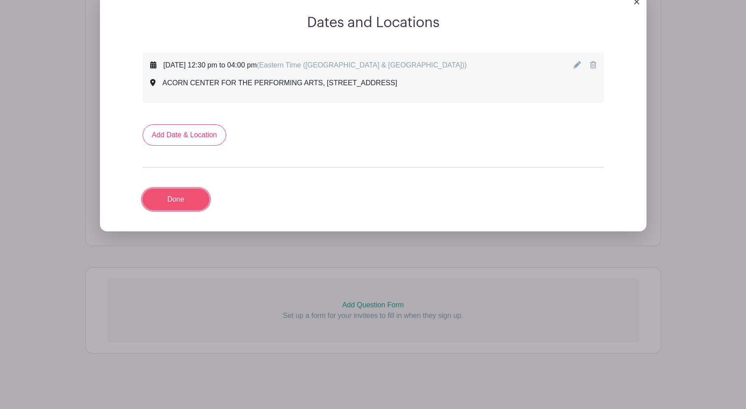
click at [177, 197] on link "Done" at bounding box center [176, 199] width 67 height 21
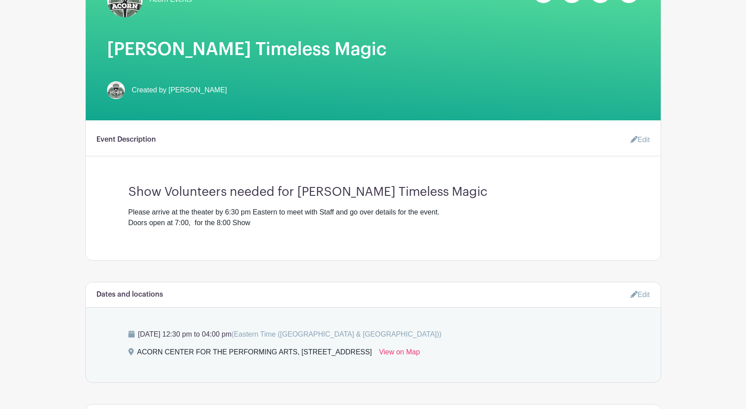
scroll to position [0, 0]
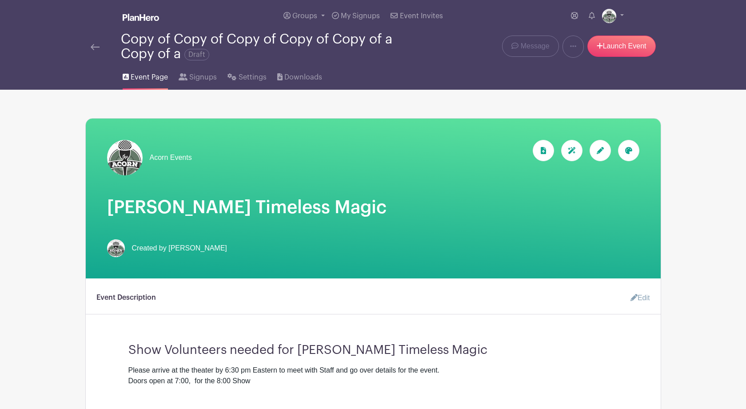
click at [199, 56] on span "Draft" at bounding box center [196, 55] width 25 height 12
click at [616, 46] on link "Launch Event" at bounding box center [622, 46] width 68 height 21
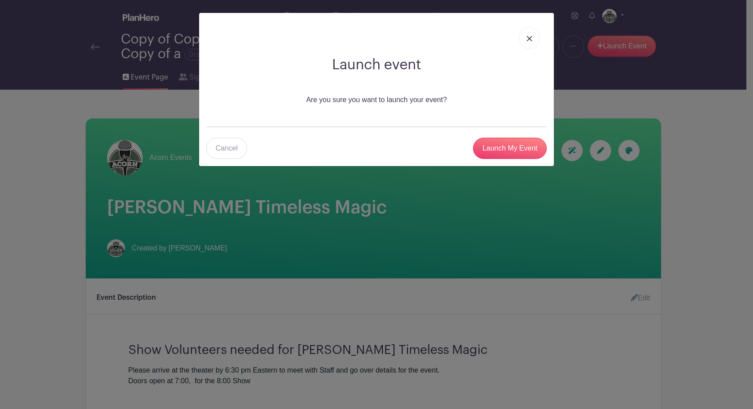
click at [347, 118] on div "Launch event Are you sure you want to launch your event? Cancel Launch My Event" at bounding box center [376, 89] width 355 height 153
click at [501, 148] on input "Launch My Event" at bounding box center [510, 148] width 74 height 21
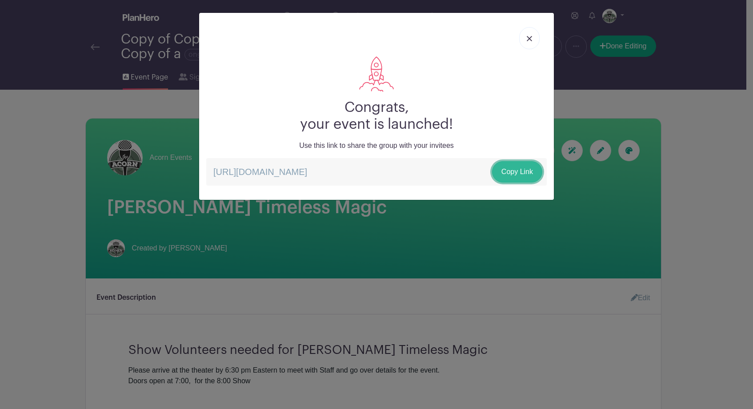
click at [504, 175] on link "Copy Link" at bounding box center [517, 171] width 50 height 21
click at [530, 38] on img at bounding box center [529, 38] width 5 height 5
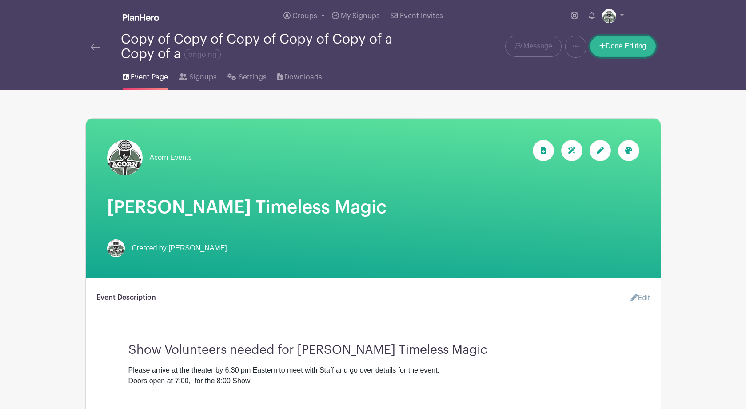
click at [624, 51] on link "Done Editing" at bounding box center [623, 46] width 66 height 21
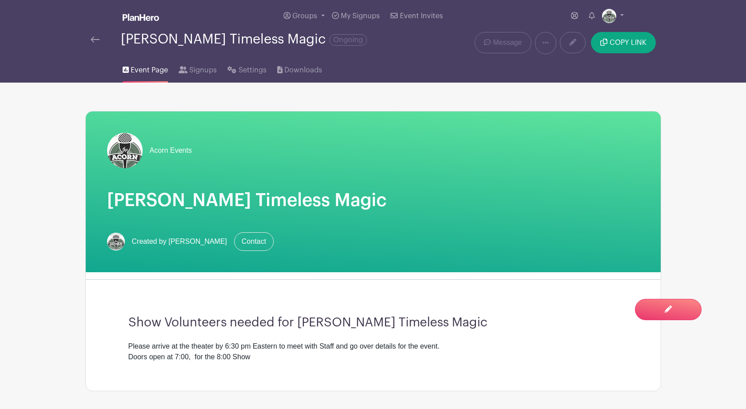
click at [93, 39] on img at bounding box center [95, 39] width 9 height 6
click at [89, 44] on div "[PERSON_NAME] Timeless Magic Ongoing" at bounding box center [253, 43] width 336 height 22
click at [93, 40] on img at bounding box center [95, 39] width 9 height 6
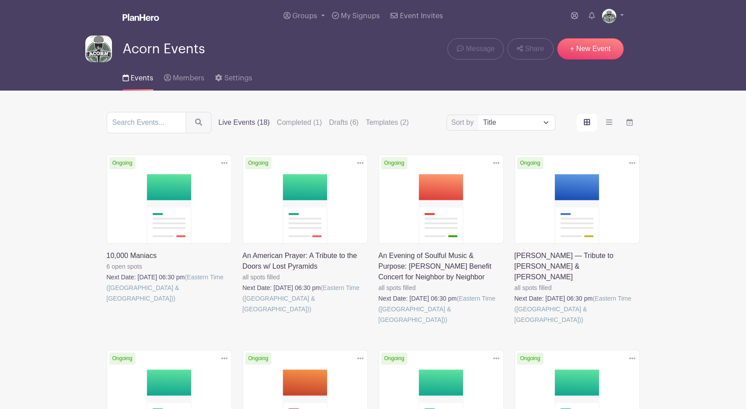
click at [545, 122] on select "Title Recently modified Newest Upcoming dates" at bounding box center [517, 122] width 76 height 15
select select "last_added"
click at [479, 117] on select "Title Recently modified Newest Upcoming dates" at bounding box center [517, 122] width 76 height 15
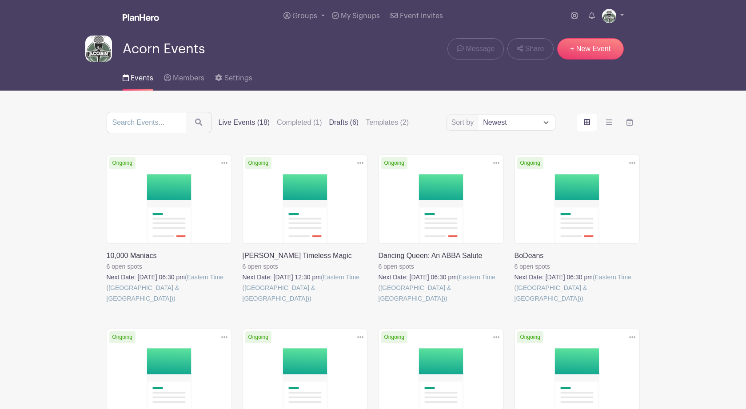
click at [333, 126] on label "Drafts (6)" at bounding box center [344, 122] width 30 height 11
click at [0, 0] on input "Drafts (6)" at bounding box center [0, 0] width 0 height 0
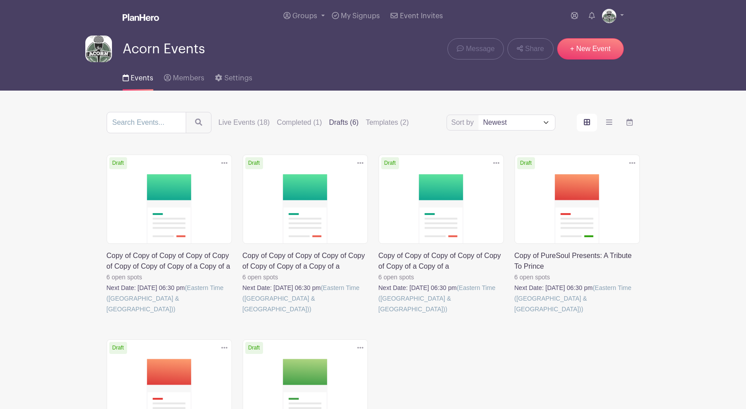
click at [107, 315] on link at bounding box center [107, 315] width 0 height 0
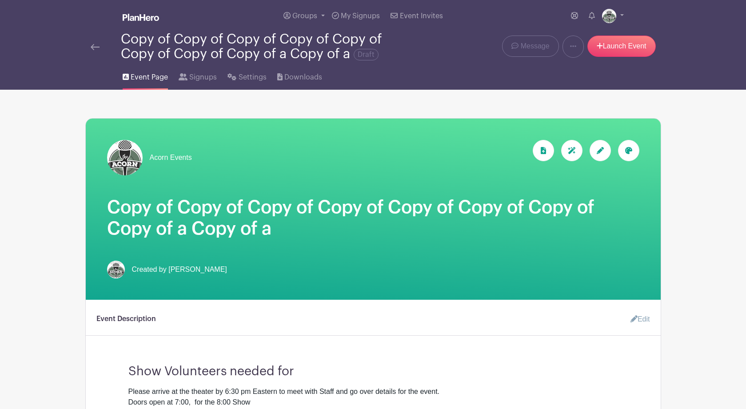
click at [600, 156] on div at bounding box center [600, 150] width 21 height 21
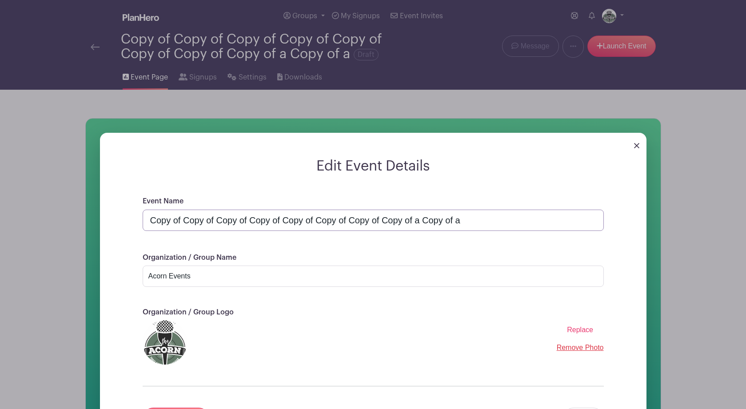
drag, startPoint x: 472, startPoint y: 227, endPoint x: 92, endPoint y: 218, distance: 380.1
click at [92, 217] on div "Edit Event Details Event Name Copy of Copy of Copy of Copy of Copy of Copy of C…" at bounding box center [373, 299] width 575 height 360
paste input "[PERSON_NAME] Hi-Fi Christmas Guitar"
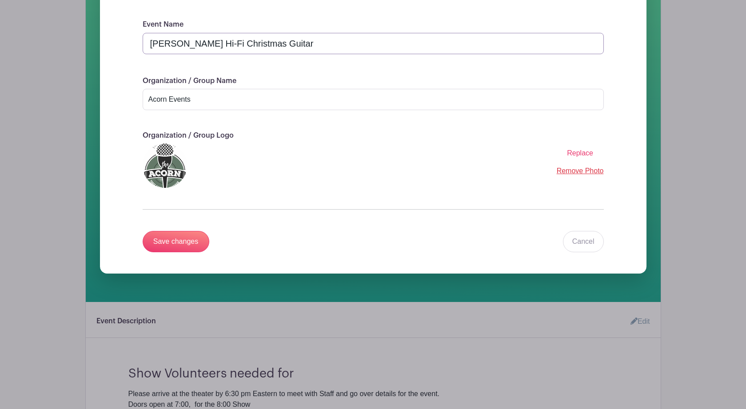
scroll to position [211, 0]
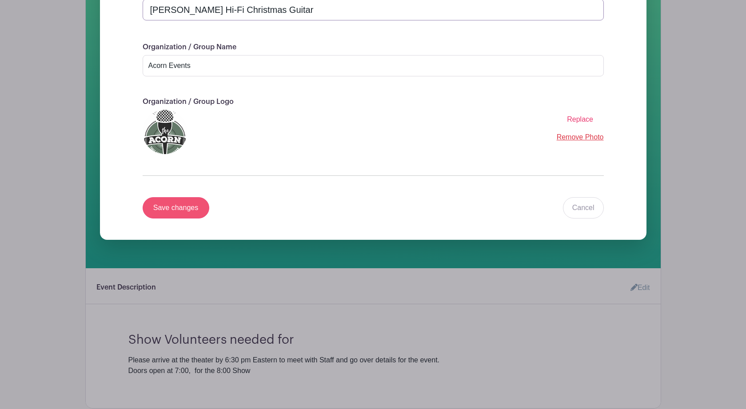
type input "[PERSON_NAME] Hi-Fi Christmas Guitar"
click at [186, 213] on input "Save changes" at bounding box center [176, 207] width 67 height 21
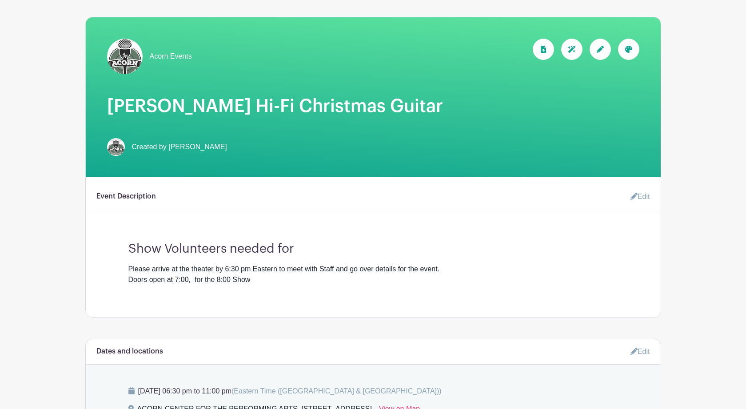
scroll to position [104, 0]
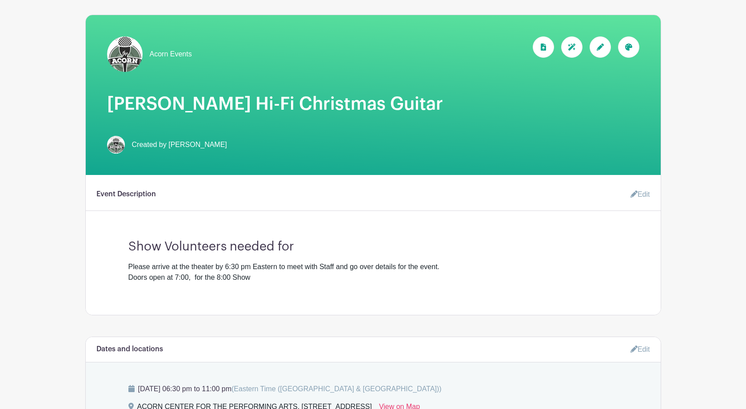
click at [644, 197] on link "Edit" at bounding box center [637, 195] width 27 height 18
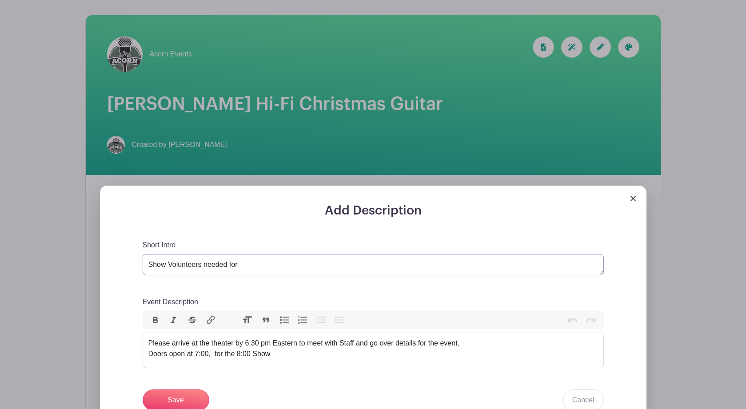
click at [244, 265] on textarea "Show Volunteers needed for" at bounding box center [373, 264] width 461 height 21
paste textarea "[PERSON_NAME] Hi-Fi Christmas Guitar"
type textarea "Show Volunteers needed for [PERSON_NAME] Hi-Fi Christmas Guitar"
click at [188, 399] on input "Save" at bounding box center [176, 400] width 67 height 21
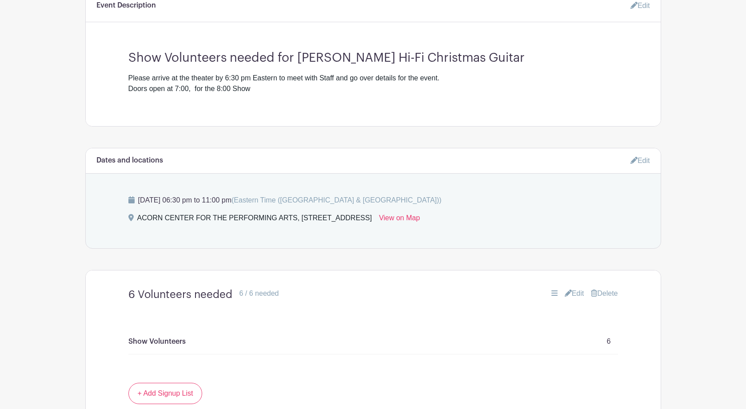
scroll to position [371, 0]
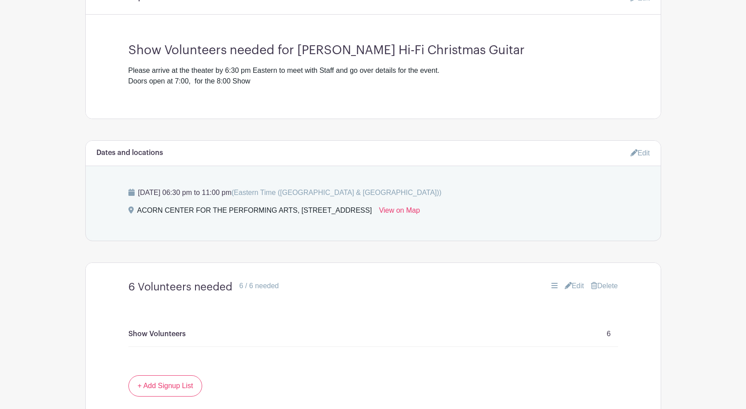
click at [642, 156] on link "Edit" at bounding box center [641, 153] width 20 height 15
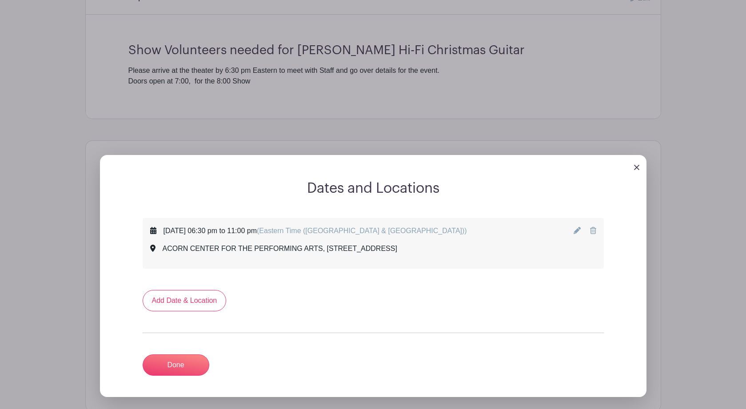
click at [578, 232] on icon at bounding box center [577, 230] width 7 height 7
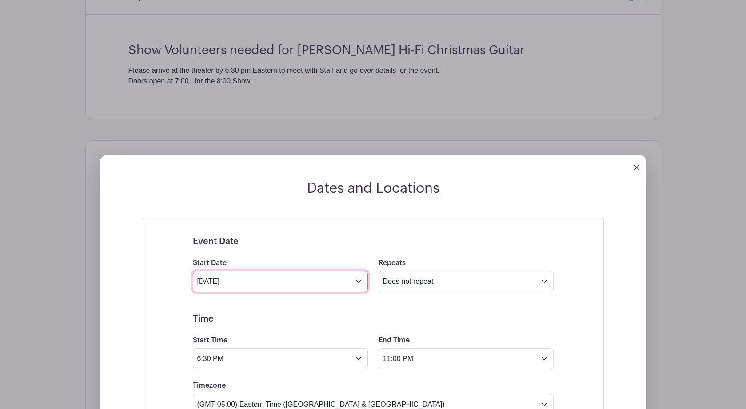
click at [359, 286] on input "[DATE]" at bounding box center [280, 281] width 175 height 21
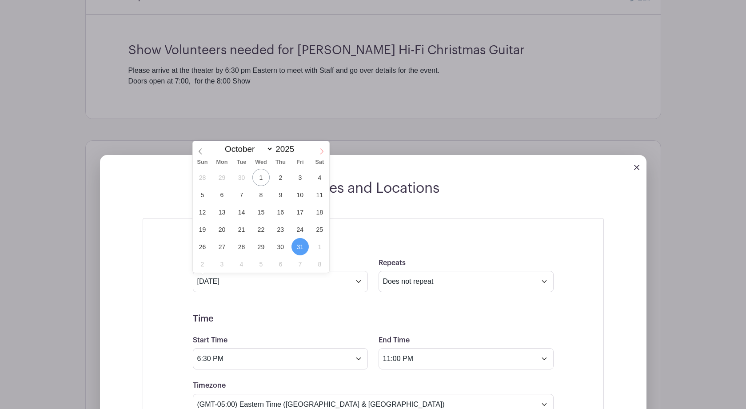
click at [320, 152] on icon at bounding box center [322, 151] width 6 height 6
select select "10"
click at [322, 248] on span "29" at bounding box center [319, 246] width 17 height 17
type input "[DATE]"
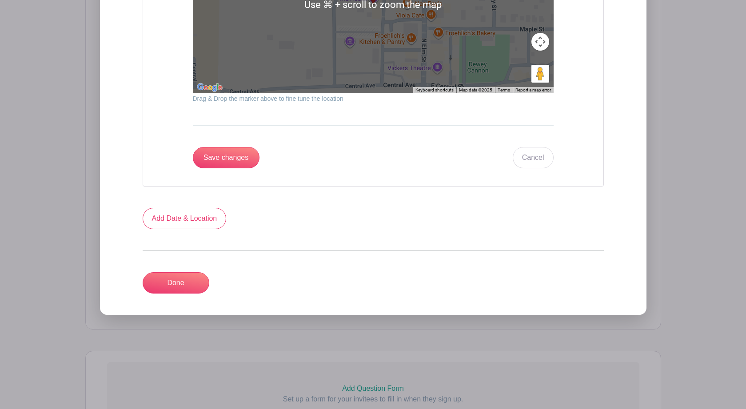
scroll to position [1151, 0]
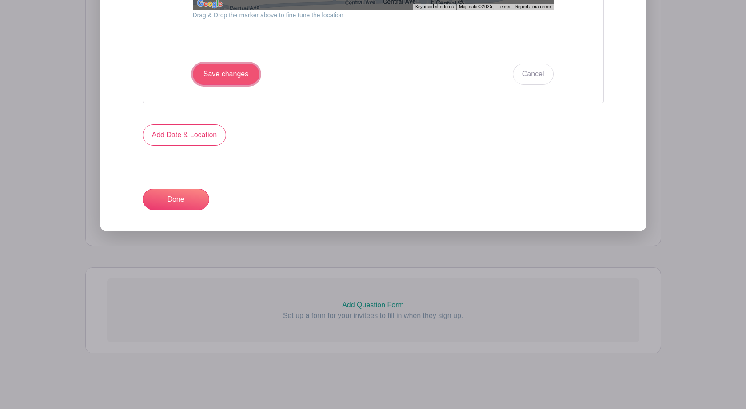
click at [224, 73] on input "Save changes" at bounding box center [226, 74] width 67 height 21
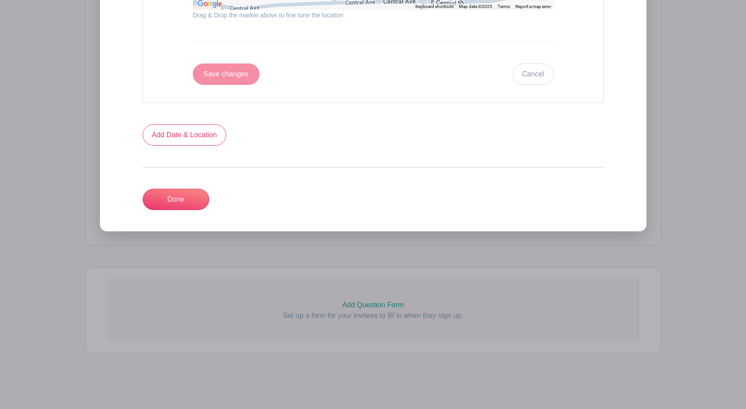
scroll to position [468, 0]
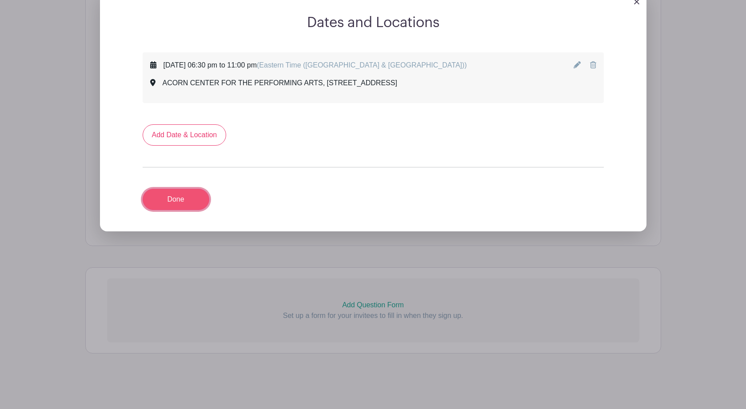
click at [198, 197] on link "Done" at bounding box center [176, 199] width 67 height 21
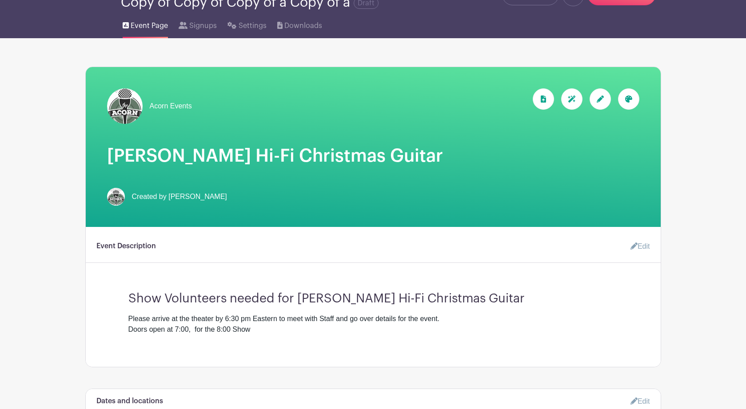
scroll to position [48, 0]
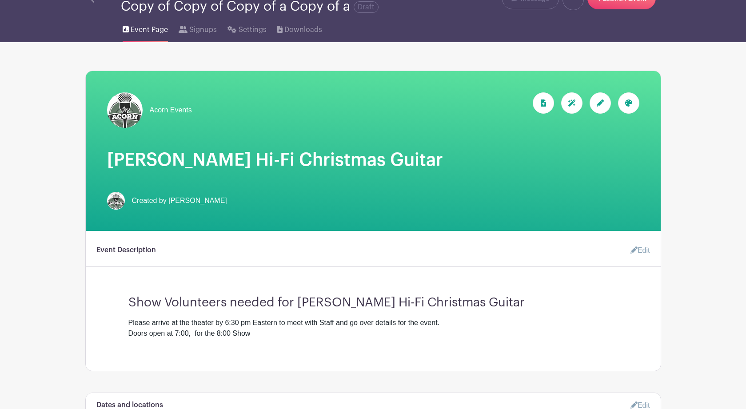
click at [691, 337] on main "Groups All Groups Acorn Events My Signups Event Invites My account Logout Copy …" at bounding box center [373, 393] width 746 height 882
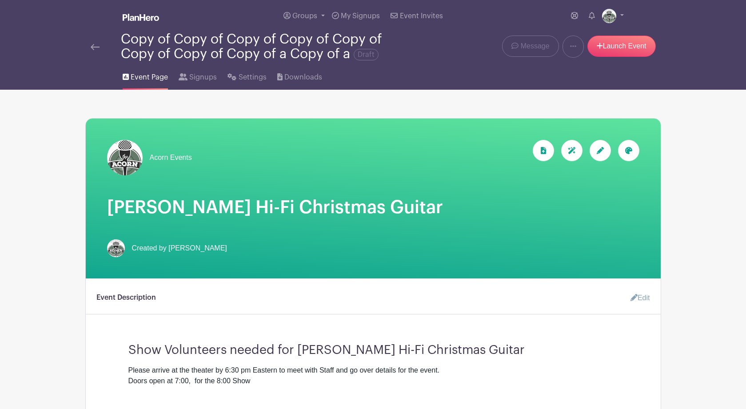
click at [491, 28] on div "Groups All Groups Acorn Events My Signups Event Invites My account Logout" at bounding box center [391, 16] width 465 height 32
click at [144, 79] on span "Event Page" at bounding box center [149, 77] width 37 height 11
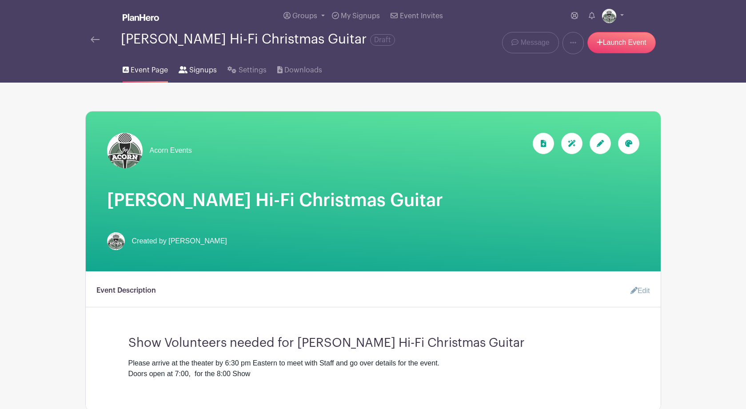
click at [201, 72] on span "Signups" at bounding box center [203, 70] width 28 height 11
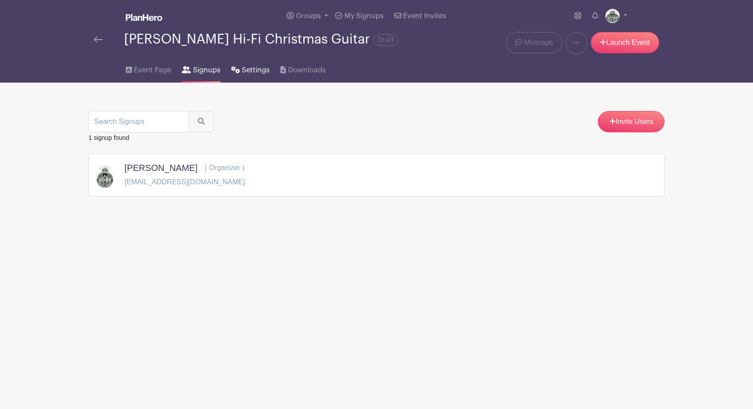
click at [248, 74] on span "Settings" at bounding box center [256, 70] width 28 height 11
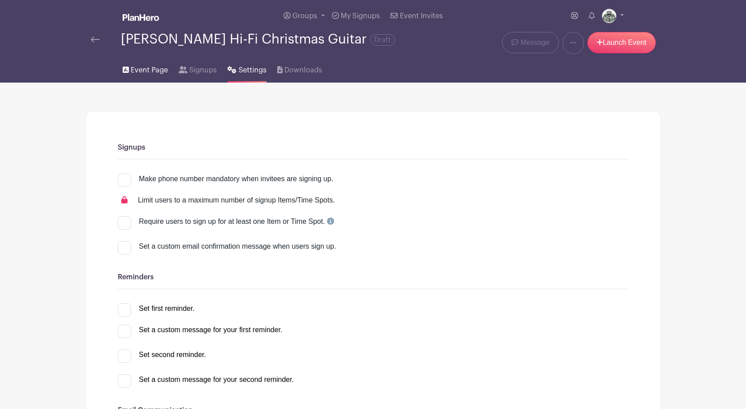
click at [138, 73] on span "Event Page" at bounding box center [149, 70] width 37 height 11
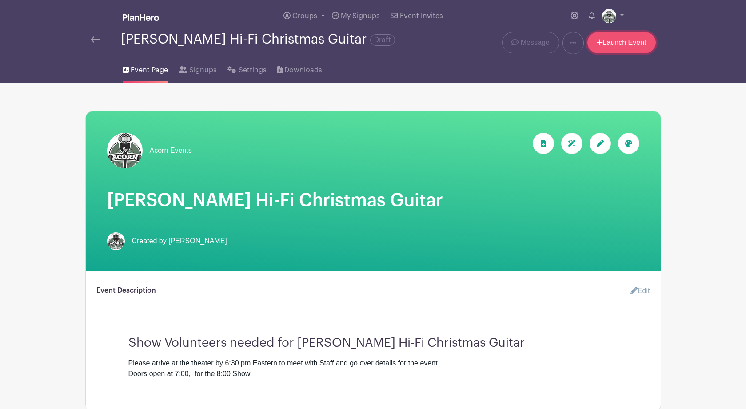
click at [620, 47] on link "Launch Event" at bounding box center [622, 42] width 68 height 21
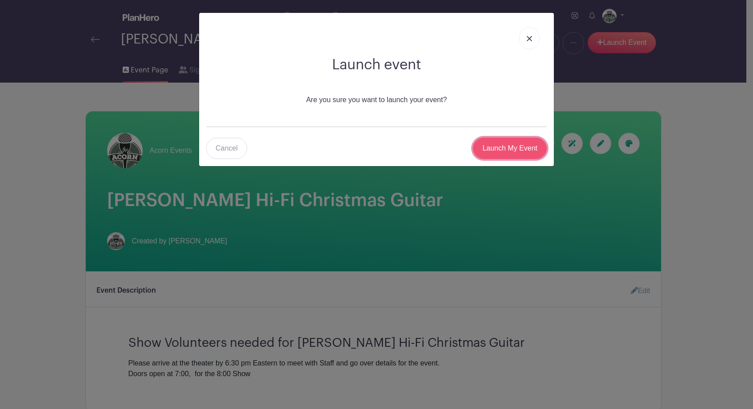
click at [516, 149] on input "Launch My Event" at bounding box center [510, 148] width 74 height 21
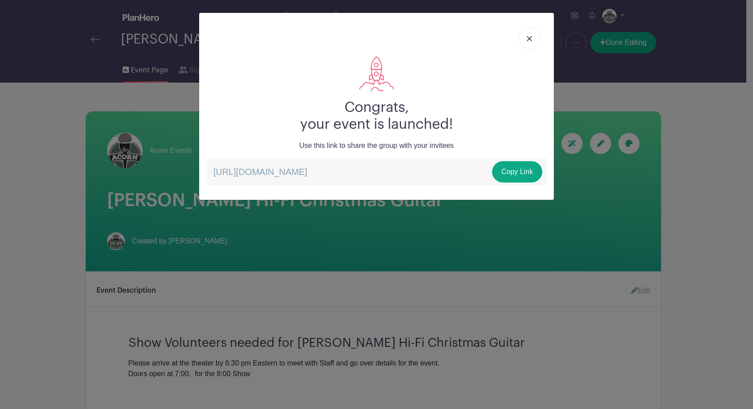
click at [701, 112] on div "Congrats, your event is launched! Use this link to share the group with your in…" at bounding box center [376, 204] width 753 height 409
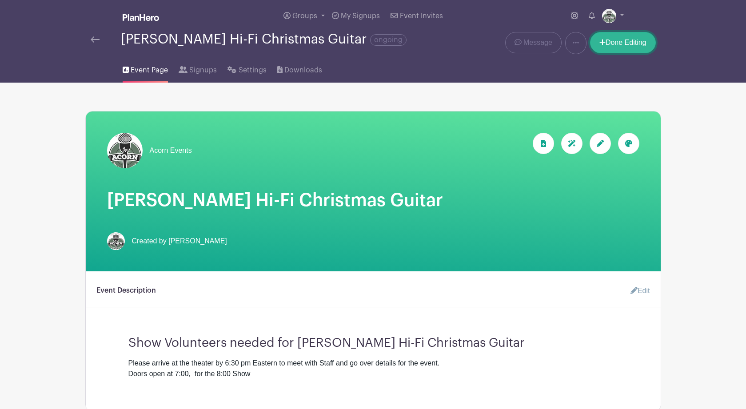
click at [625, 40] on link "Done Editing" at bounding box center [623, 42] width 66 height 21
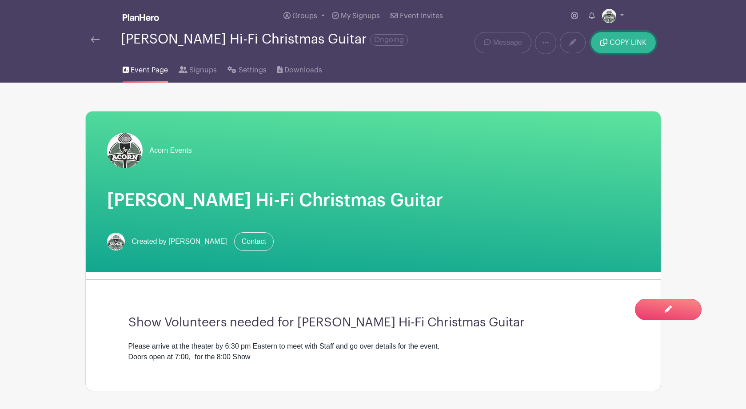
click at [636, 43] on span "COPY LINK" at bounding box center [628, 42] width 37 height 7
click at [93, 39] on img at bounding box center [95, 39] width 9 height 6
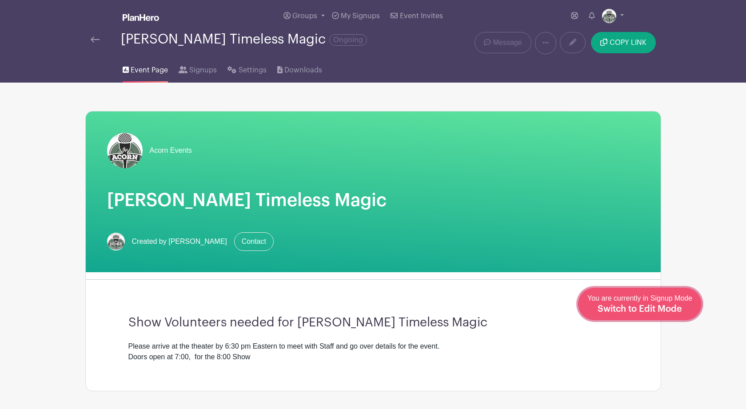
click at [647, 305] on span "You are currently in Signup Mode Switch to Edit Mode" at bounding box center [640, 304] width 105 height 19
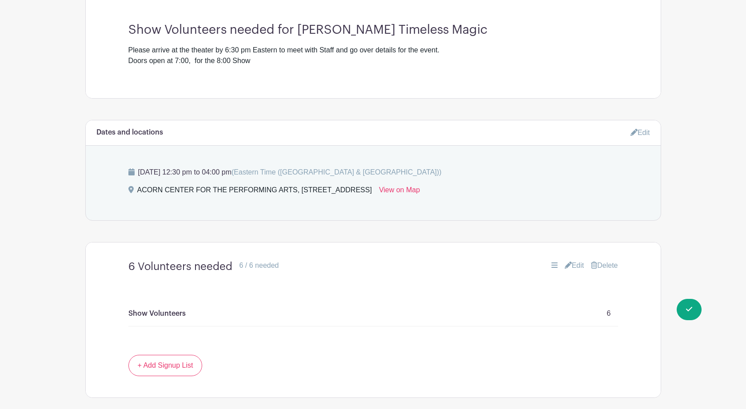
scroll to position [327, 0]
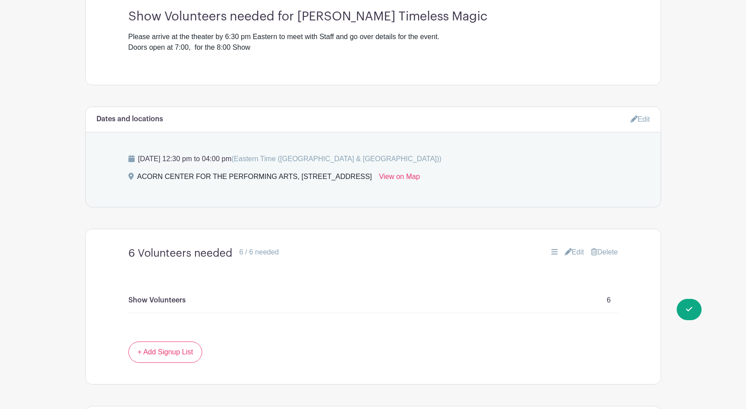
click at [645, 122] on link "Edit" at bounding box center [641, 119] width 20 height 15
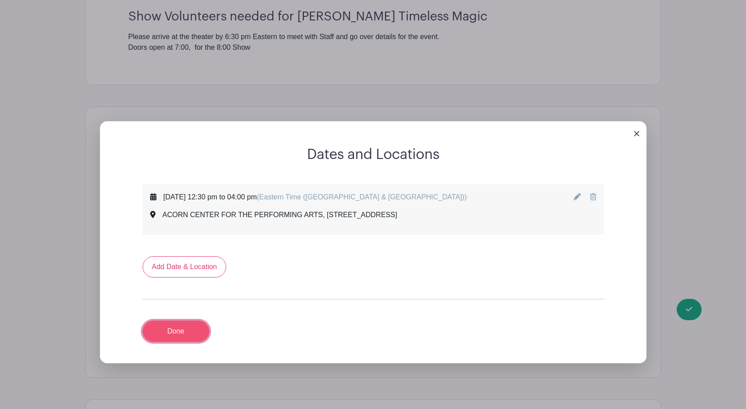
click at [178, 339] on link "Done" at bounding box center [176, 331] width 67 height 21
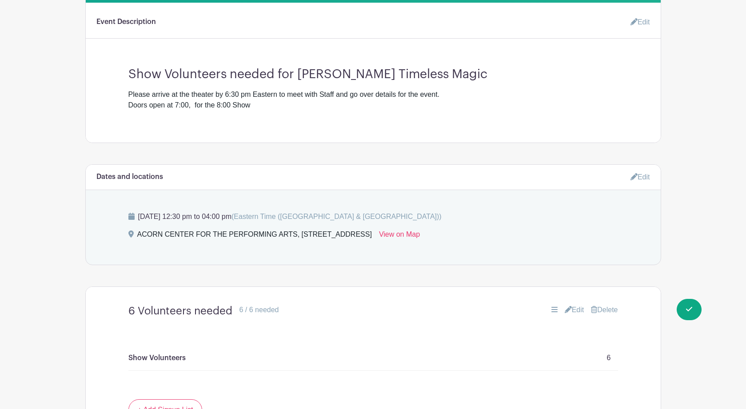
scroll to position [266, 0]
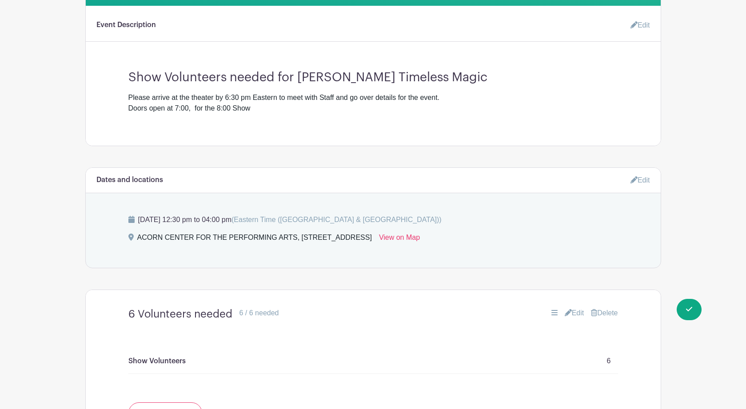
click at [636, 28] on link "Edit" at bounding box center [637, 25] width 27 height 18
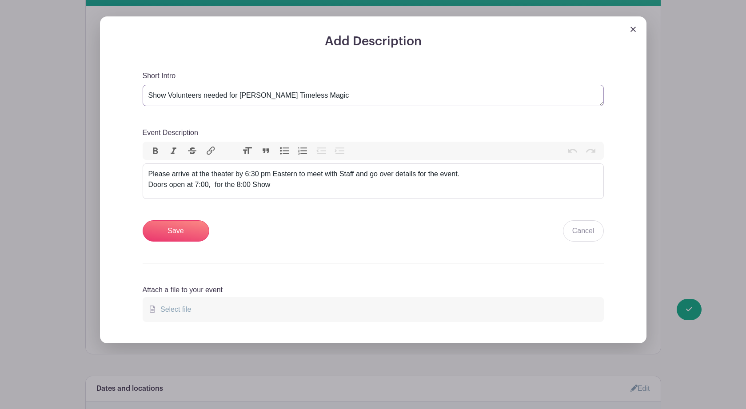
click at [148, 99] on textarea "Show Volunteers needed for Sean Masterson’s Timeless Magic" at bounding box center [373, 95] width 461 height 21
type textarea "3 Show Volunteers needed for Sean Masterson’s Timeless Magic"
click at [178, 233] on input "Save" at bounding box center [176, 230] width 67 height 21
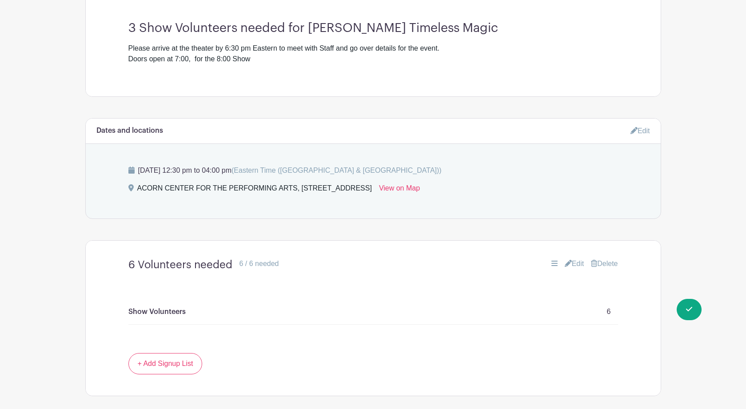
scroll to position [428, 0]
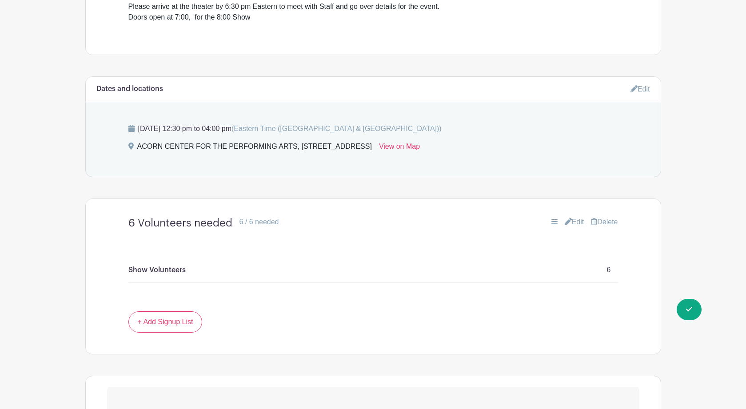
click at [572, 222] on link "Edit" at bounding box center [575, 222] width 20 height 11
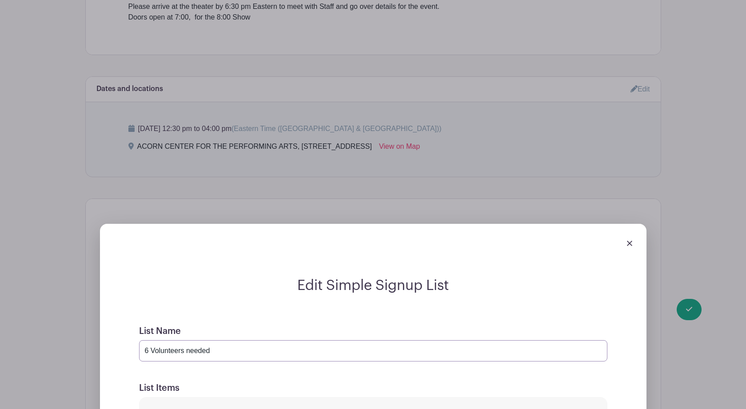
click at [148, 352] on input "6 Volunteers needed" at bounding box center [373, 350] width 468 height 21
type input "3 Volunteers needed"
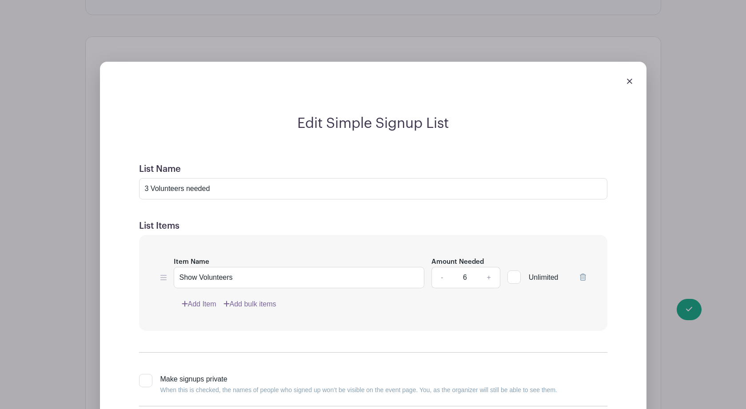
scroll to position [609, 0]
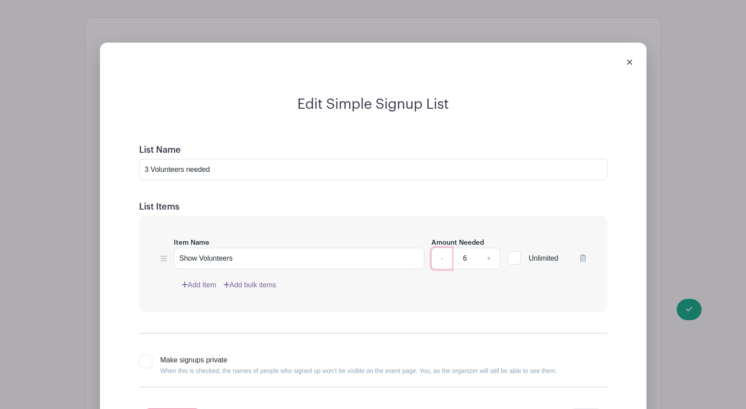
click at [440, 264] on link "-" at bounding box center [442, 258] width 20 height 21
type input "3"
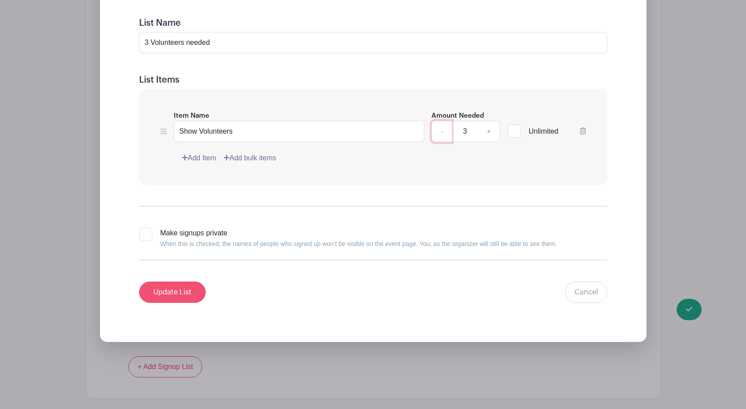
scroll to position [747, 0]
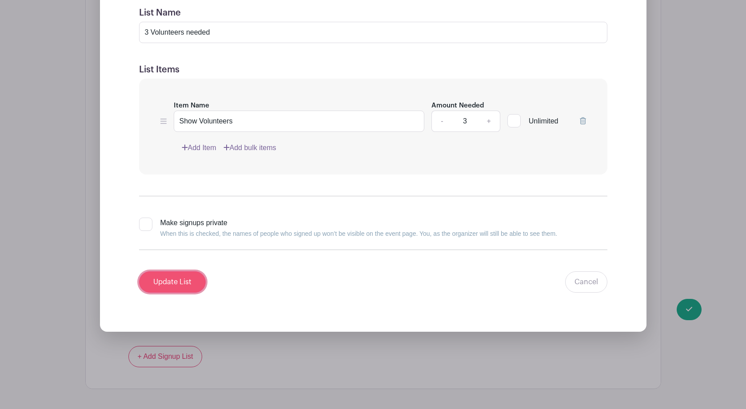
click at [157, 285] on input "Update List" at bounding box center [172, 282] width 67 height 21
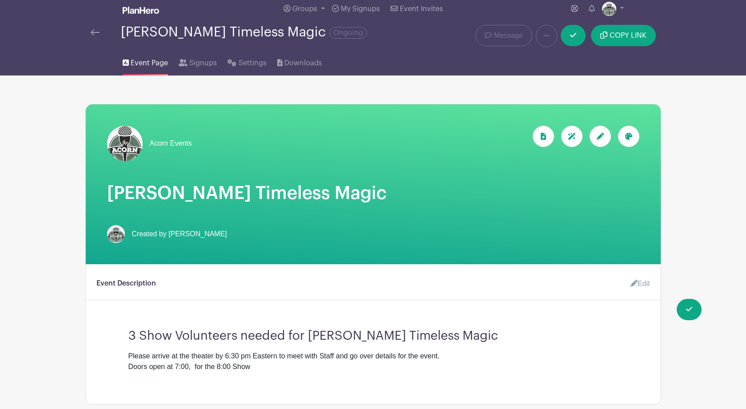
scroll to position [0, 0]
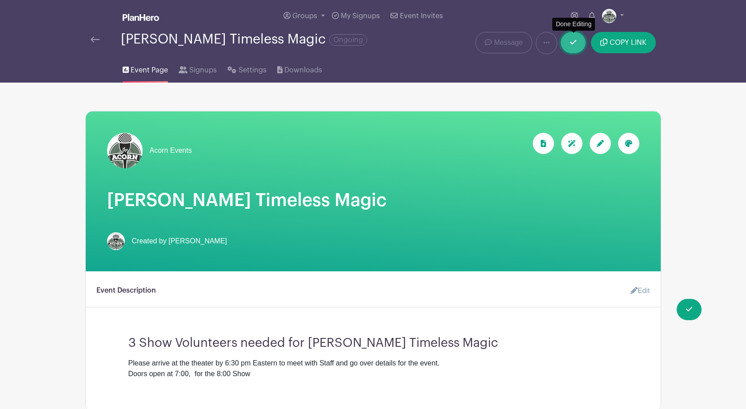
click at [573, 44] on icon at bounding box center [573, 42] width 6 height 7
